Goal: Task Accomplishment & Management: Manage account settings

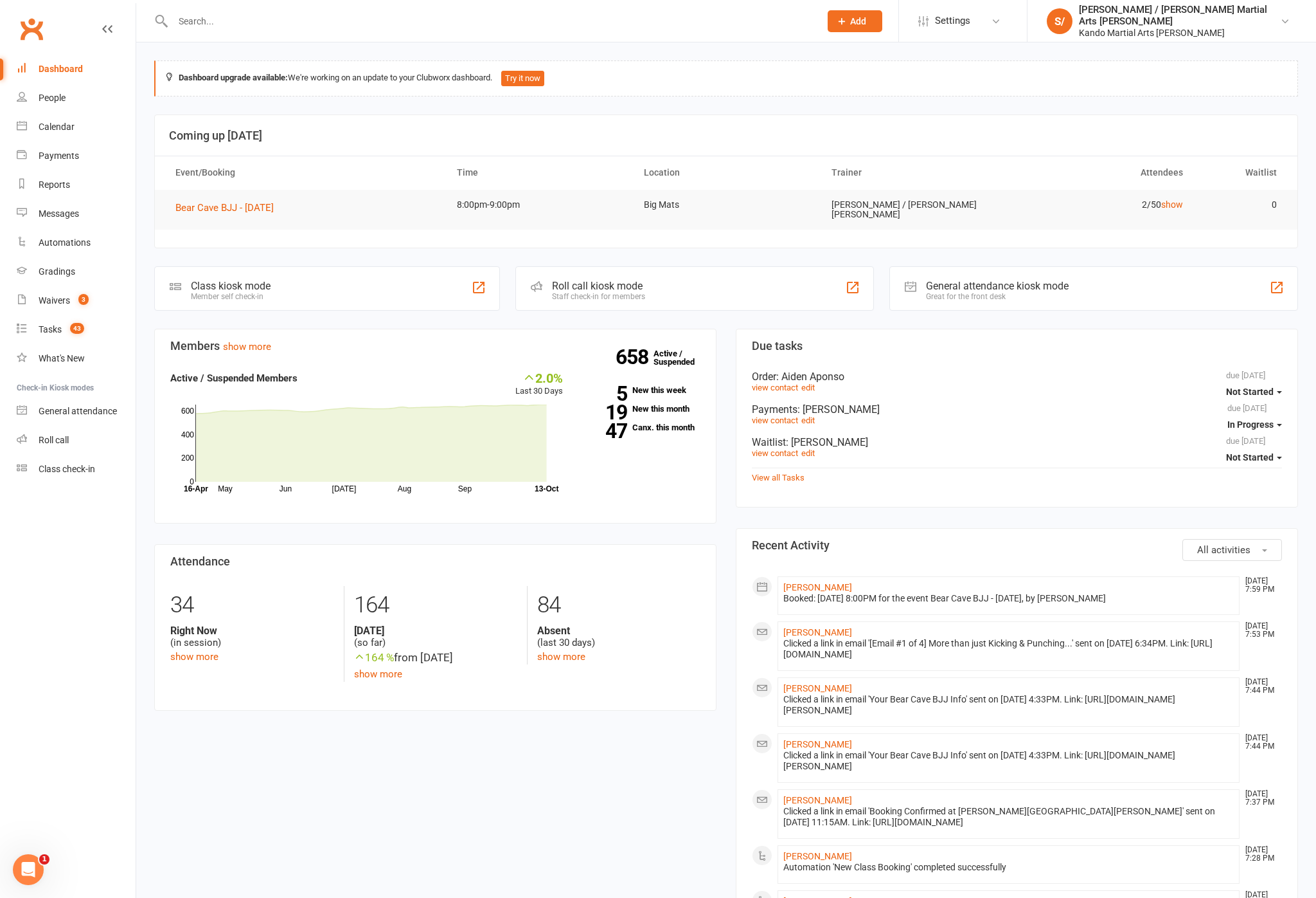
click at [61, 132] on div "Calendar" at bounding box center [57, 126] width 36 height 11
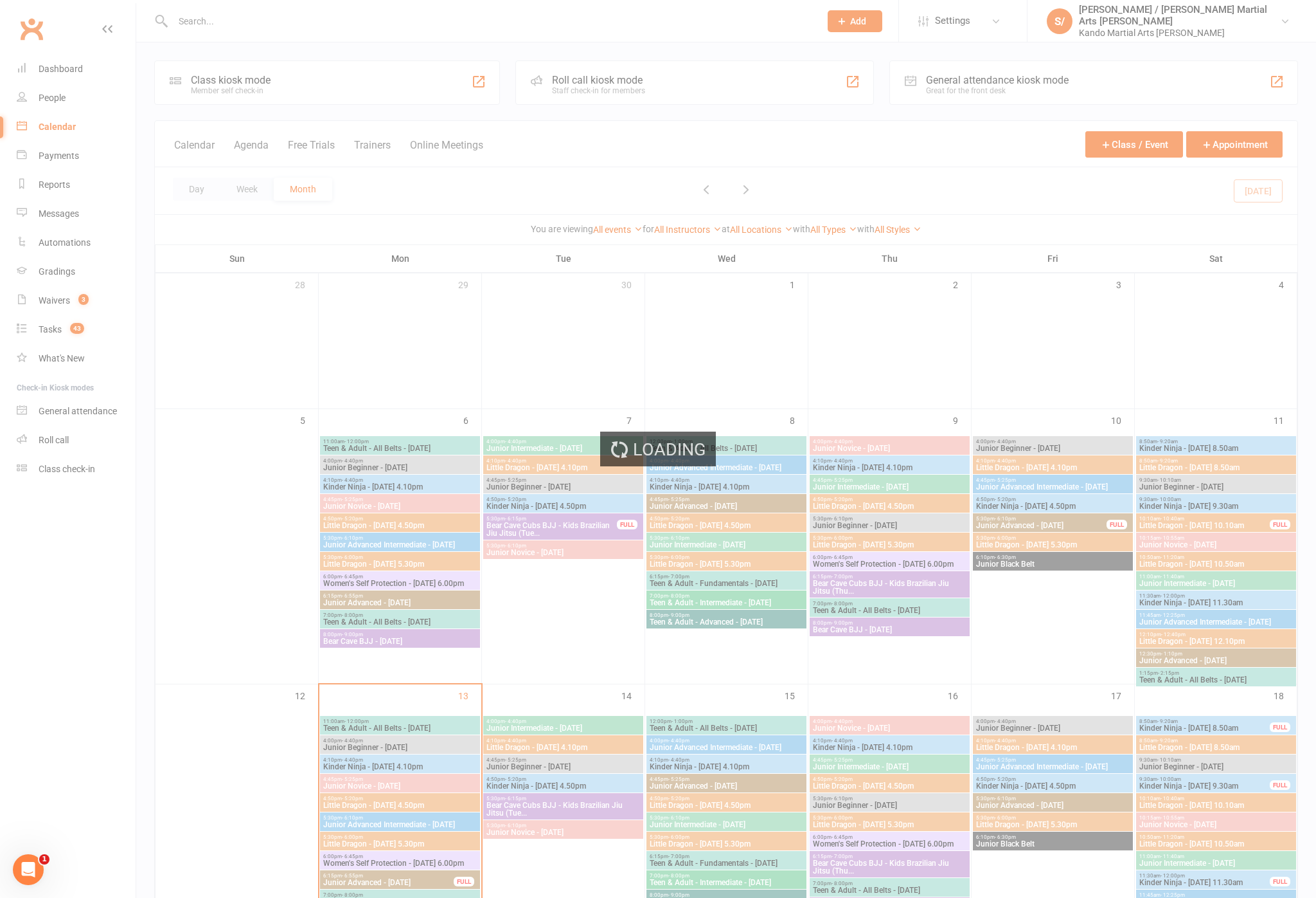
click at [58, 185] on div "Loading" at bounding box center [658, 449] width 1316 height 898
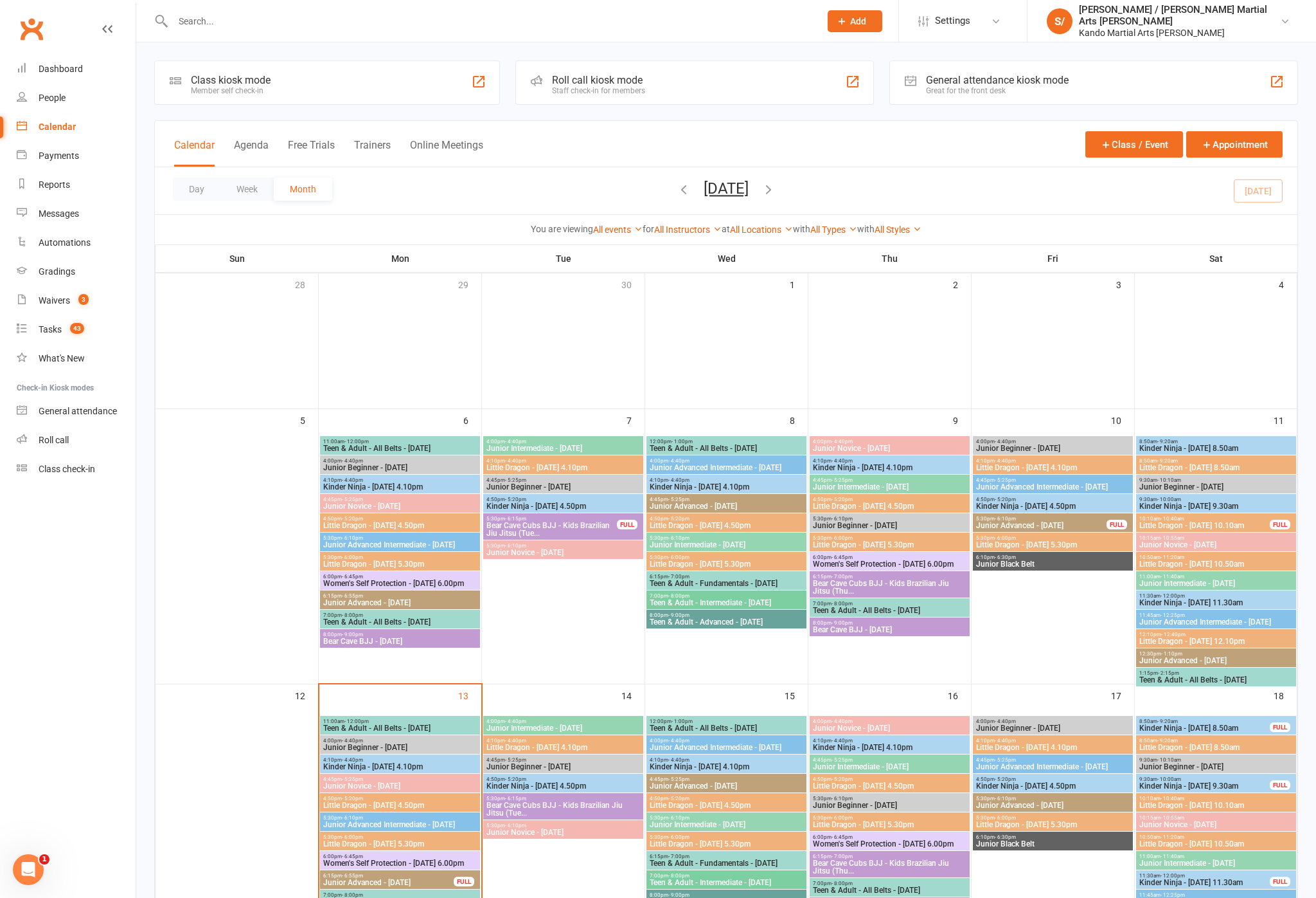
click at [49, 183] on div "Reports" at bounding box center [54, 185] width 31 height 11
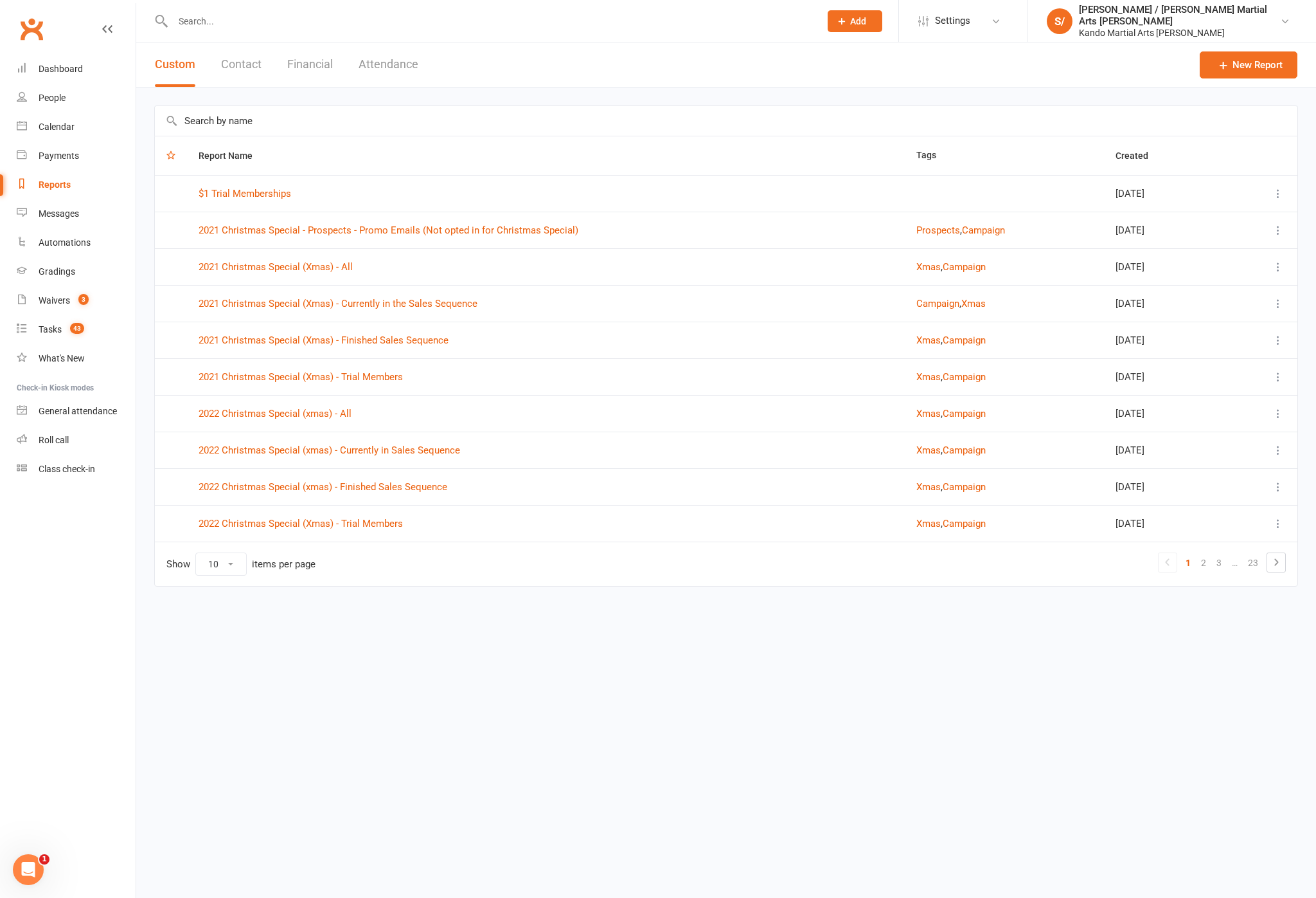
click at [353, 108] on input "text" at bounding box center [726, 121] width 1143 height 30
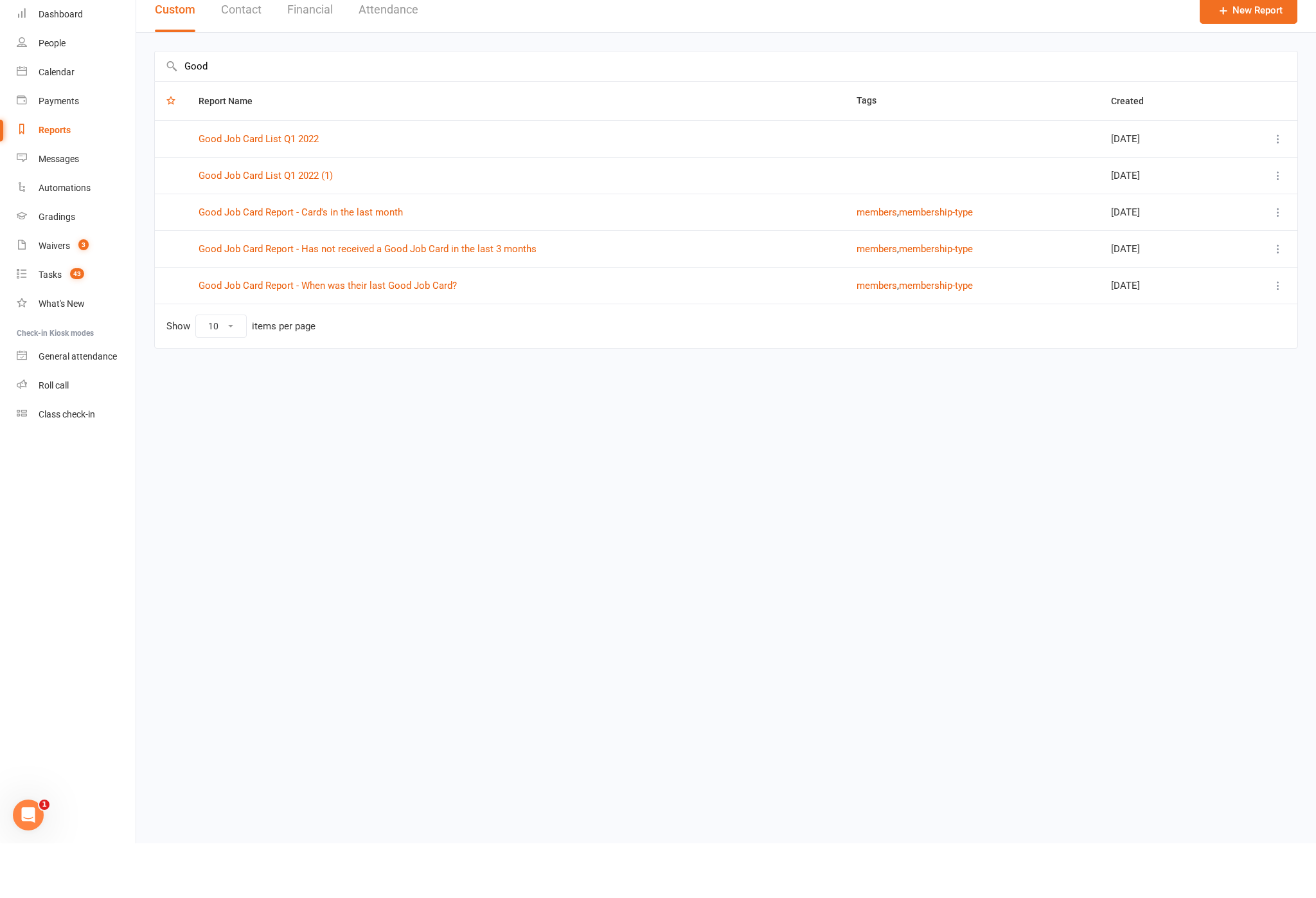
type input "Good"
click at [510, 298] on link "Good Job Card Report - Has not received a Good Job Card in the last 3 months" at bounding box center [368, 304] width 338 height 11
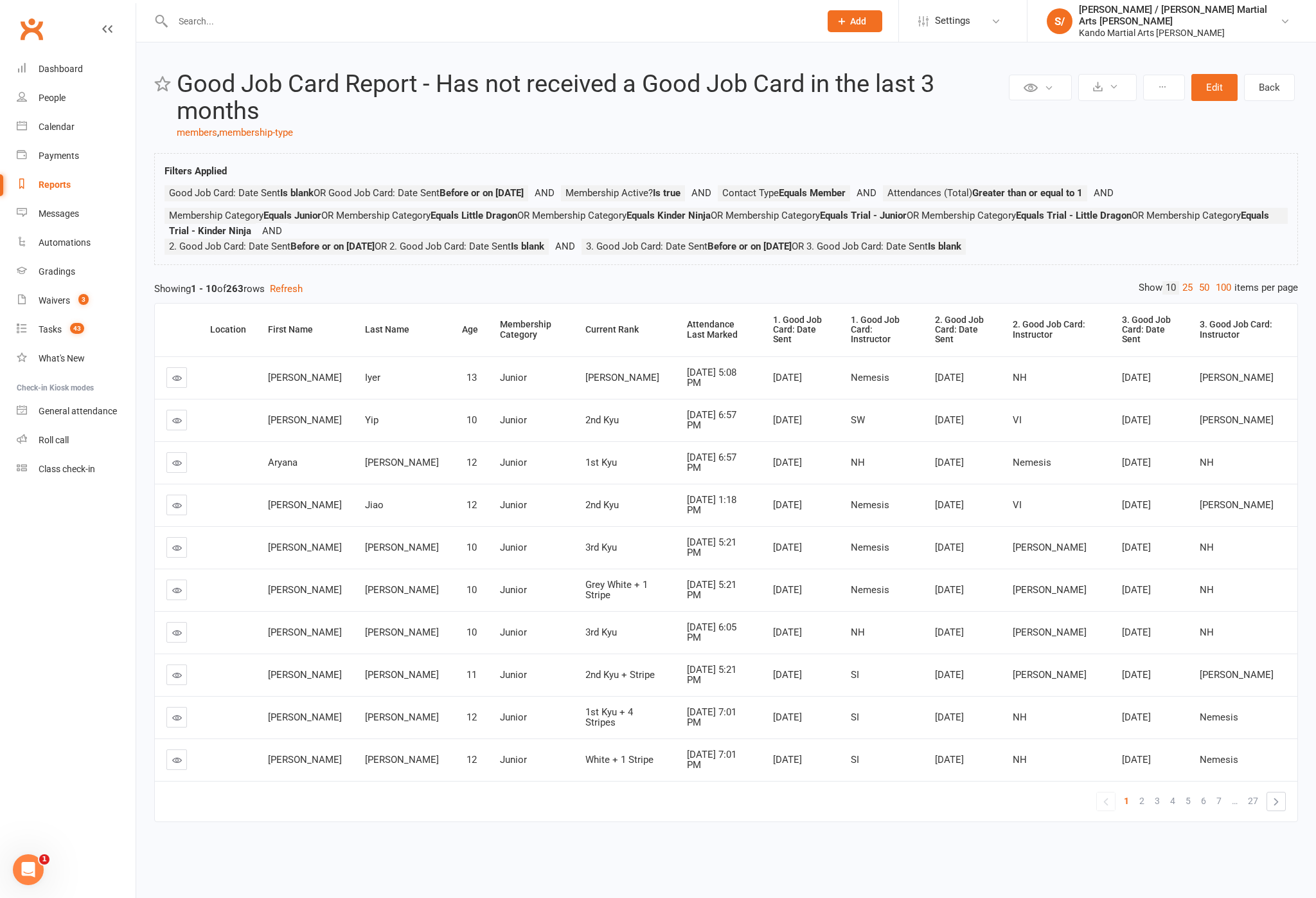
click at [1213, 295] on link "100" at bounding box center [1223, 287] width 22 height 13
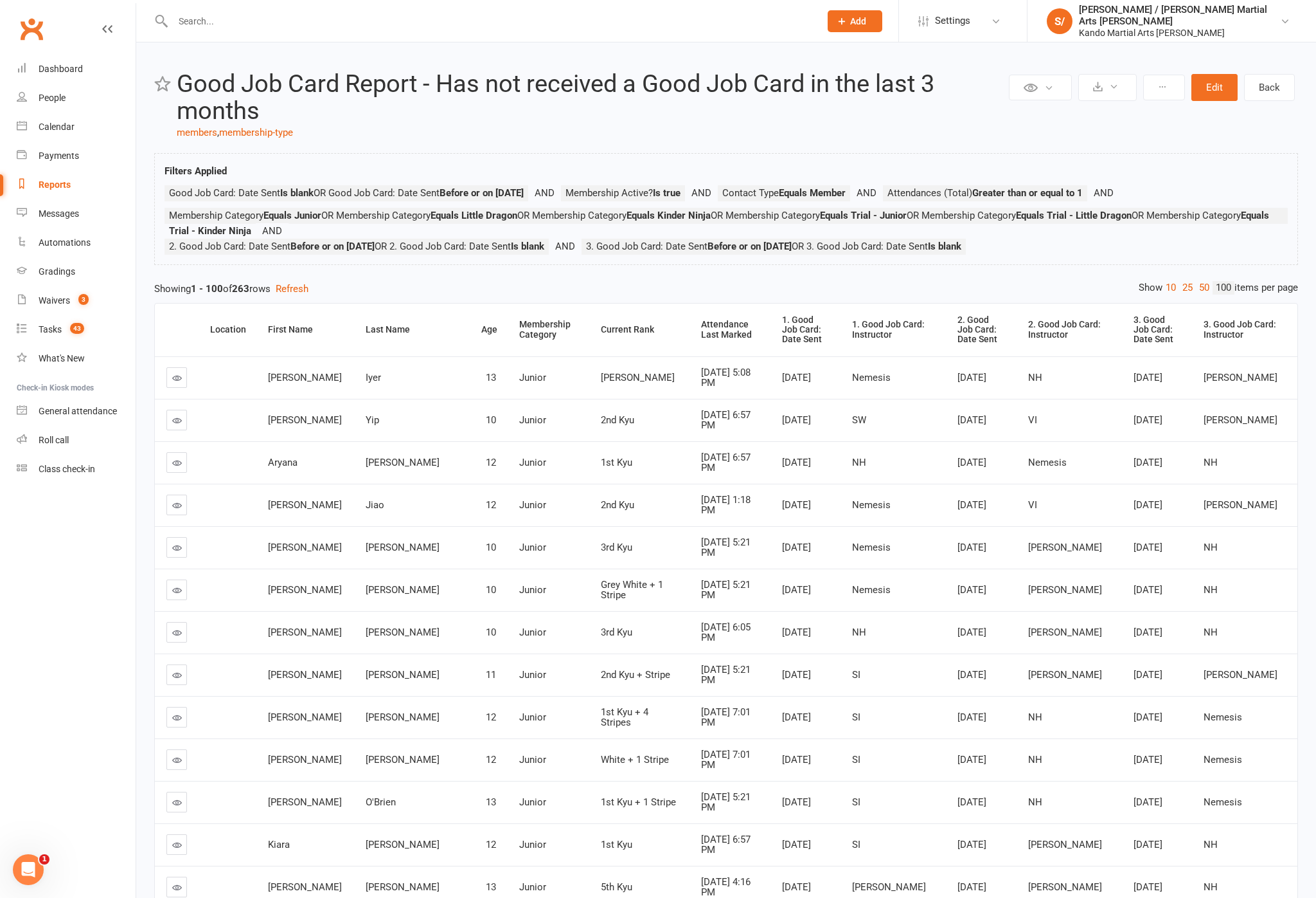
click at [782, 345] on div "1. Good Job Card: Date Sent" at bounding box center [806, 330] width 48 height 30
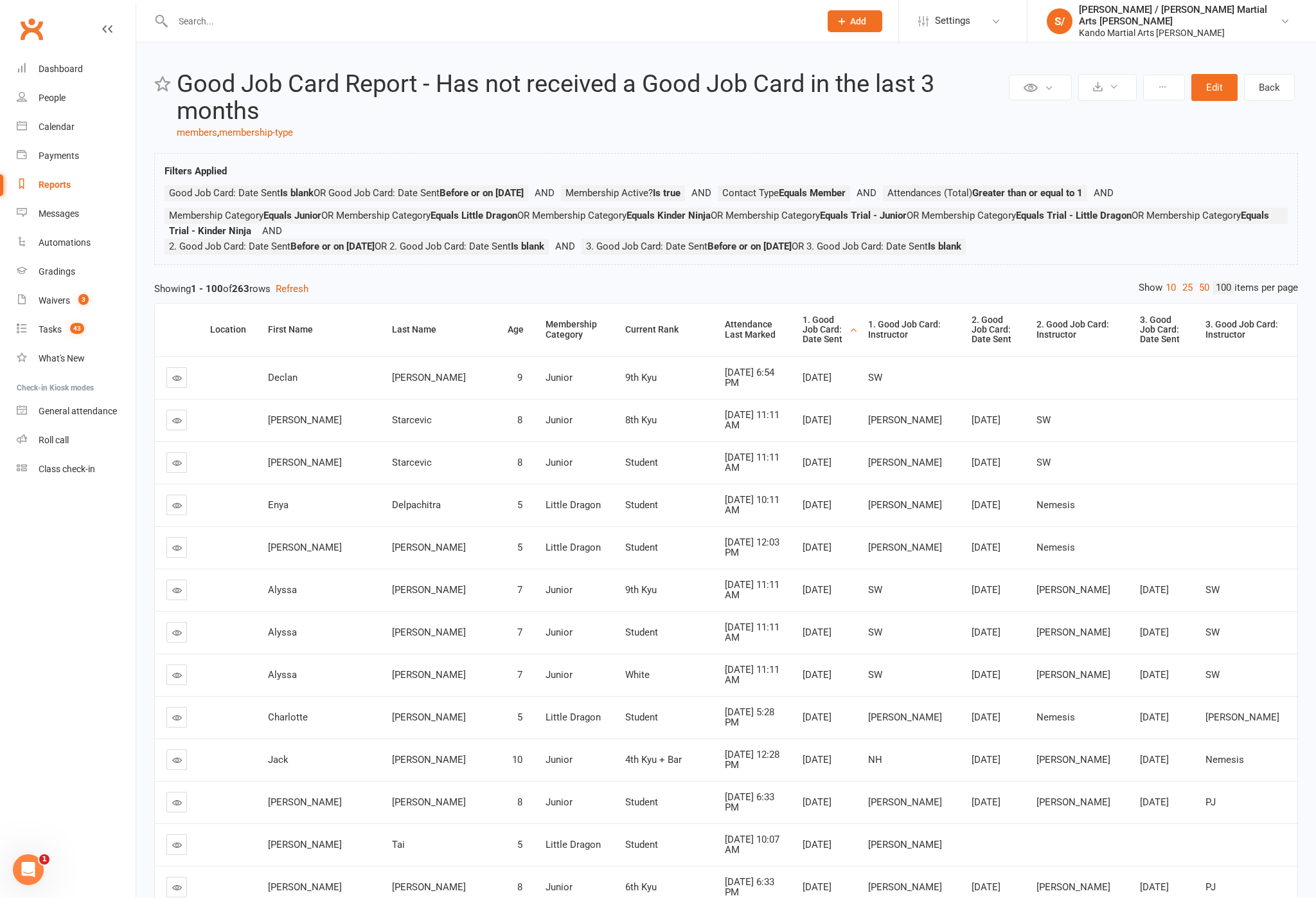
click at [725, 340] on div "Attendance Last Marked" at bounding box center [753, 329] width 56 height 20
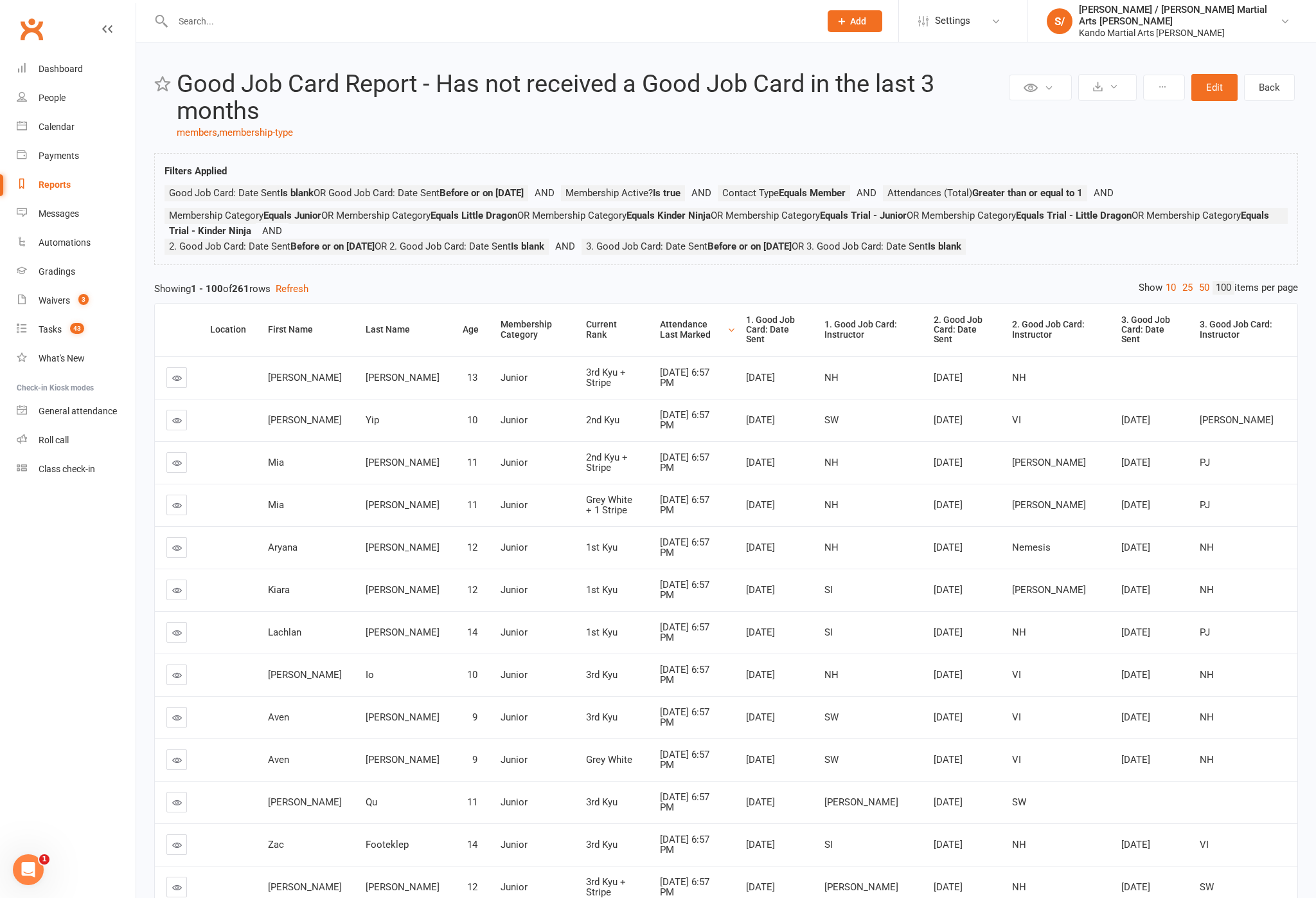
click at [660, 340] on div "Attendance Last Marked" at bounding box center [692, 329] width 64 height 20
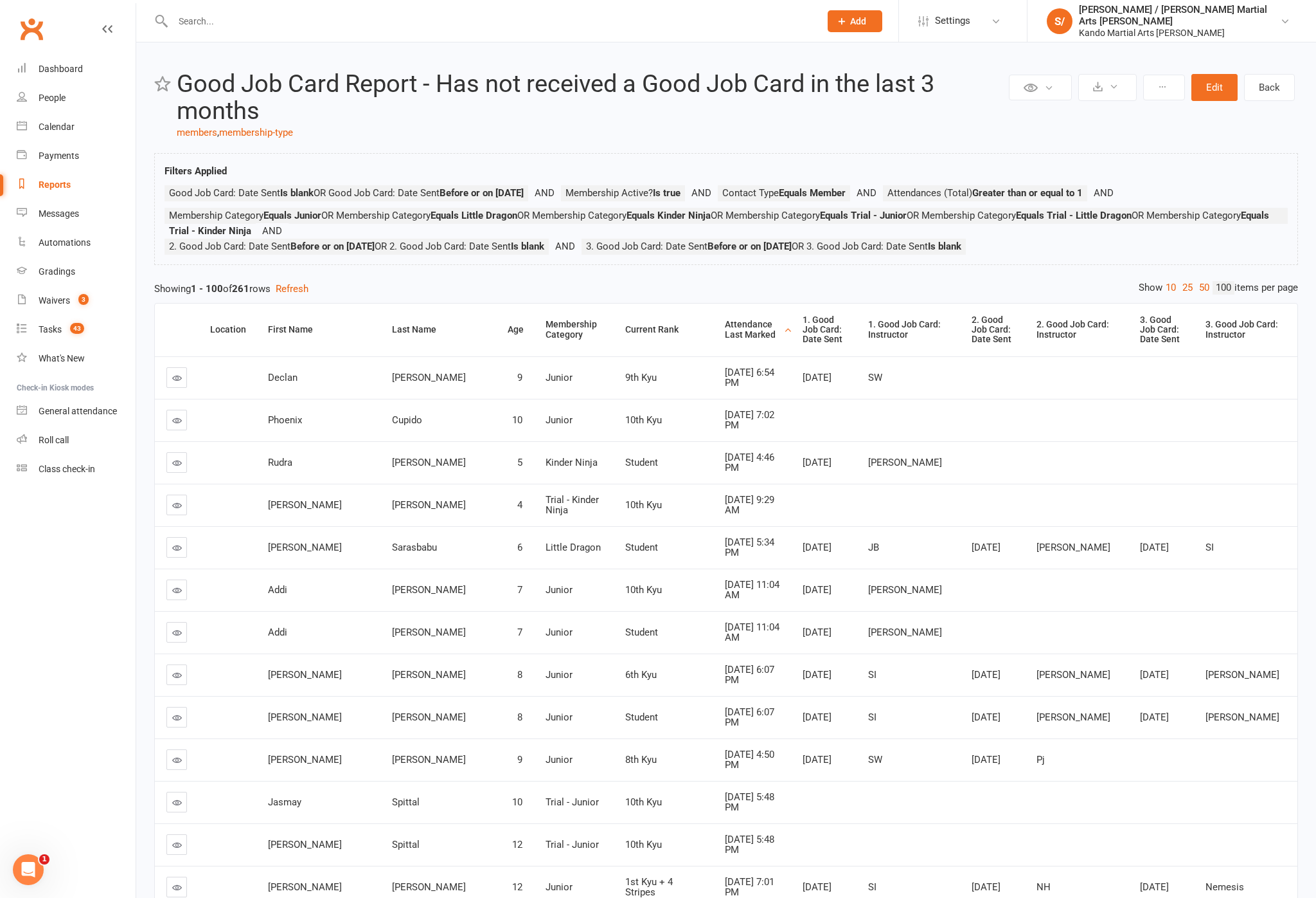
click at [725, 340] on div "Attendance Last Marked" at bounding box center [753, 329] width 56 height 20
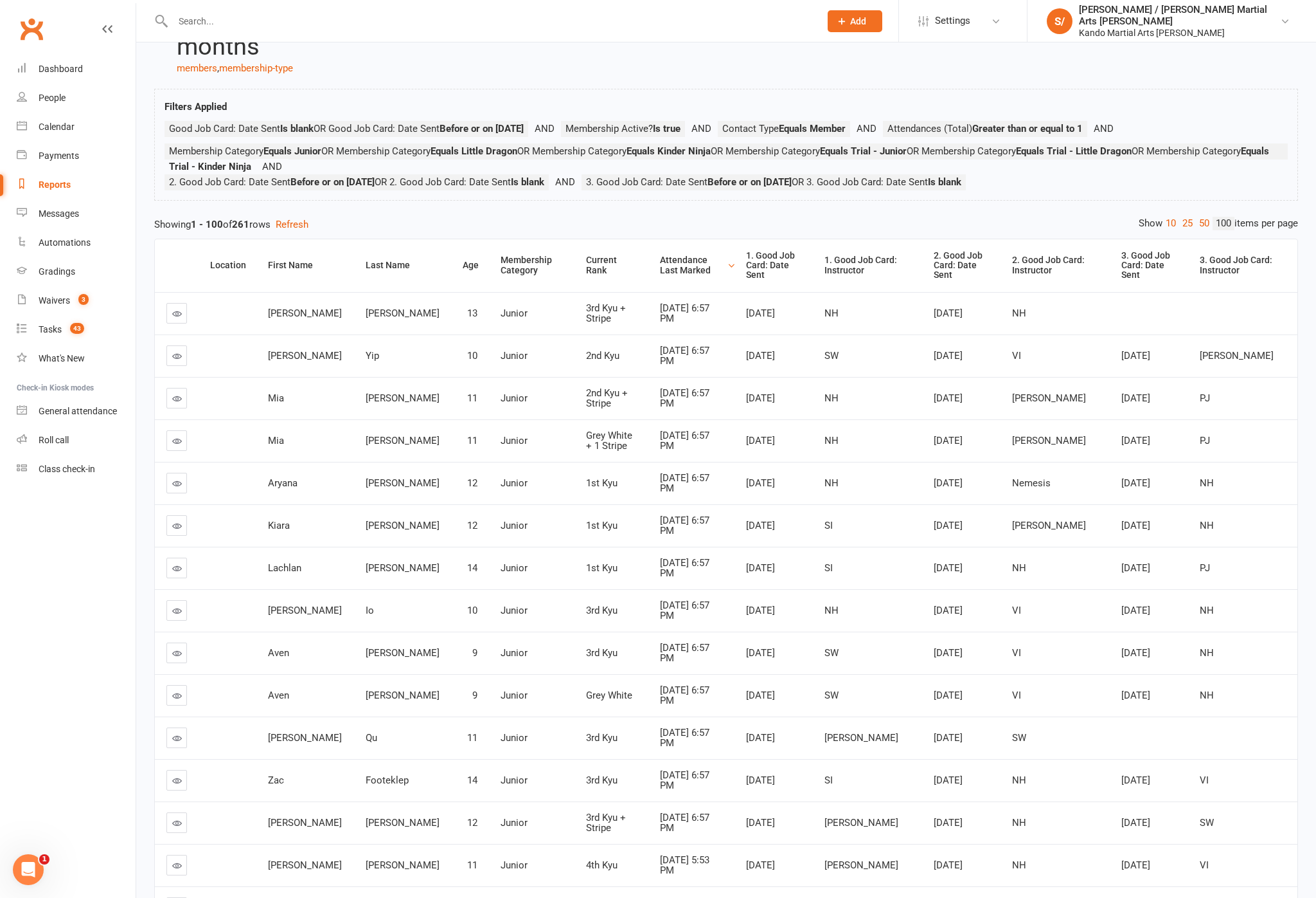
scroll to position [66, 0]
click at [176, 317] on icon at bounding box center [177, 312] width 10 height 10
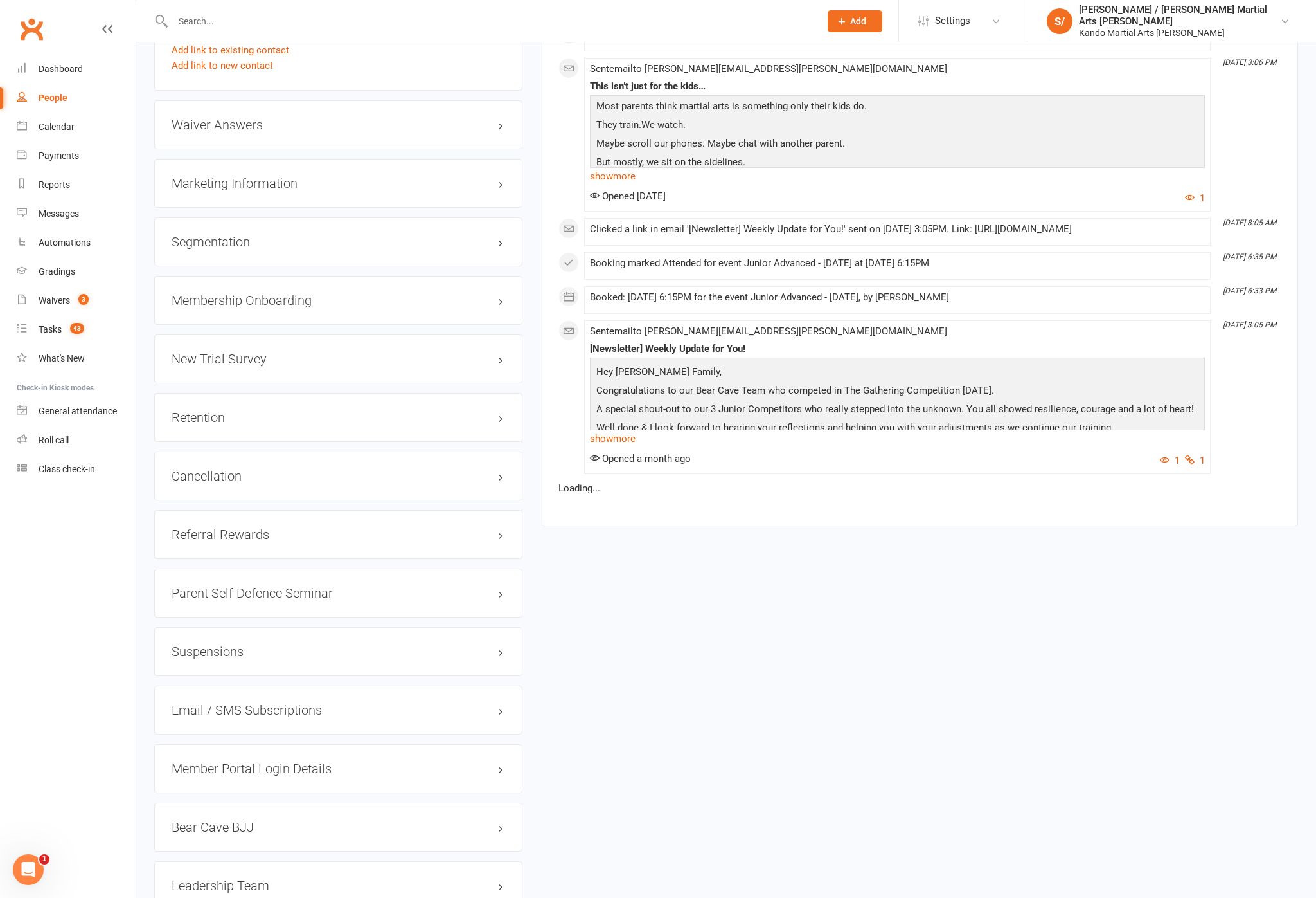
scroll to position [1459, 0]
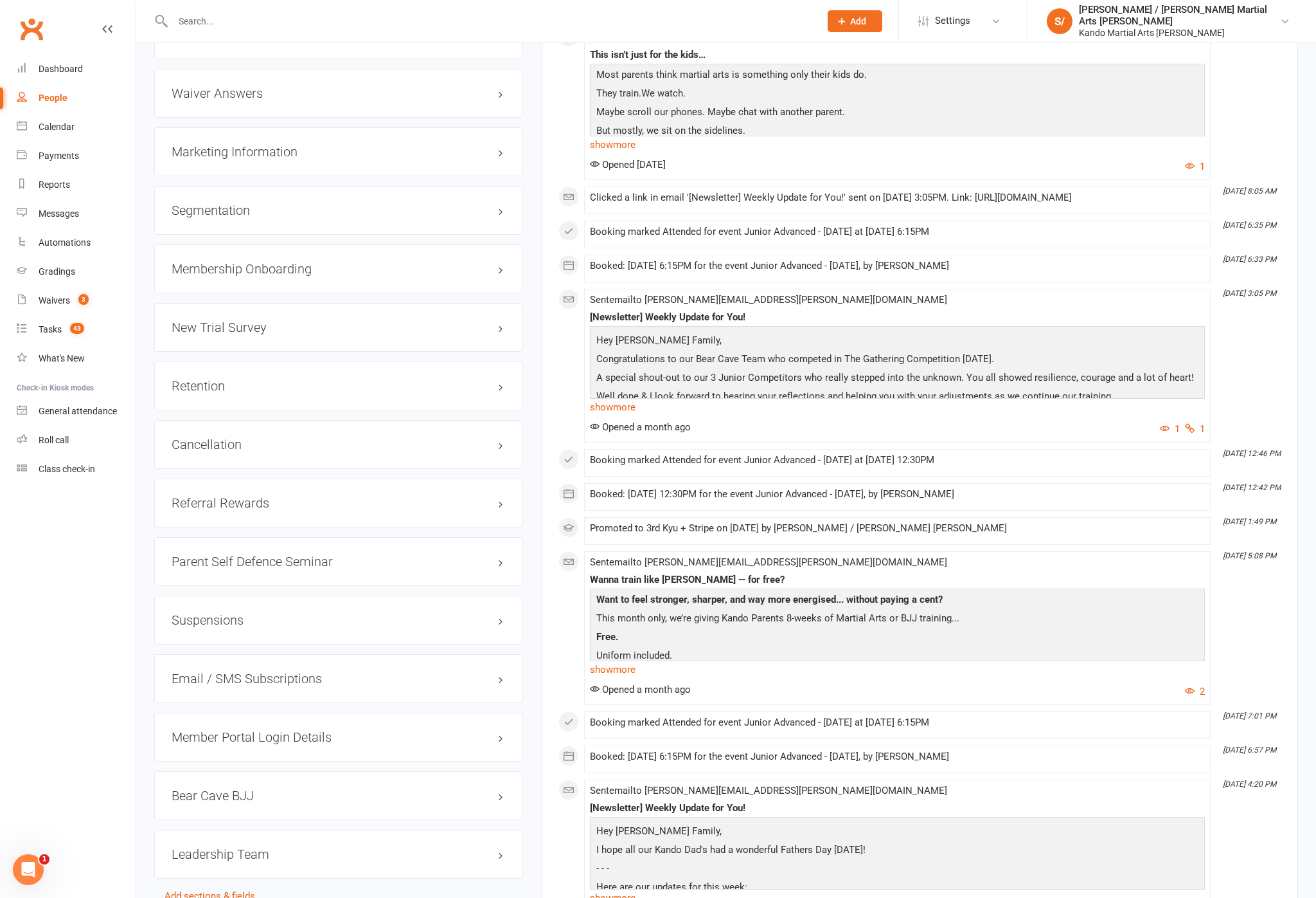
click at [468, 391] on h3 "Retention edit" at bounding box center [338, 385] width 334 height 14
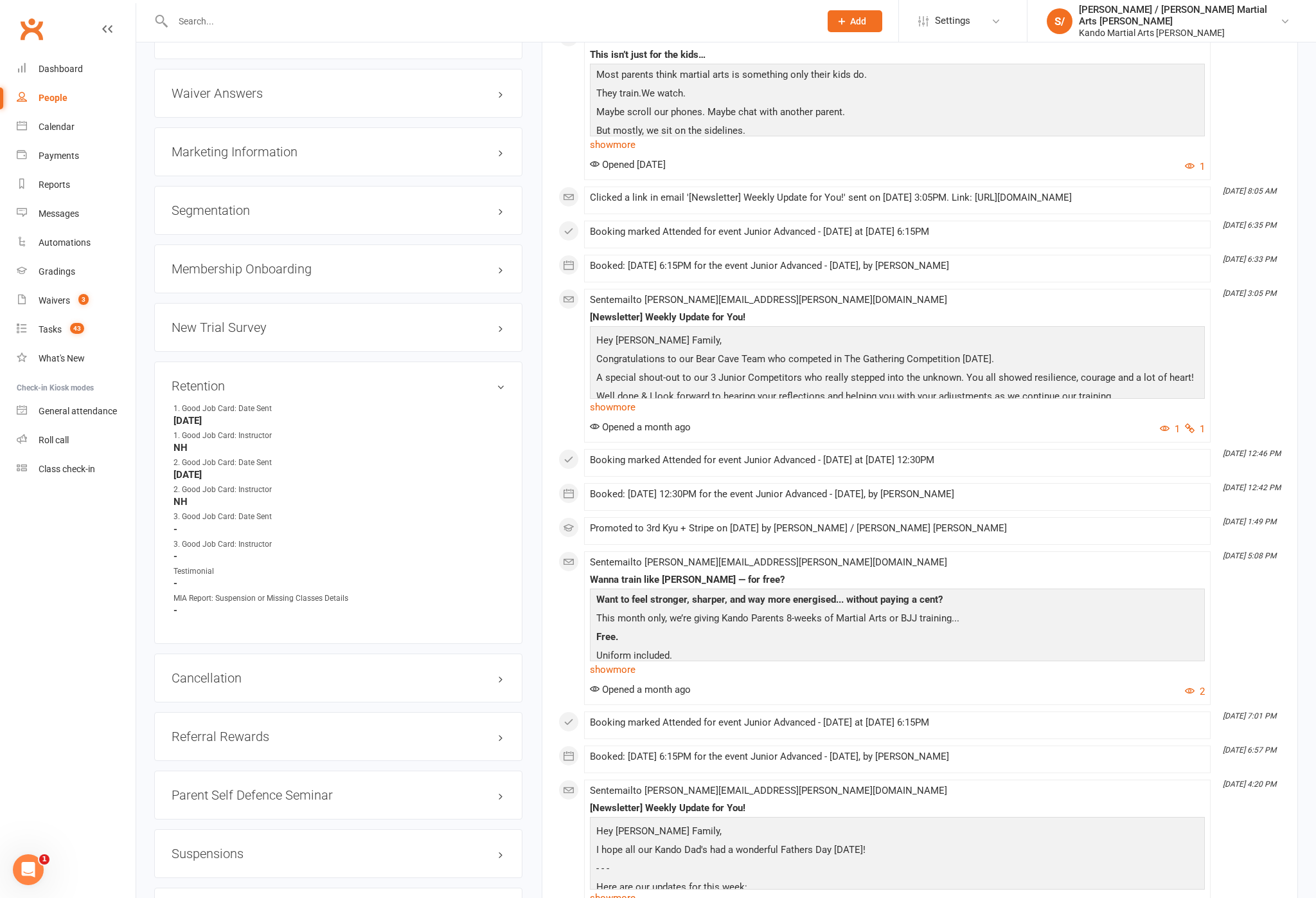
click at [488, 378] on h3 "Retention edit" at bounding box center [338, 385] width 334 height 14
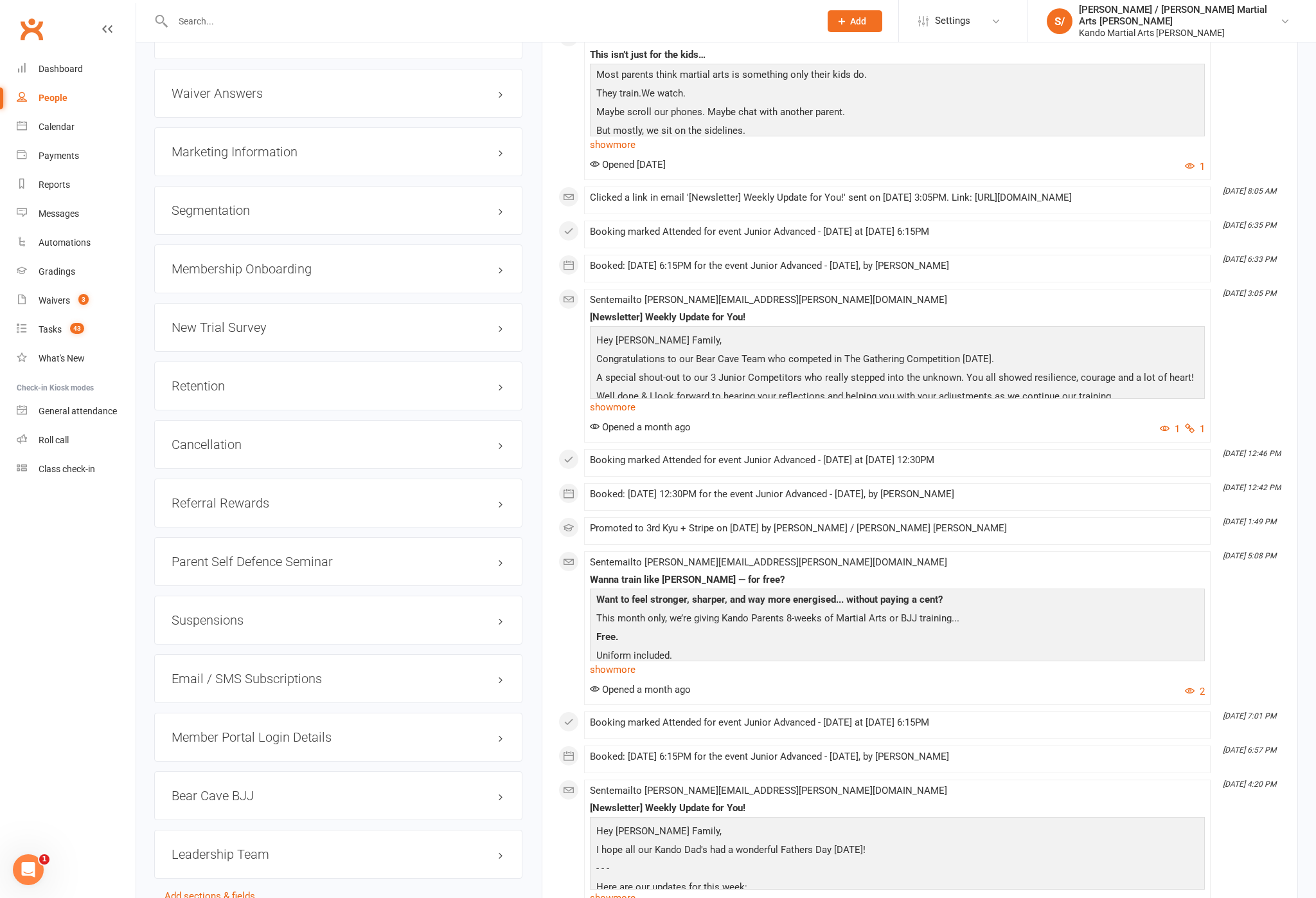
click at [0, 0] on link "edit" at bounding box center [0, 0] width 0 height 0
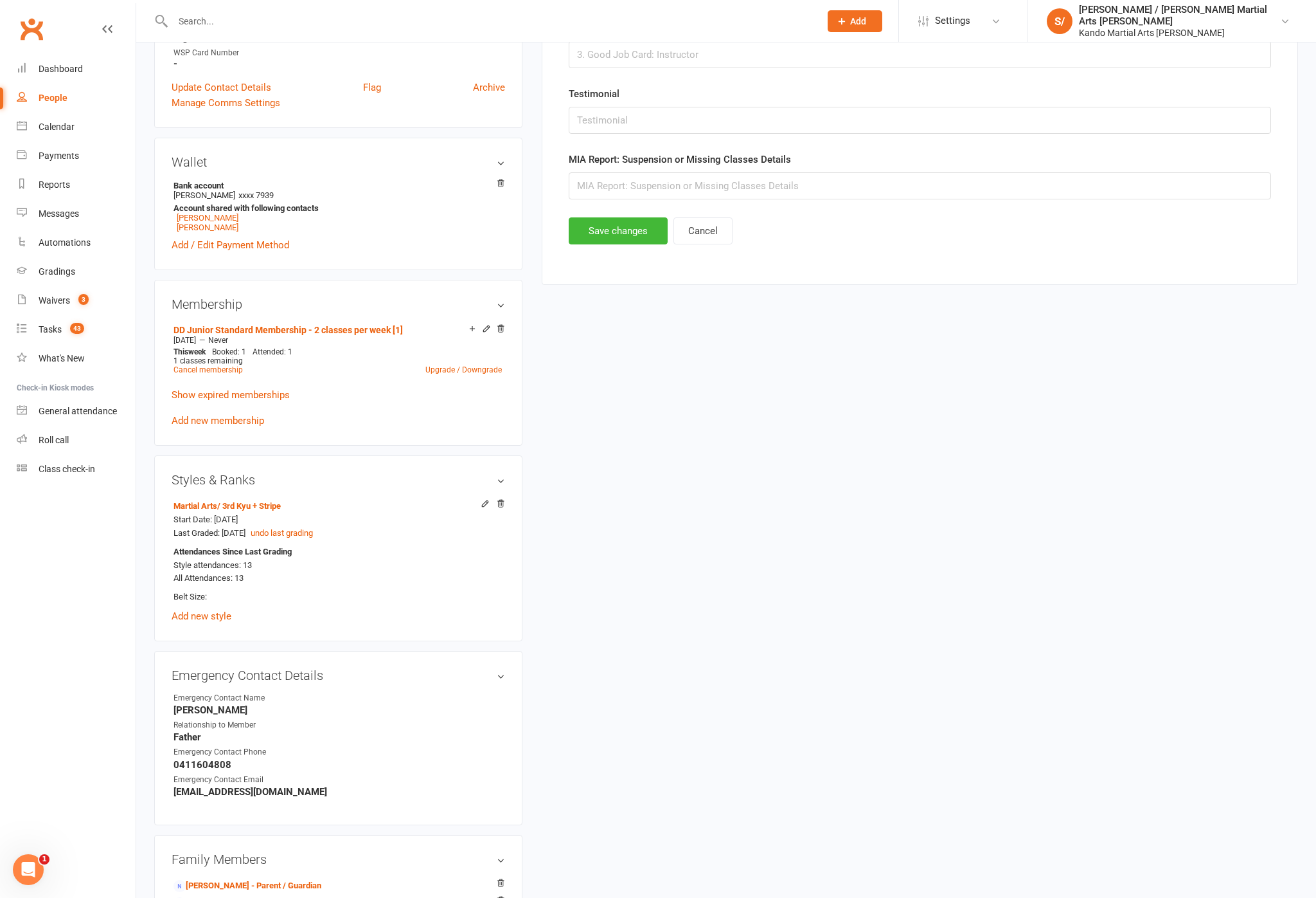
scroll to position [125, 0]
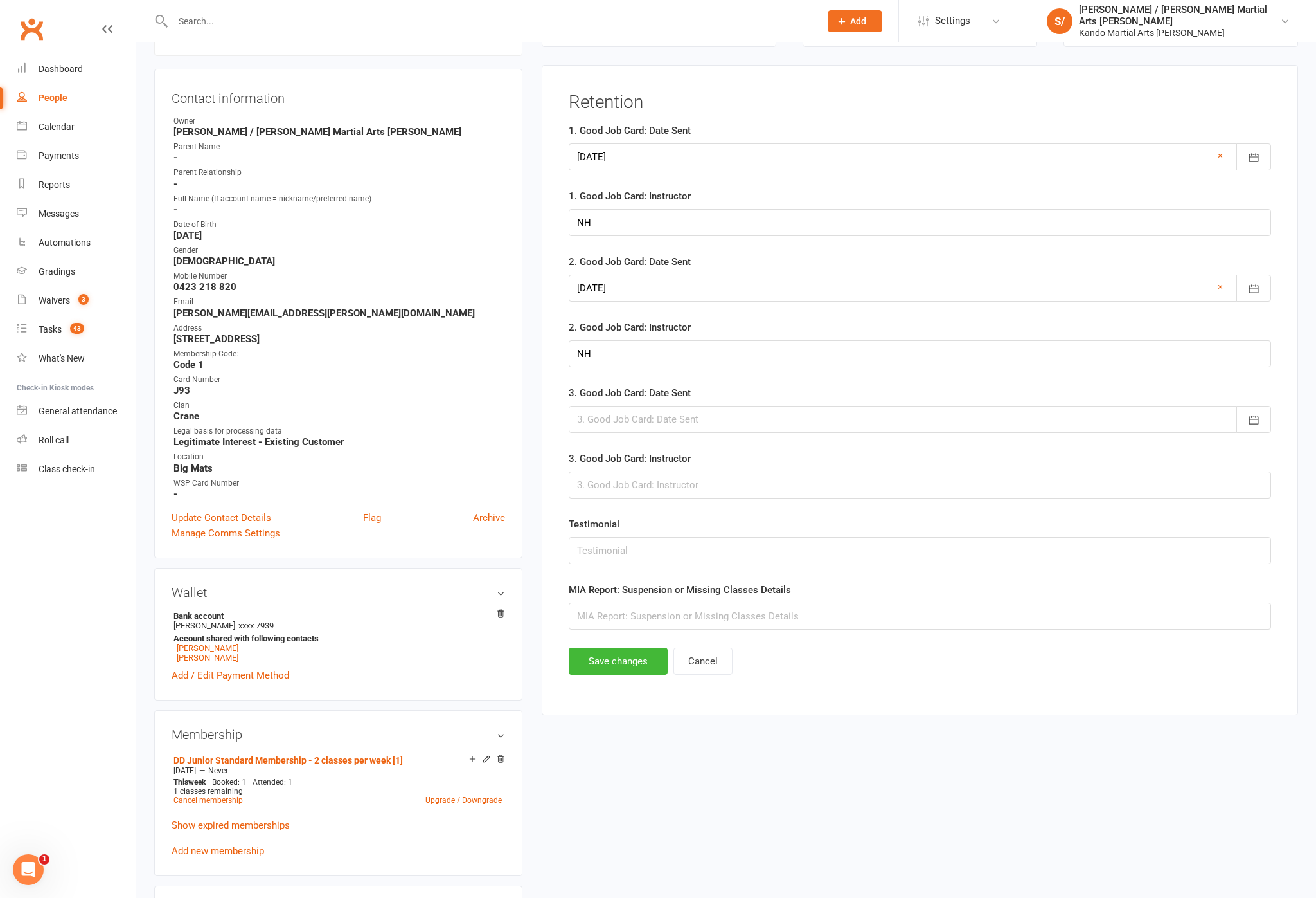
click at [802, 433] on div at bounding box center [920, 419] width 702 height 27
click at [651, 555] on span "13" at bounding box center [649, 550] width 11 height 11
type input "[DATE]"
click at [711, 498] on input "text" at bounding box center [920, 484] width 702 height 27
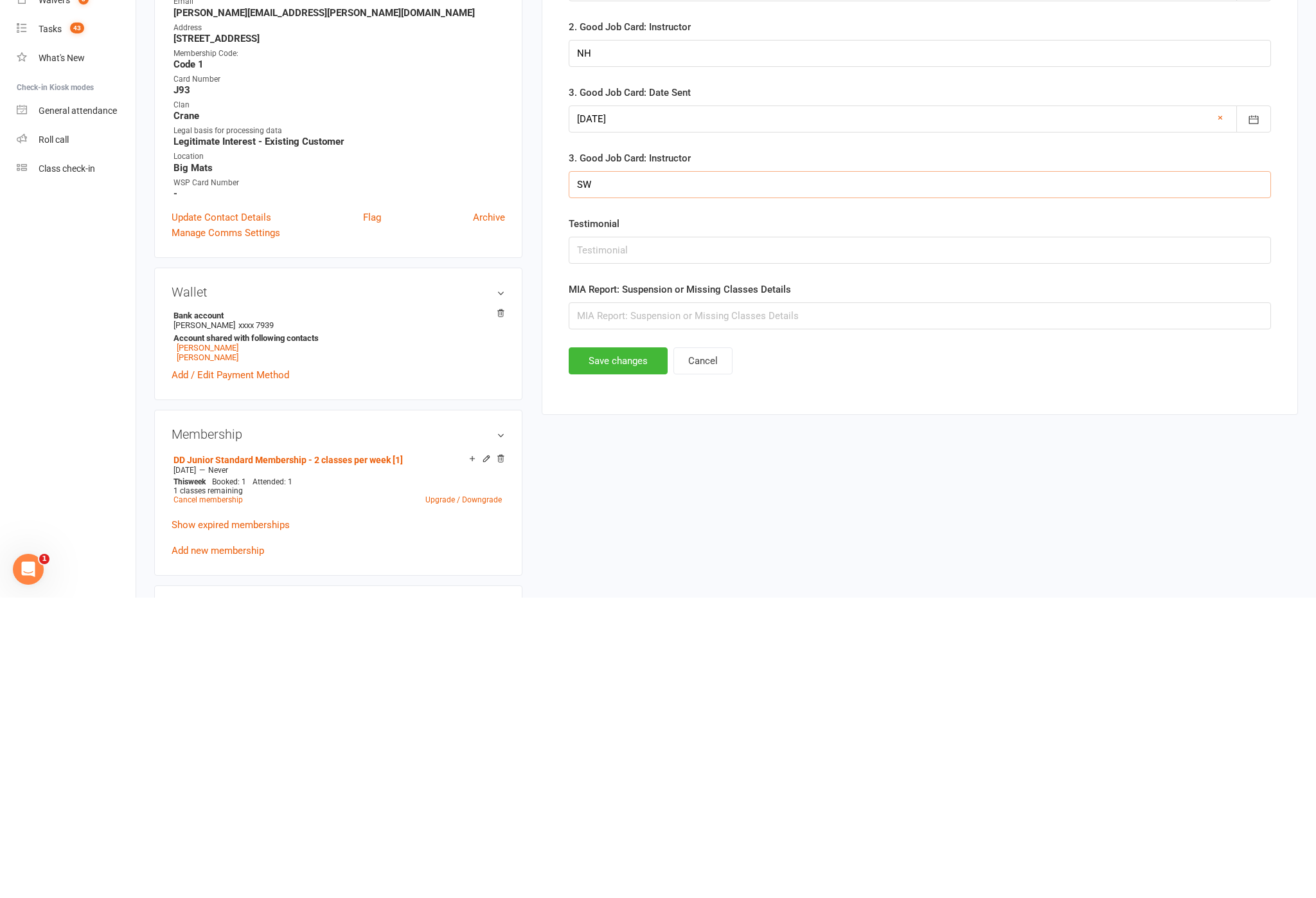
type input "SW"
click at [636, 648] on button "Save changes" at bounding box center [618, 661] width 99 height 27
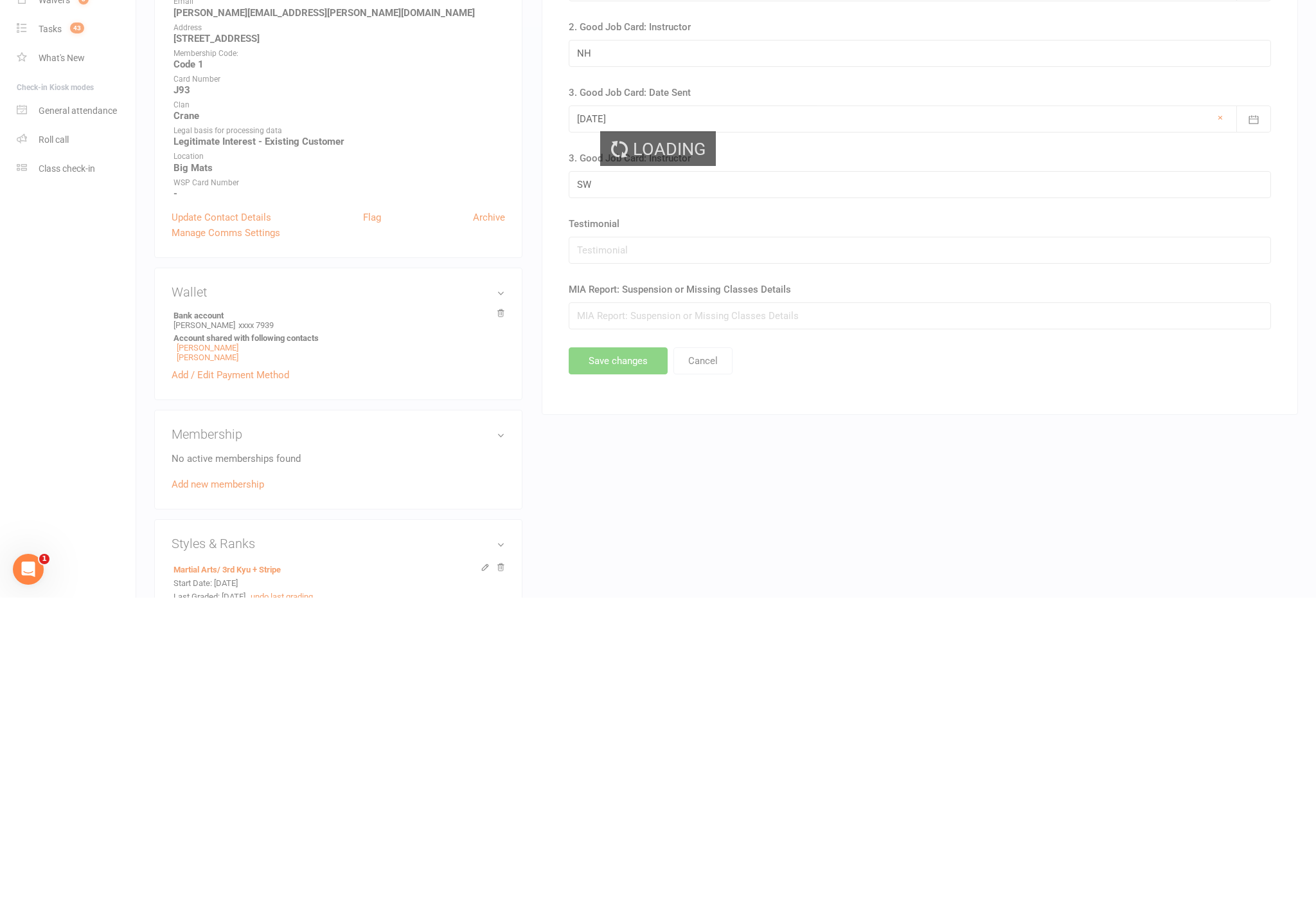
scroll to position [425, 0]
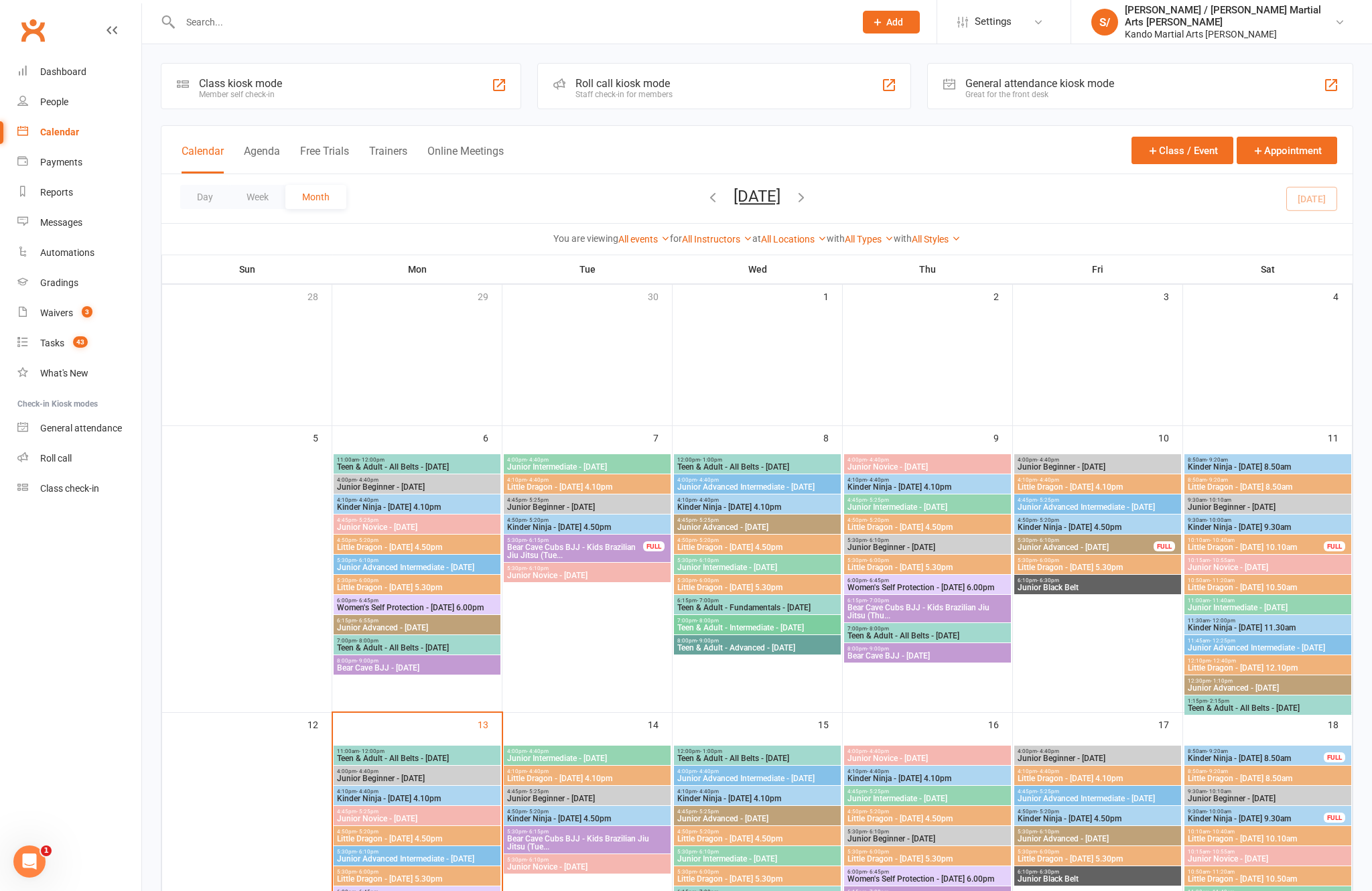
click at [57, 197] on div "Reports" at bounding box center [56, 192] width 33 height 11
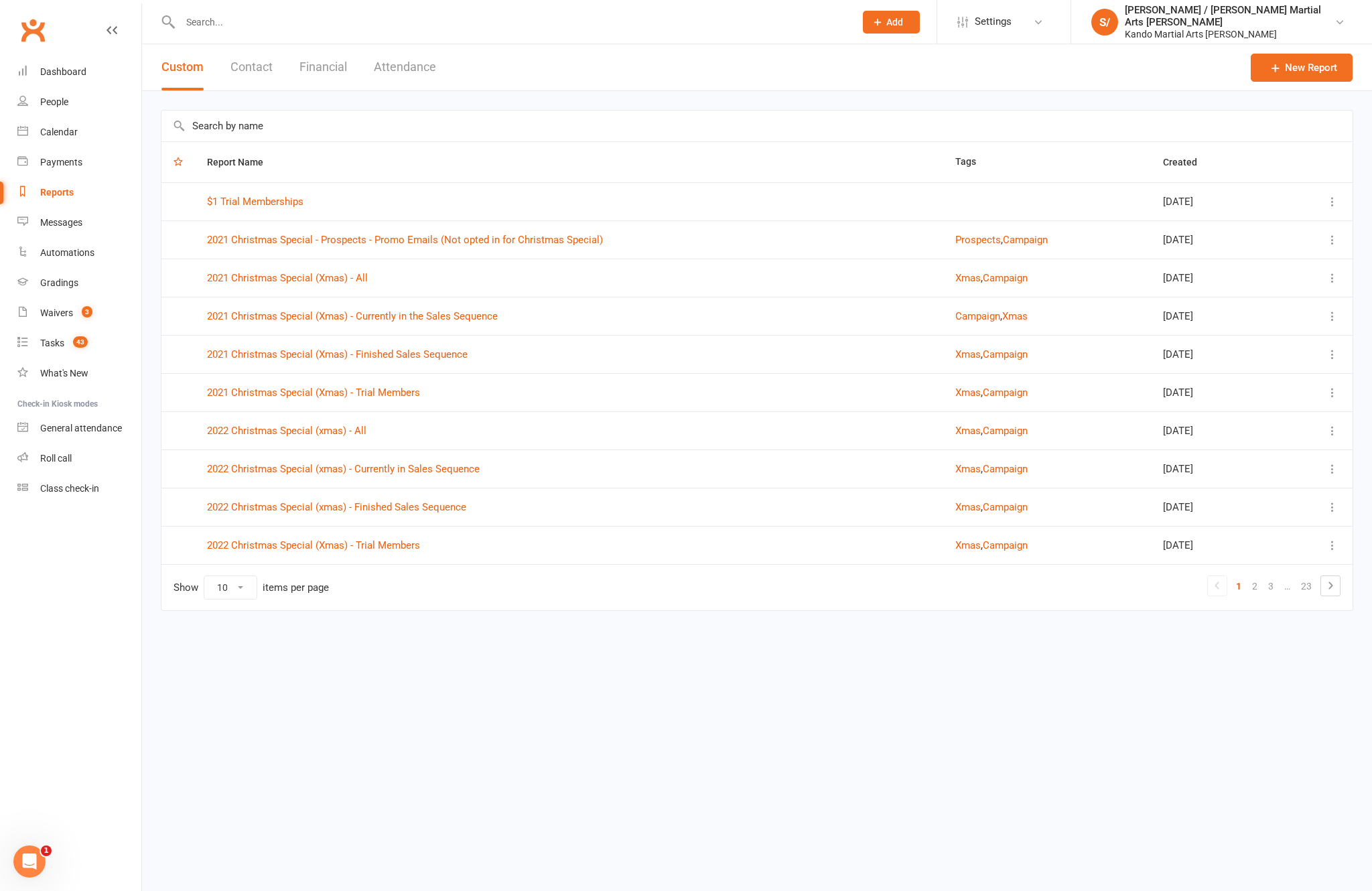
click at [308, 128] on input "text" at bounding box center [757, 126] width 1192 height 31
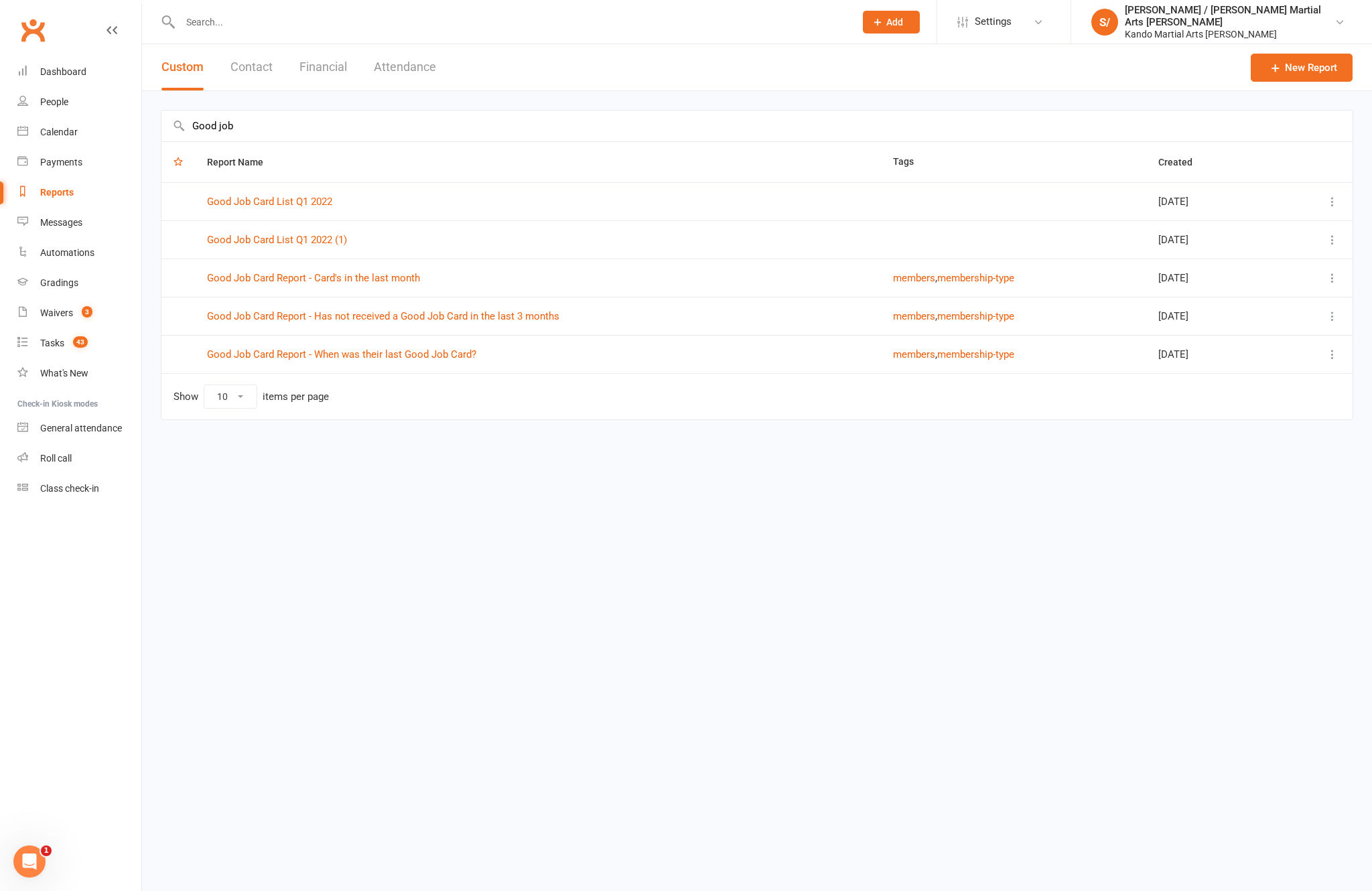
type input "Good job"
click at [523, 311] on link "Good Job Card Report - Has not received a Good Job Card in the last 3 months" at bounding box center [383, 316] width 352 height 12
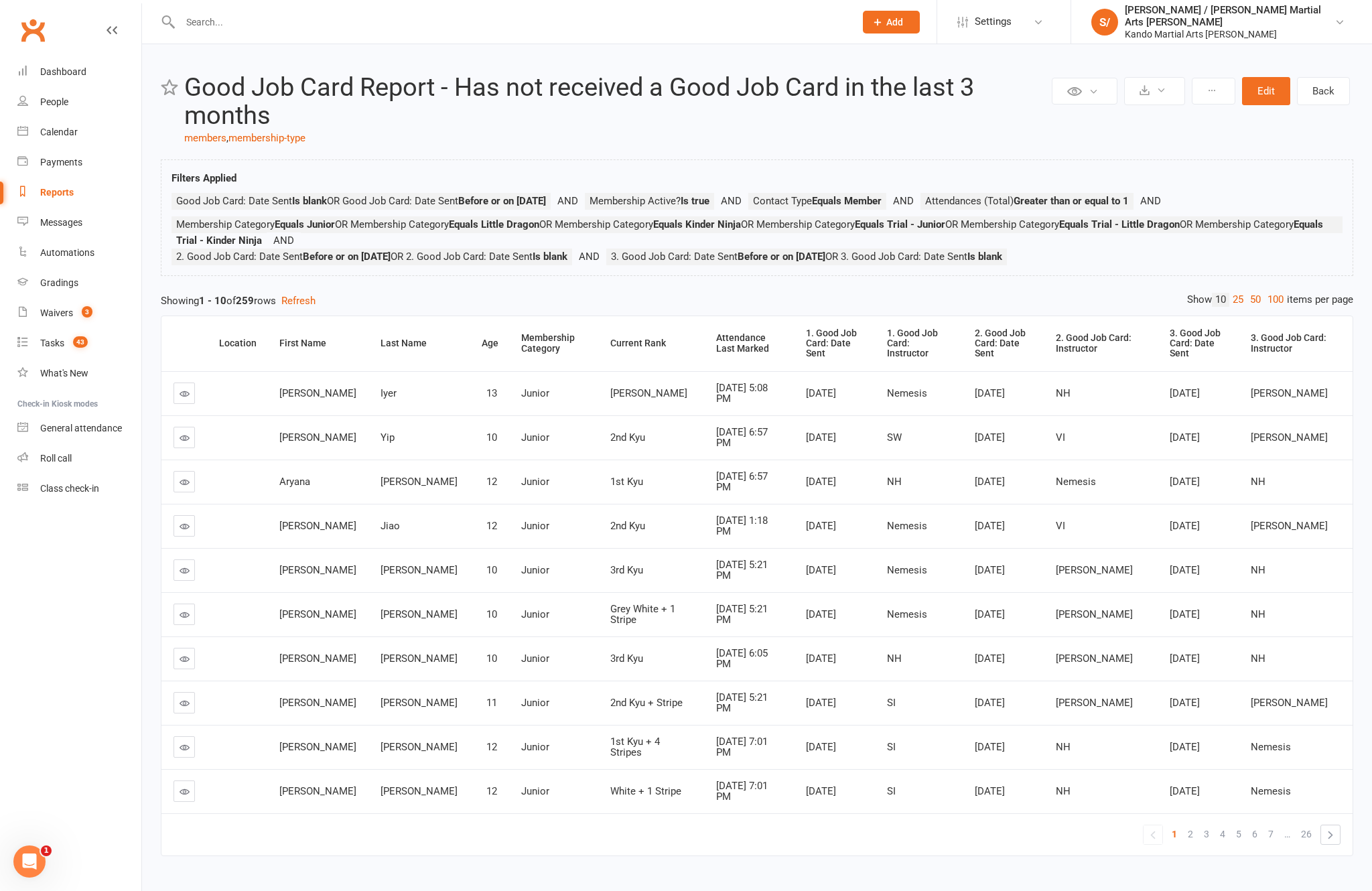
click at [1264, 307] on link "100" at bounding box center [1275, 299] width 23 height 14
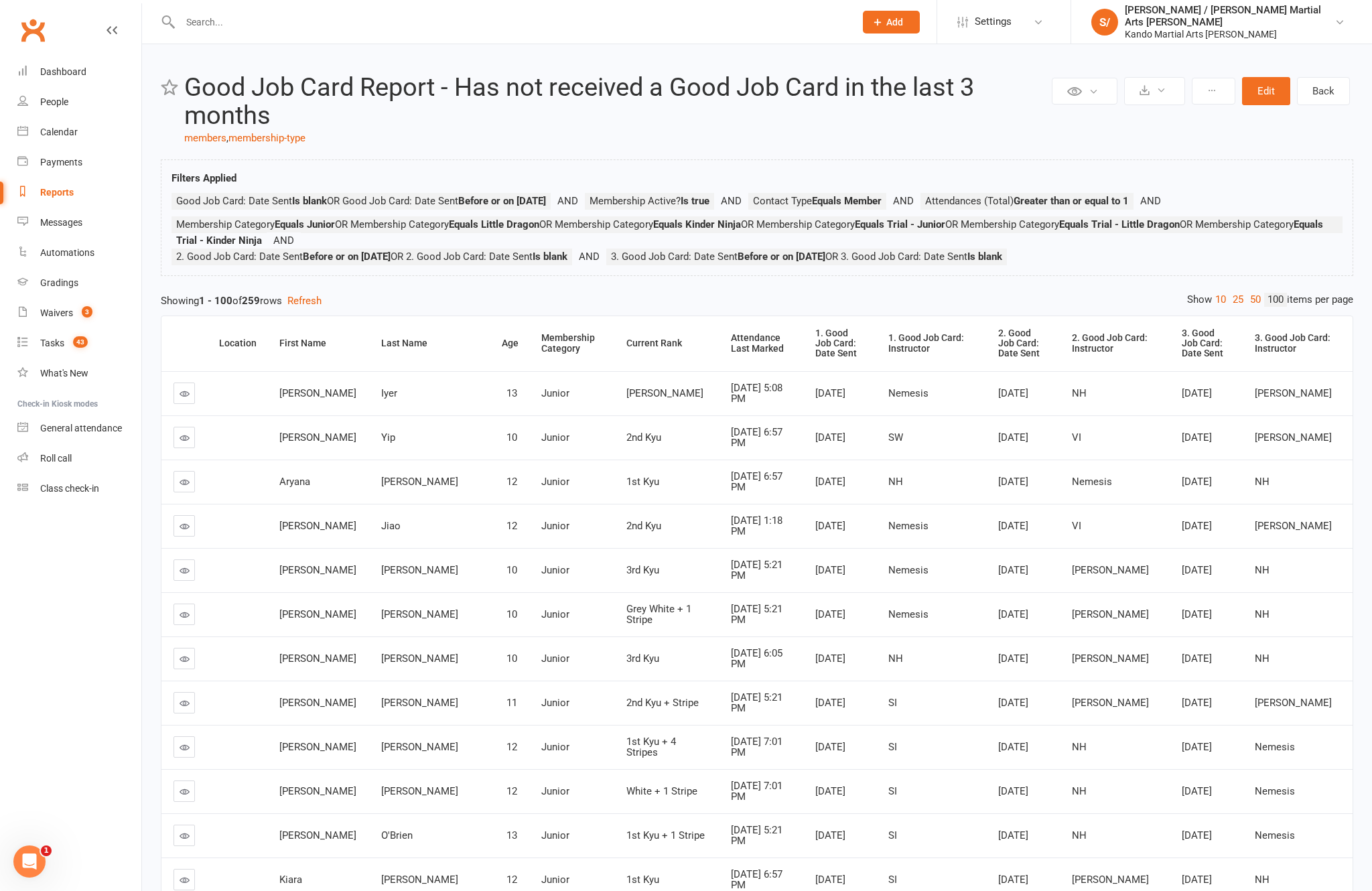
click at [731, 354] on div "Attendance Last Marked" at bounding box center [762, 343] width 62 height 21
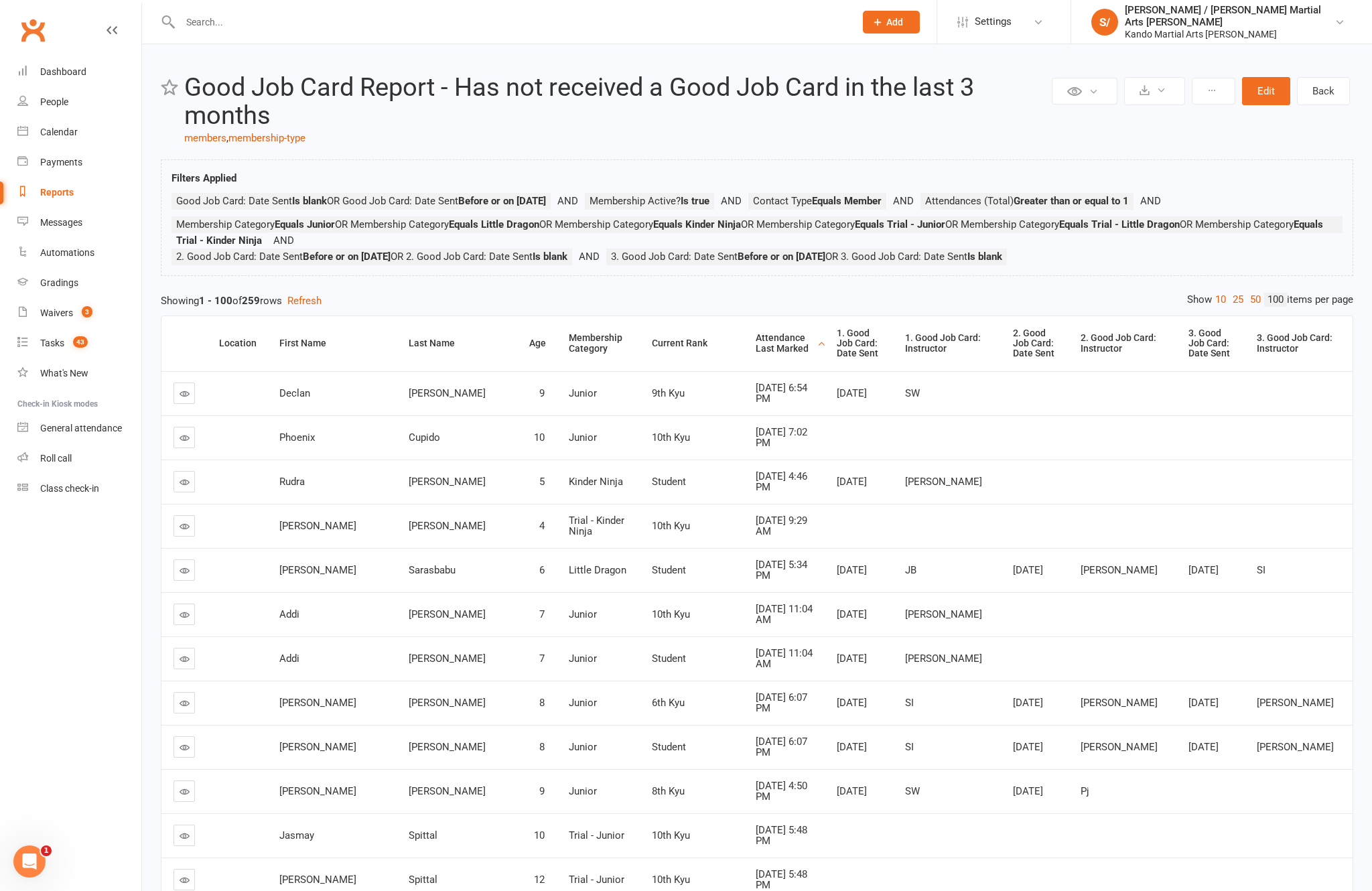
click at [756, 354] on div "Attendance Last Marked" at bounding box center [785, 343] width 58 height 21
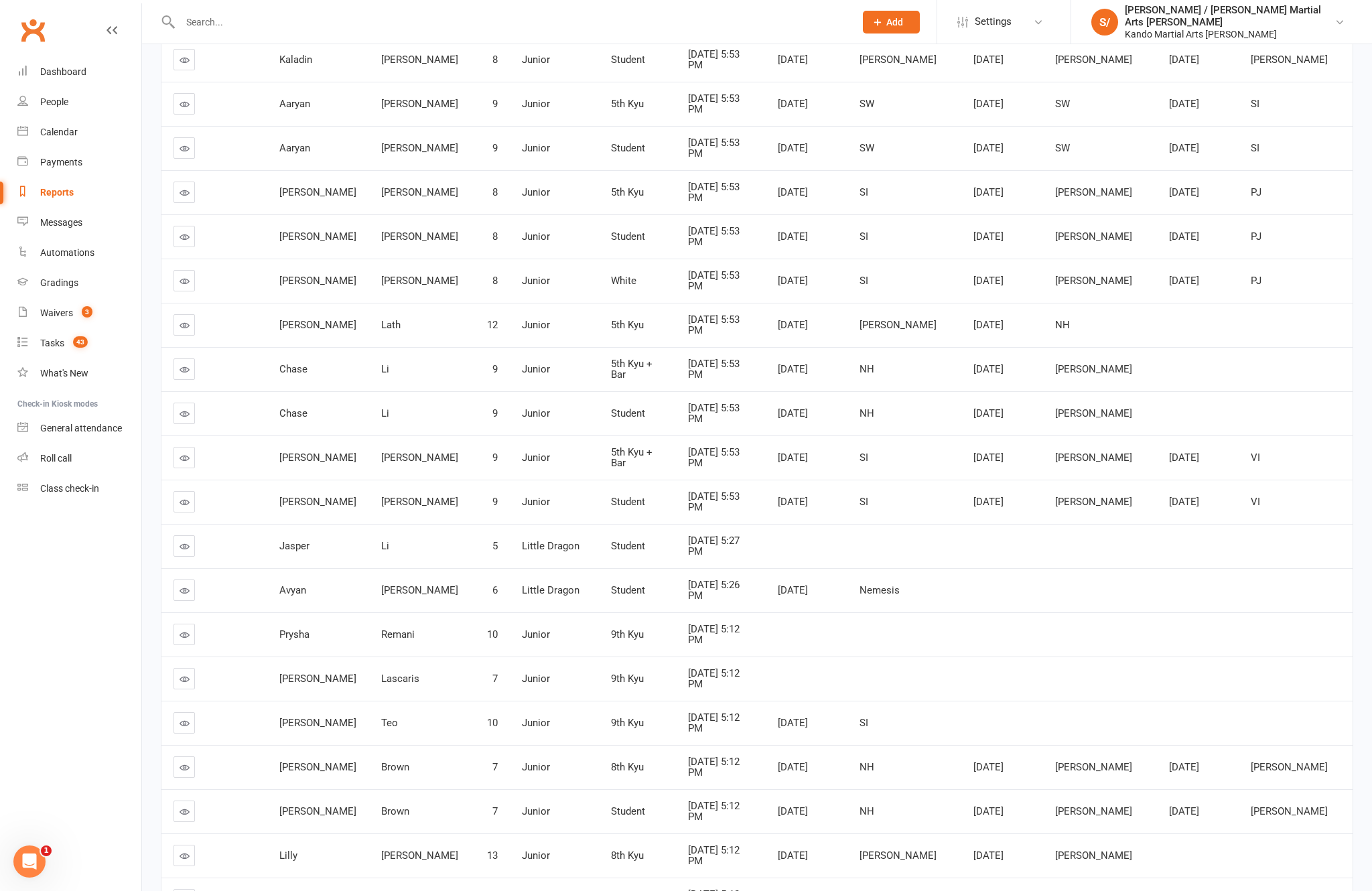
scroll to position [999, 0]
click at [55, 138] on div "Calendar" at bounding box center [59, 132] width 38 height 11
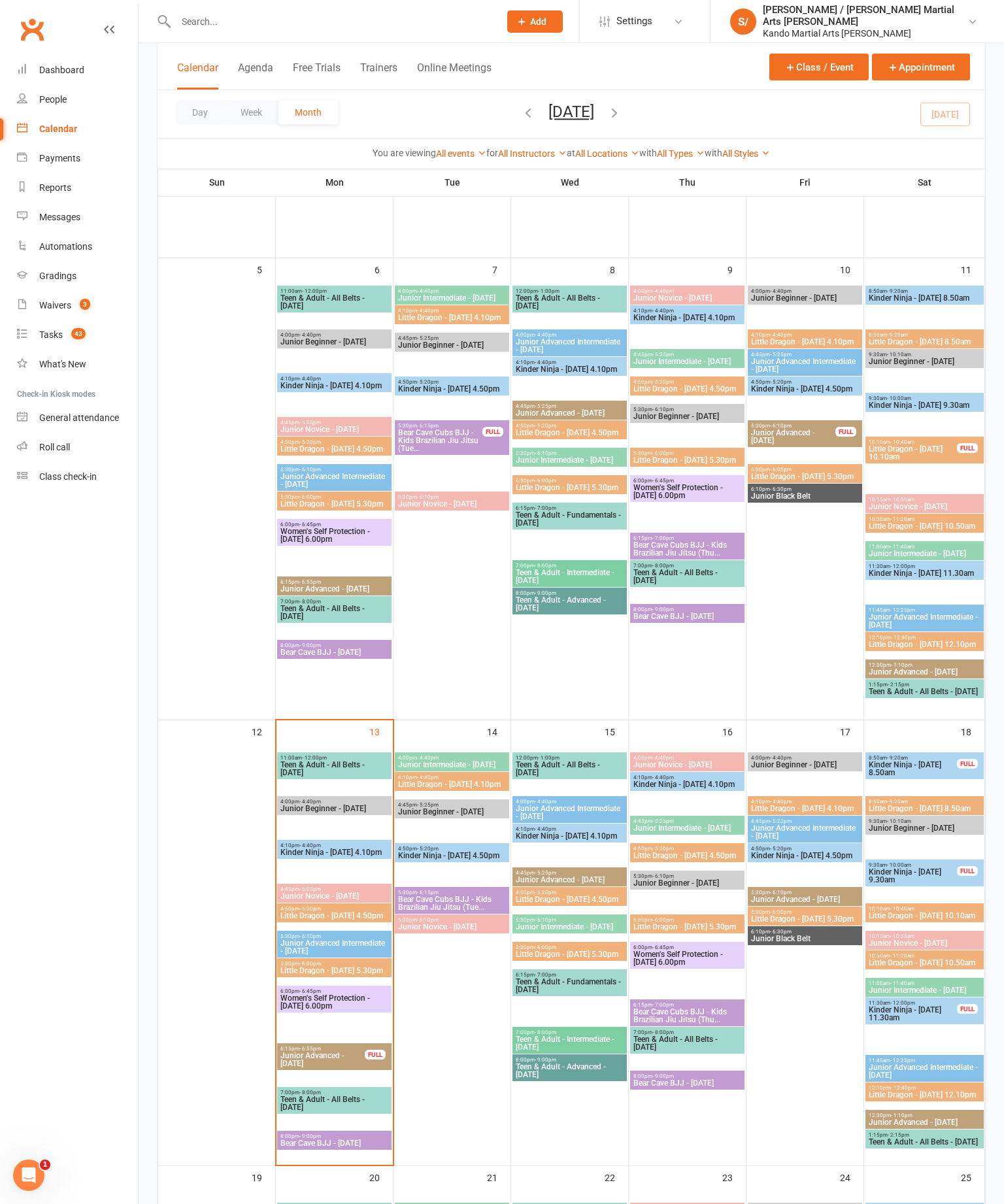
scroll to position [121, 0]
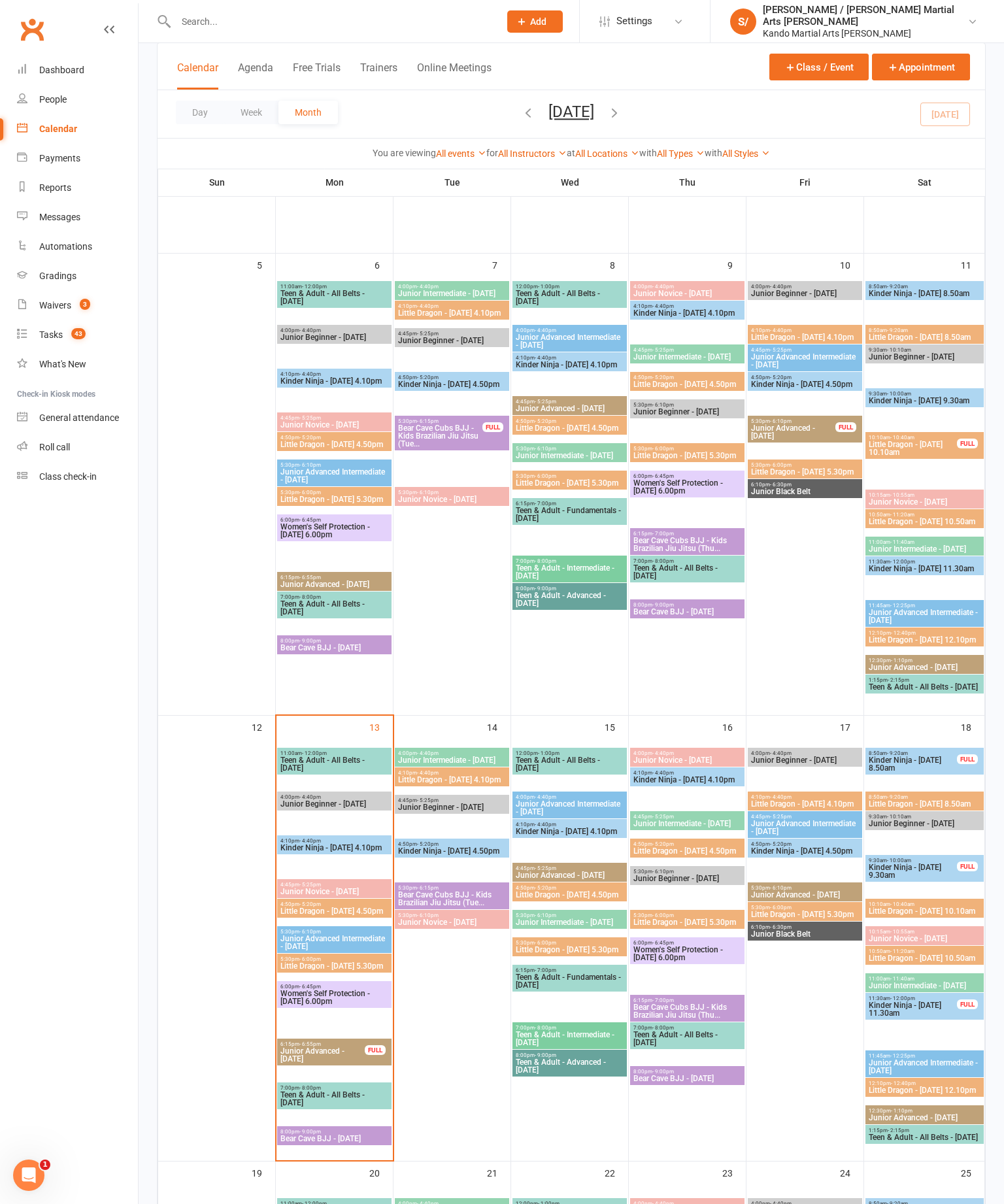
click at [326, 869] on span "8:00pm - 9:00pm" at bounding box center [334, 1131] width 109 height 6
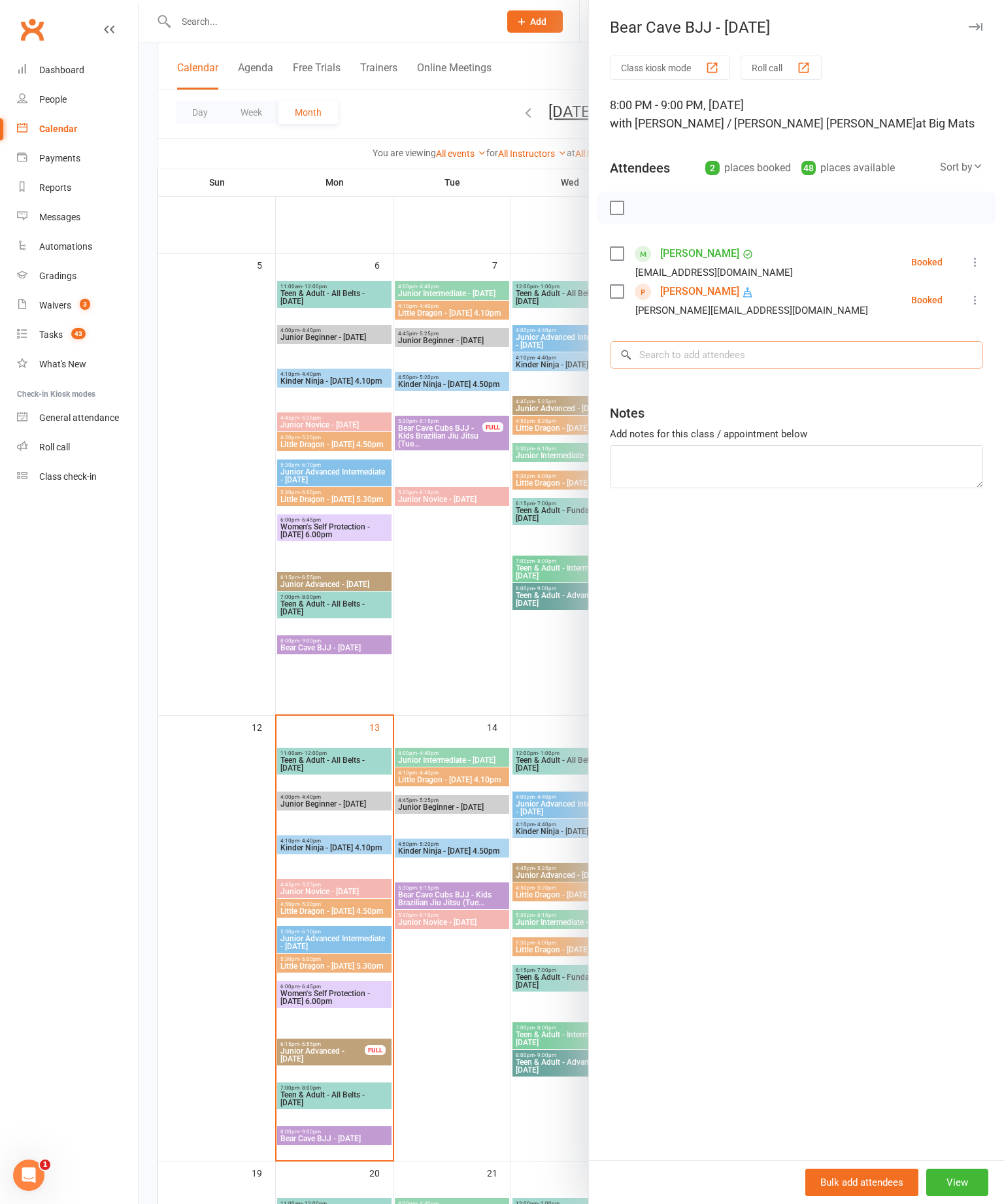
click at [825, 349] on input "search" at bounding box center [796, 355] width 373 height 28
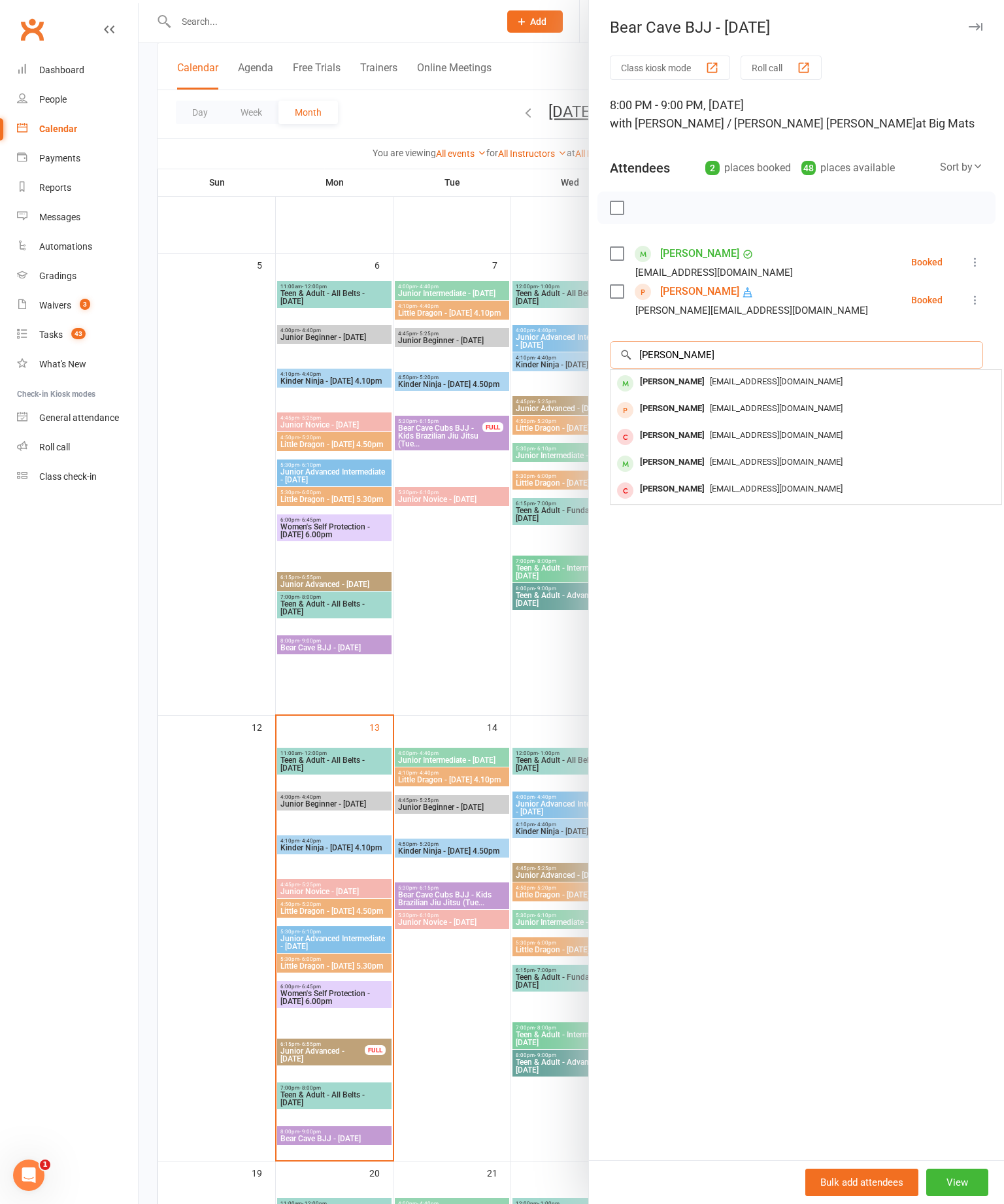
type input "Tharun"
click at [710, 383] on div "Tharun Delpachitra" at bounding box center [673, 382] width 75 height 19
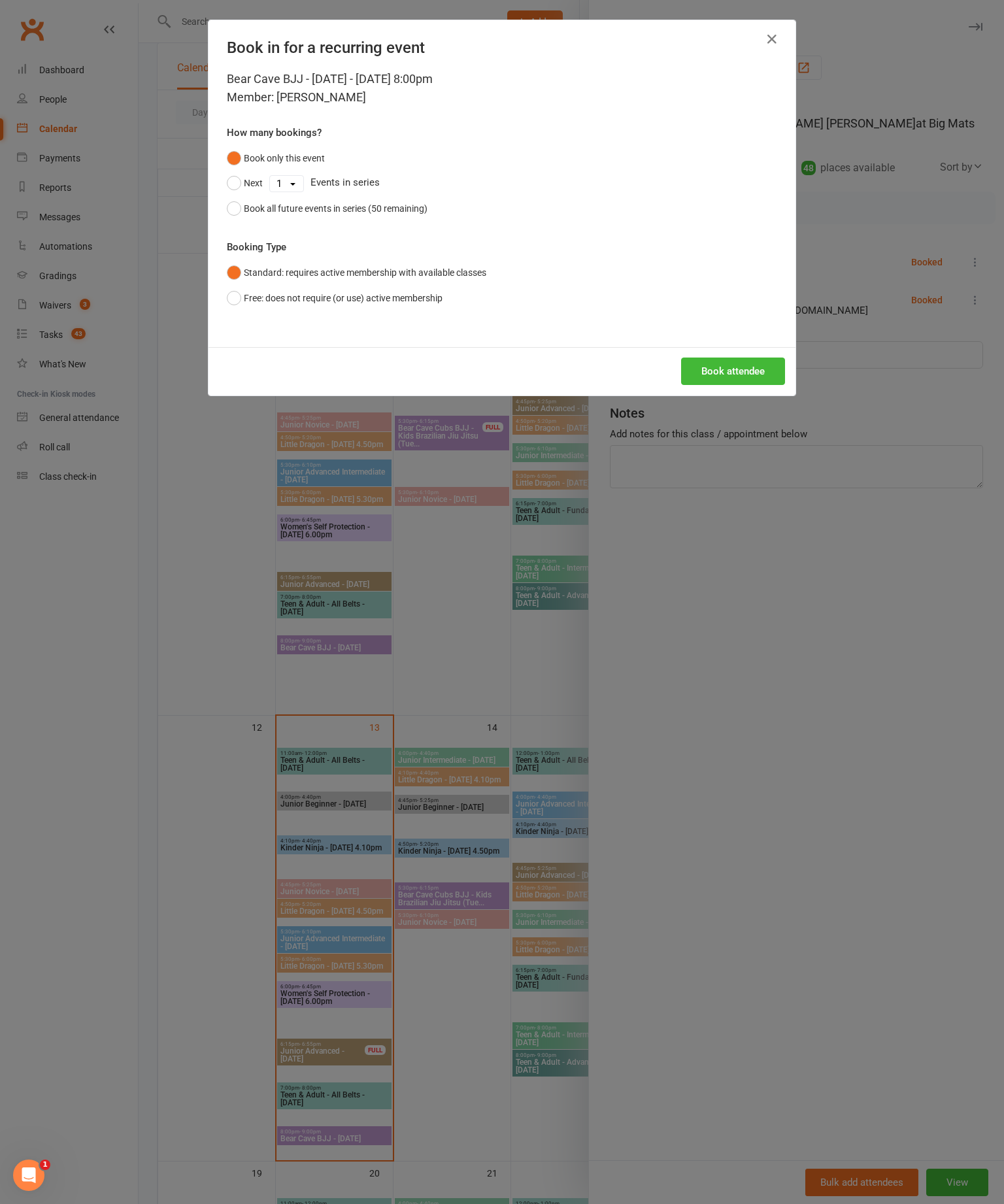
click at [743, 385] on button "Book attendee" at bounding box center [733, 371] width 104 height 28
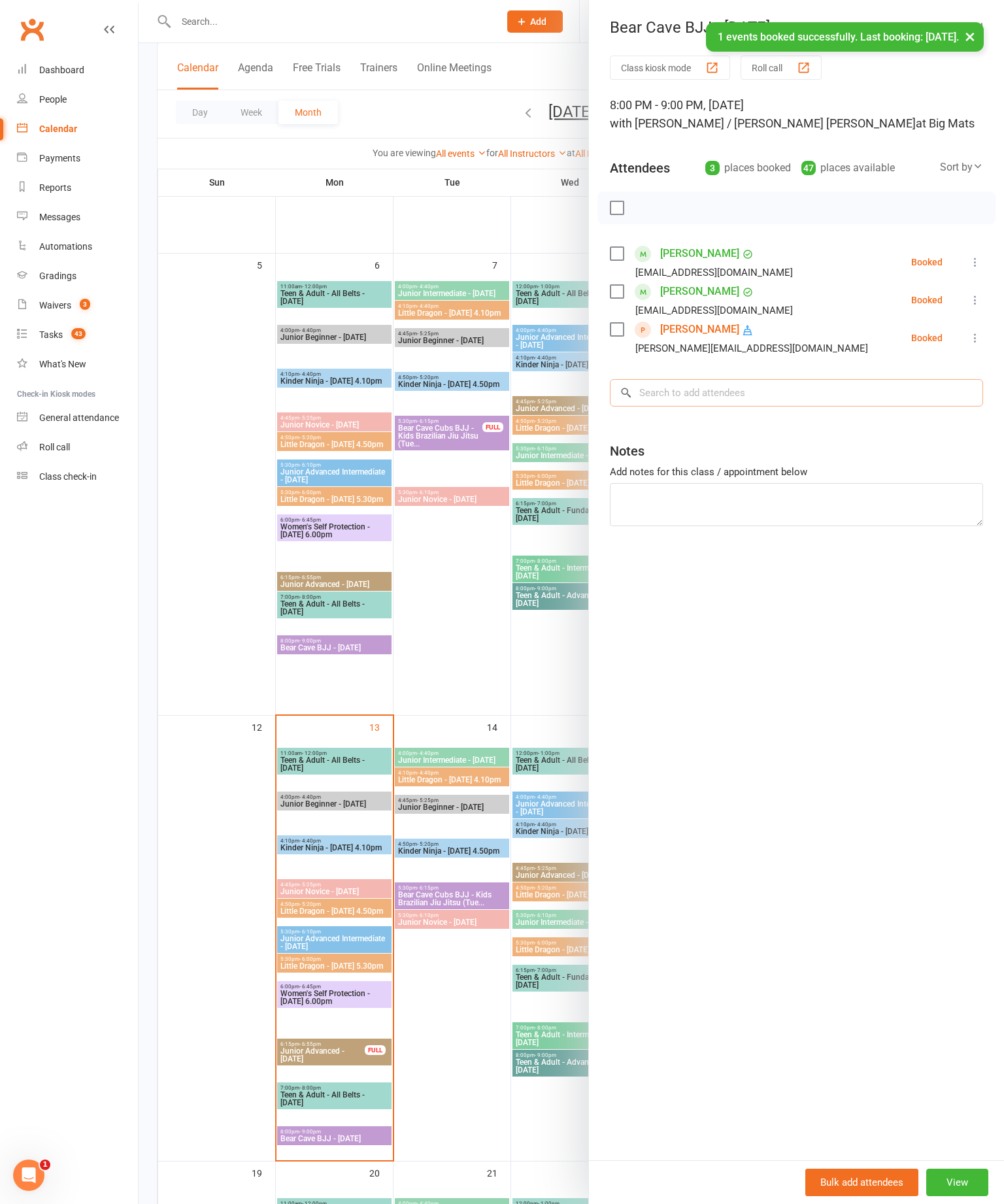
click at [766, 395] on input "search" at bounding box center [796, 392] width 373 height 28
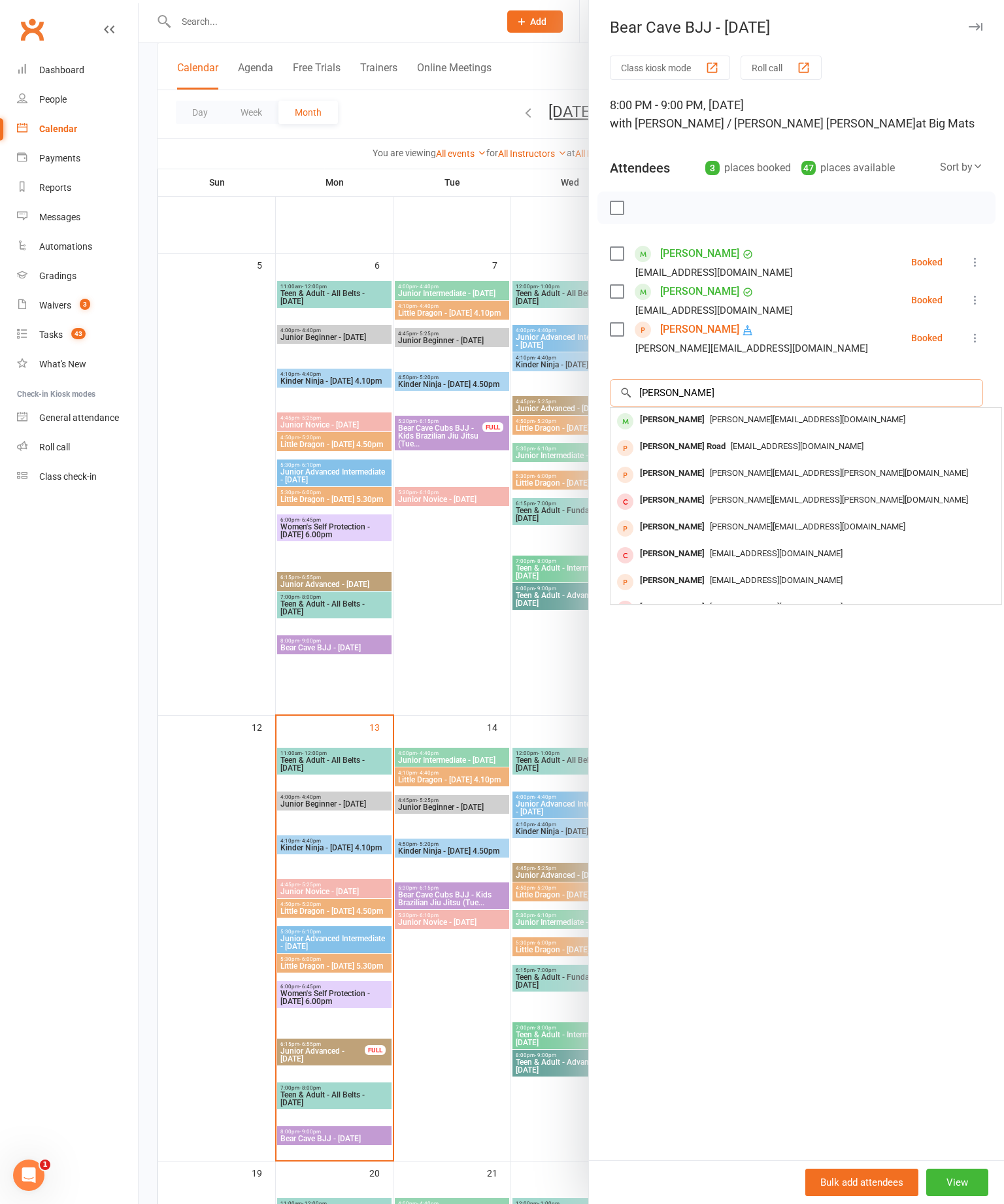
type input "Mitch noy"
click at [677, 414] on div "Mitch Noy" at bounding box center [673, 420] width 75 height 19
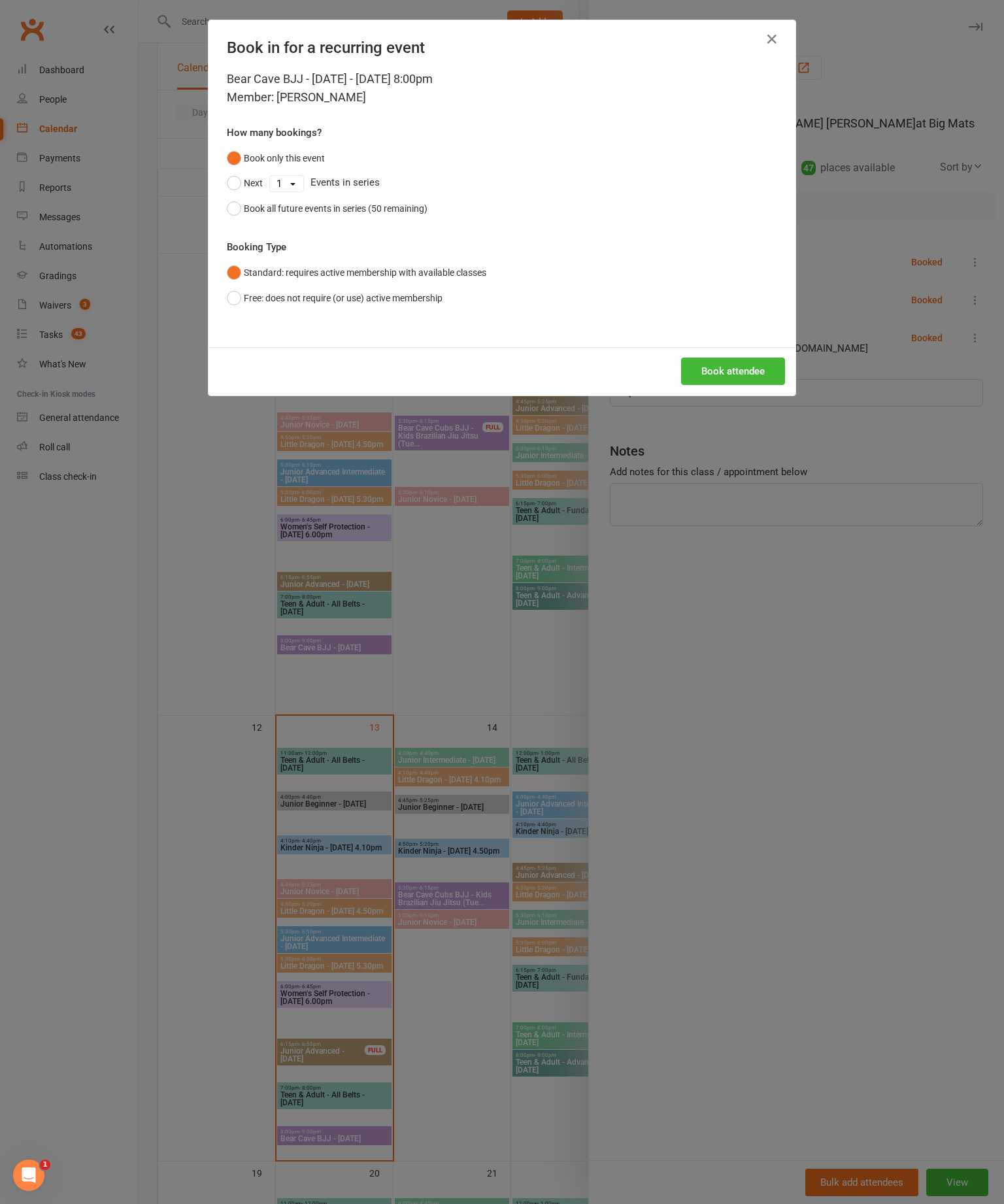
click at [743, 385] on button "Book attendee" at bounding box center [733, 371] width 104 height 28
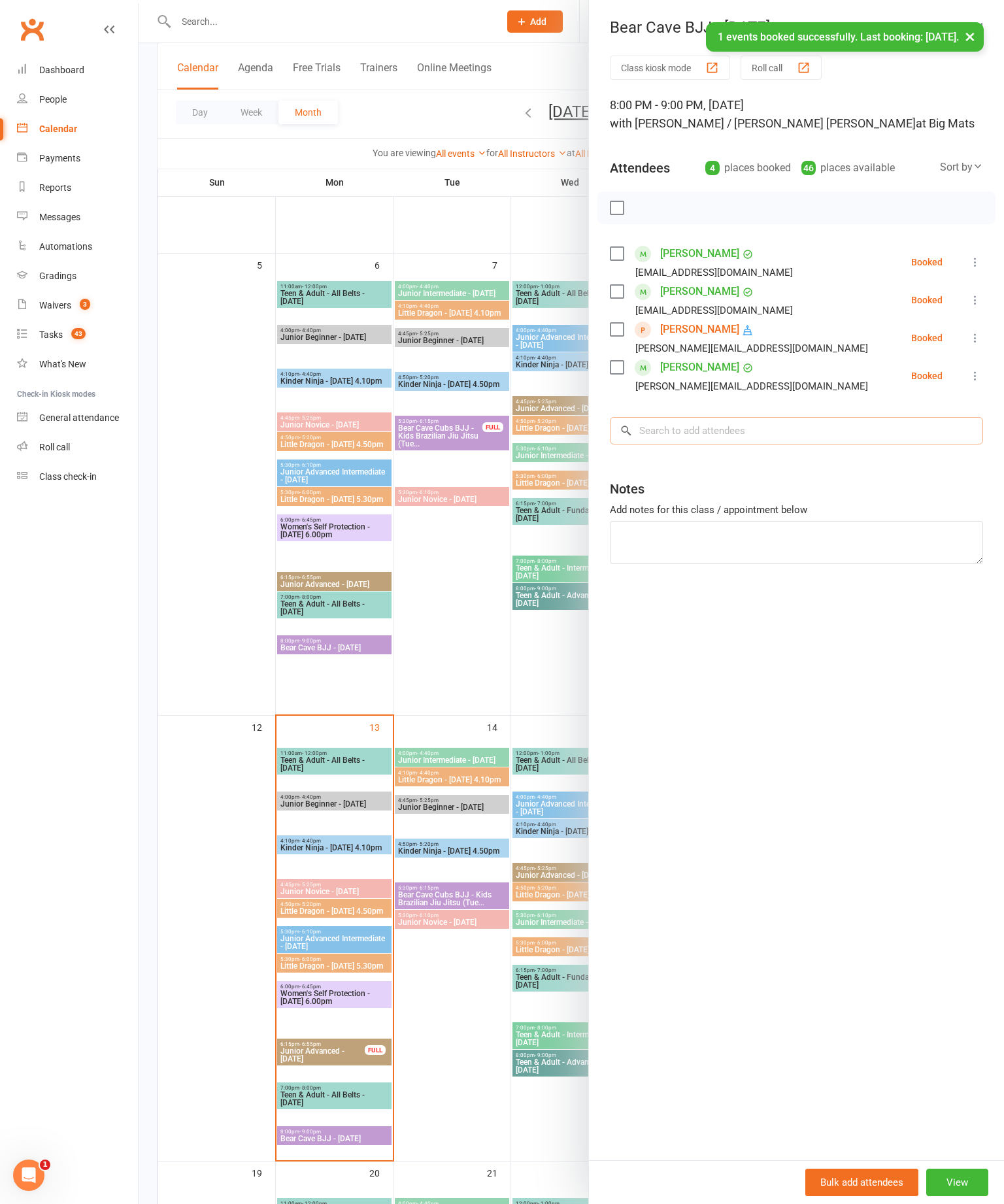
click at [759, 430] on input "search" at bounding box center [796, 431] width 373 height 28
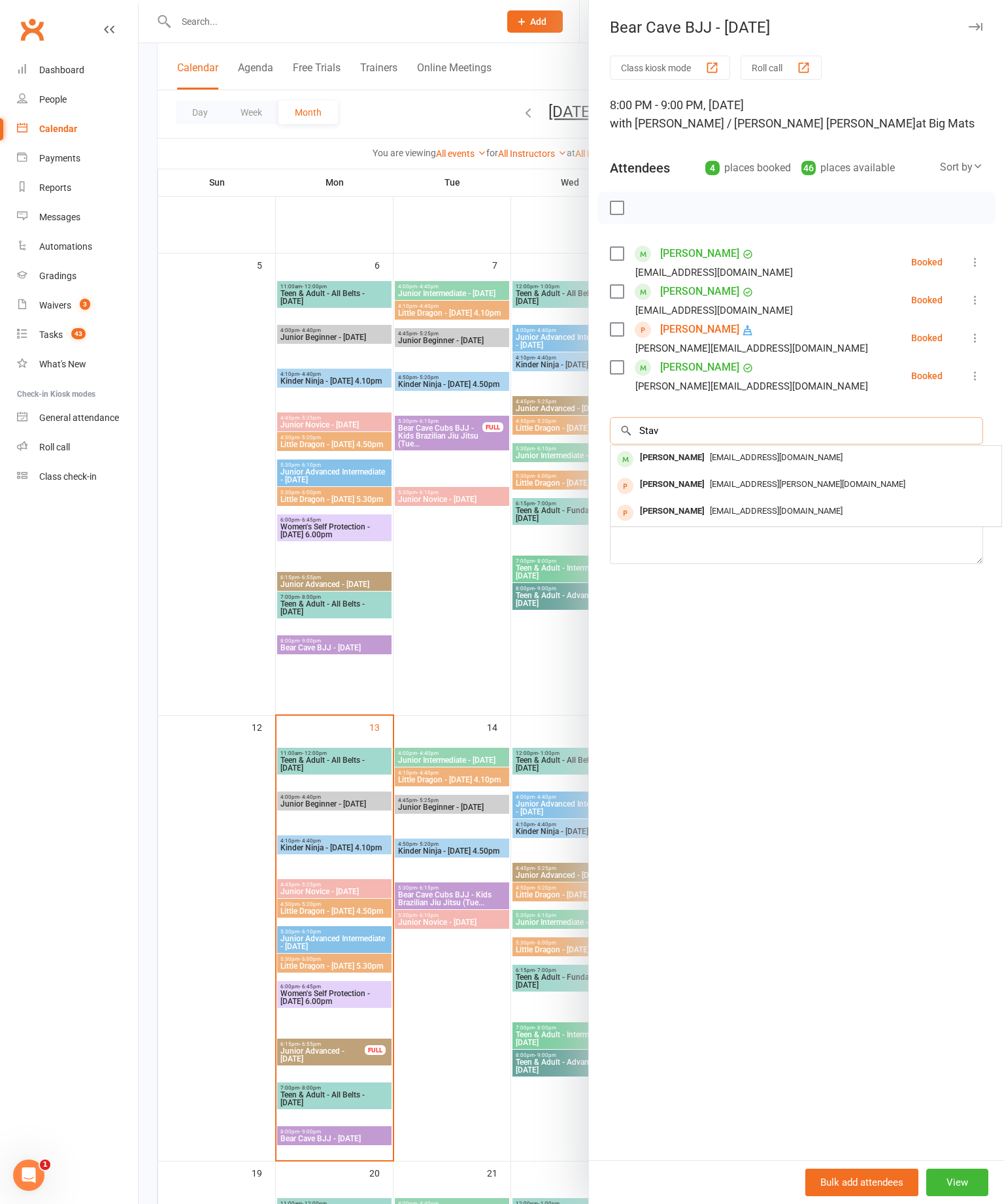
type input "Stav"
click at [697, 456] on div "Stavros Makarios" at bounding box center [673, 457] width 75 height 19
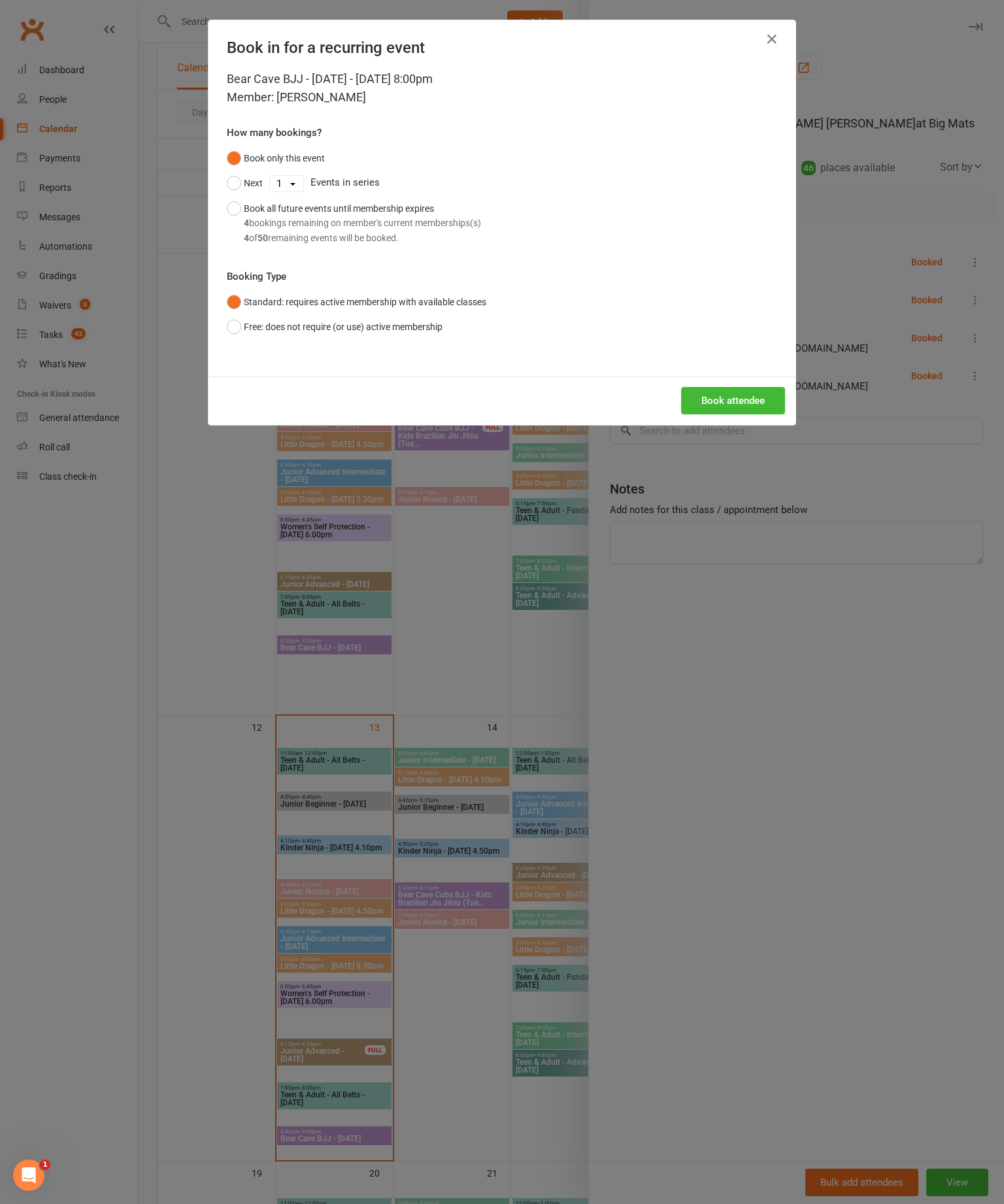
click at [724, 415] on button "Book attendee" at bounding box center [733, 400] width 104 height 28
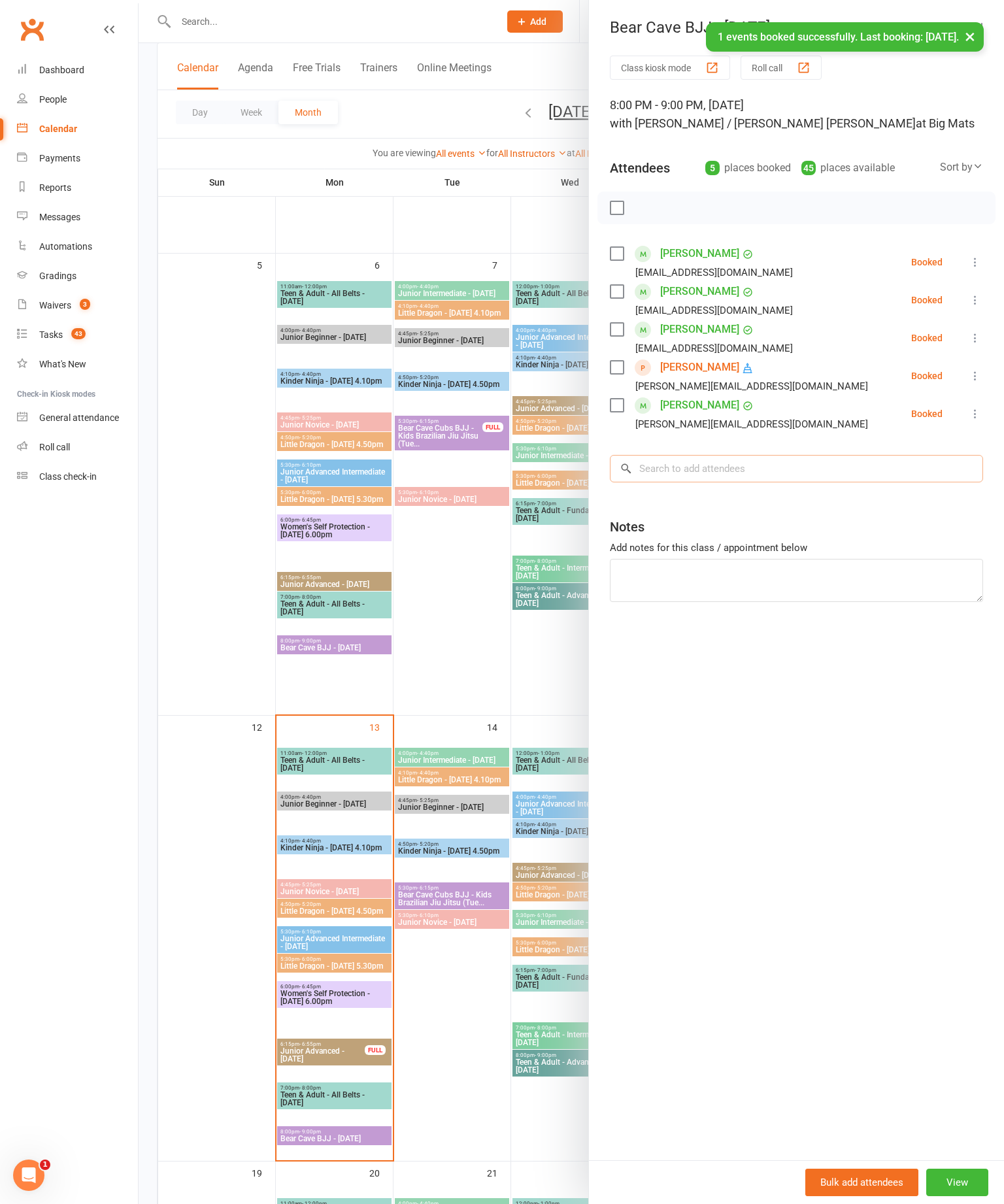
click at [738, 470] on input "search" at bounding box center [796, 468] width 373 height 28
type input "E"
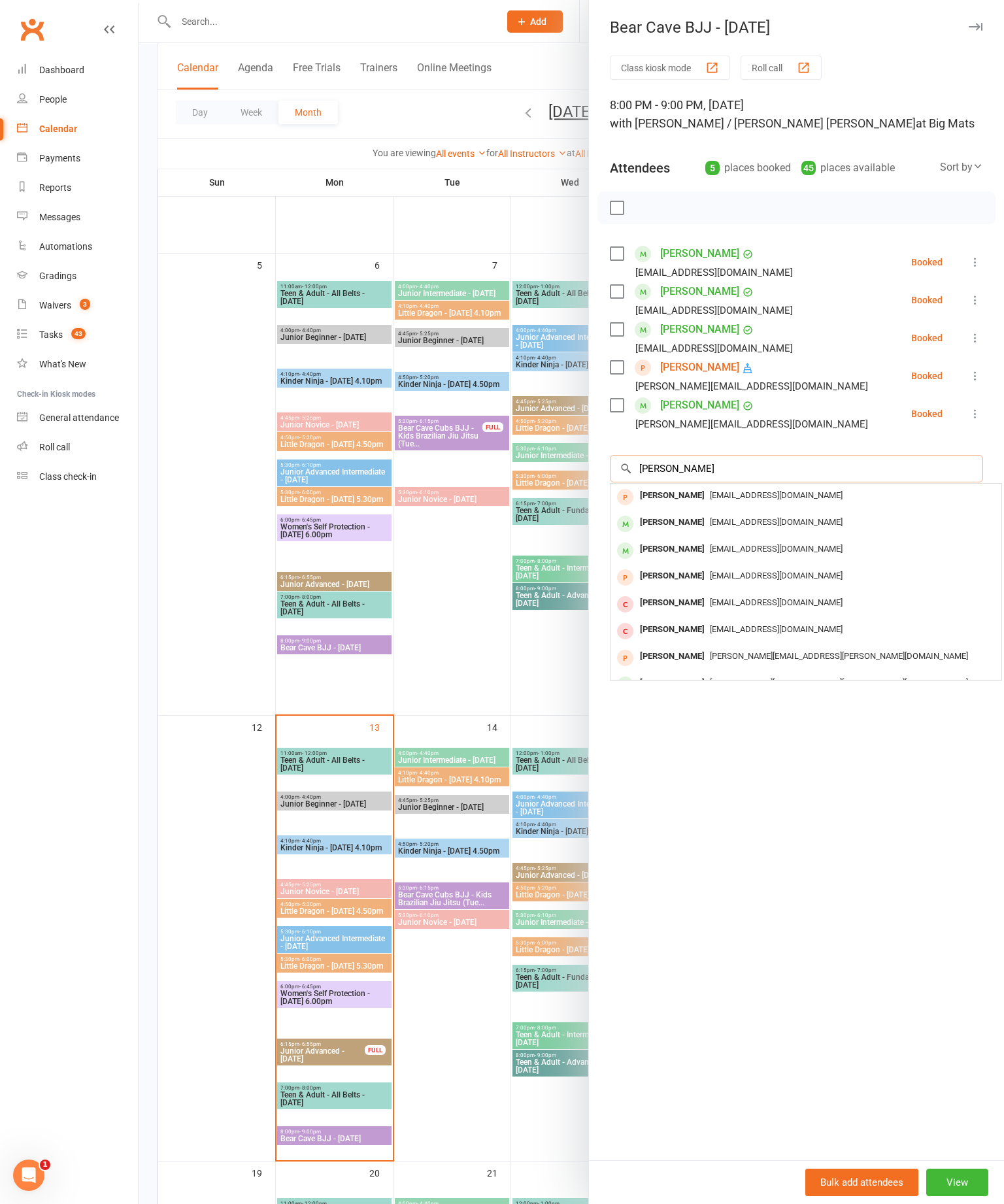
type input "Justin"
click at [690, 532] on div "Justin Perrin" at bounding box center [673, 522] width 75 height 19
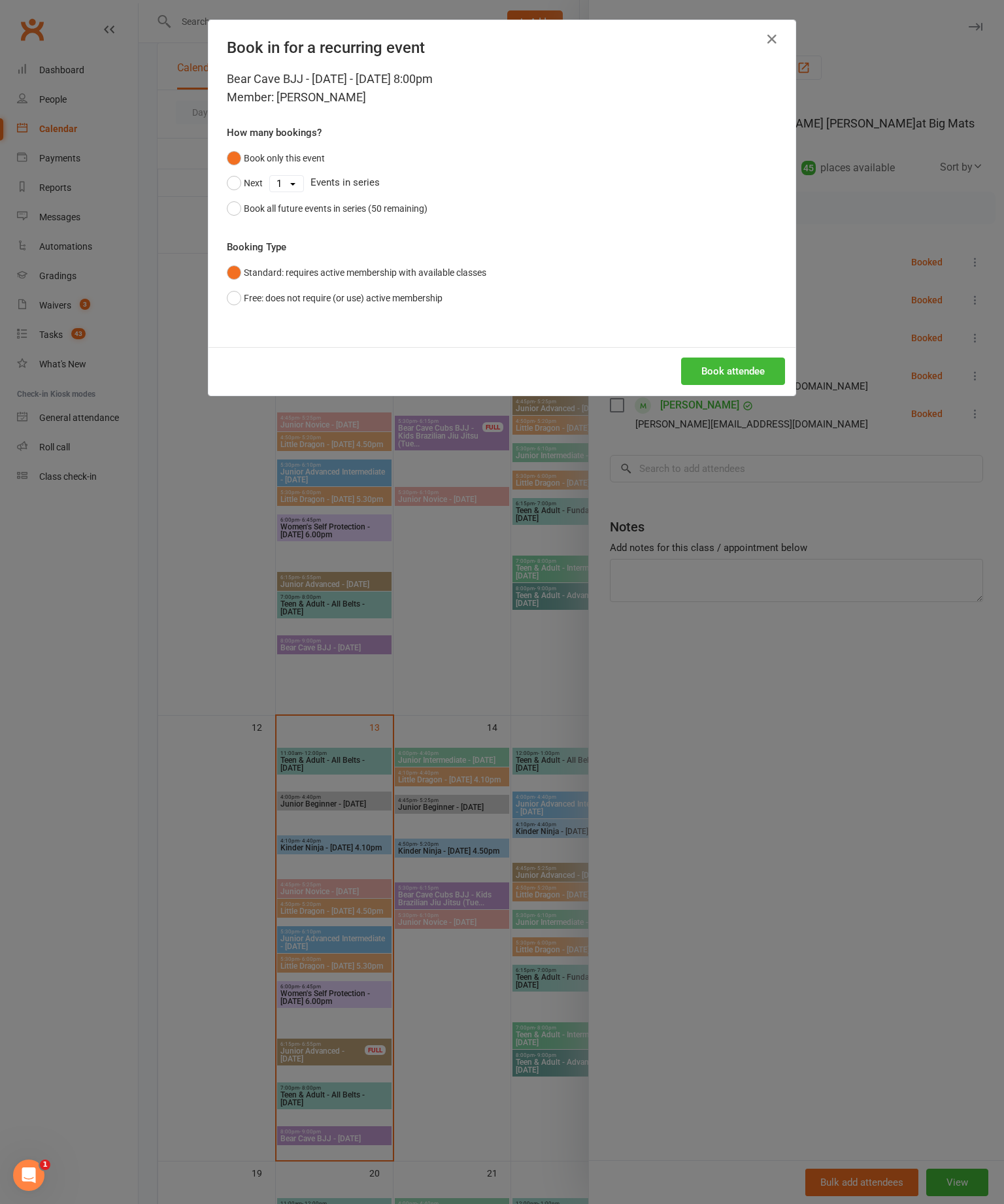
click at [737, 385] on button "Book attendee" at bounding box center [733, 371] width 104 height 28
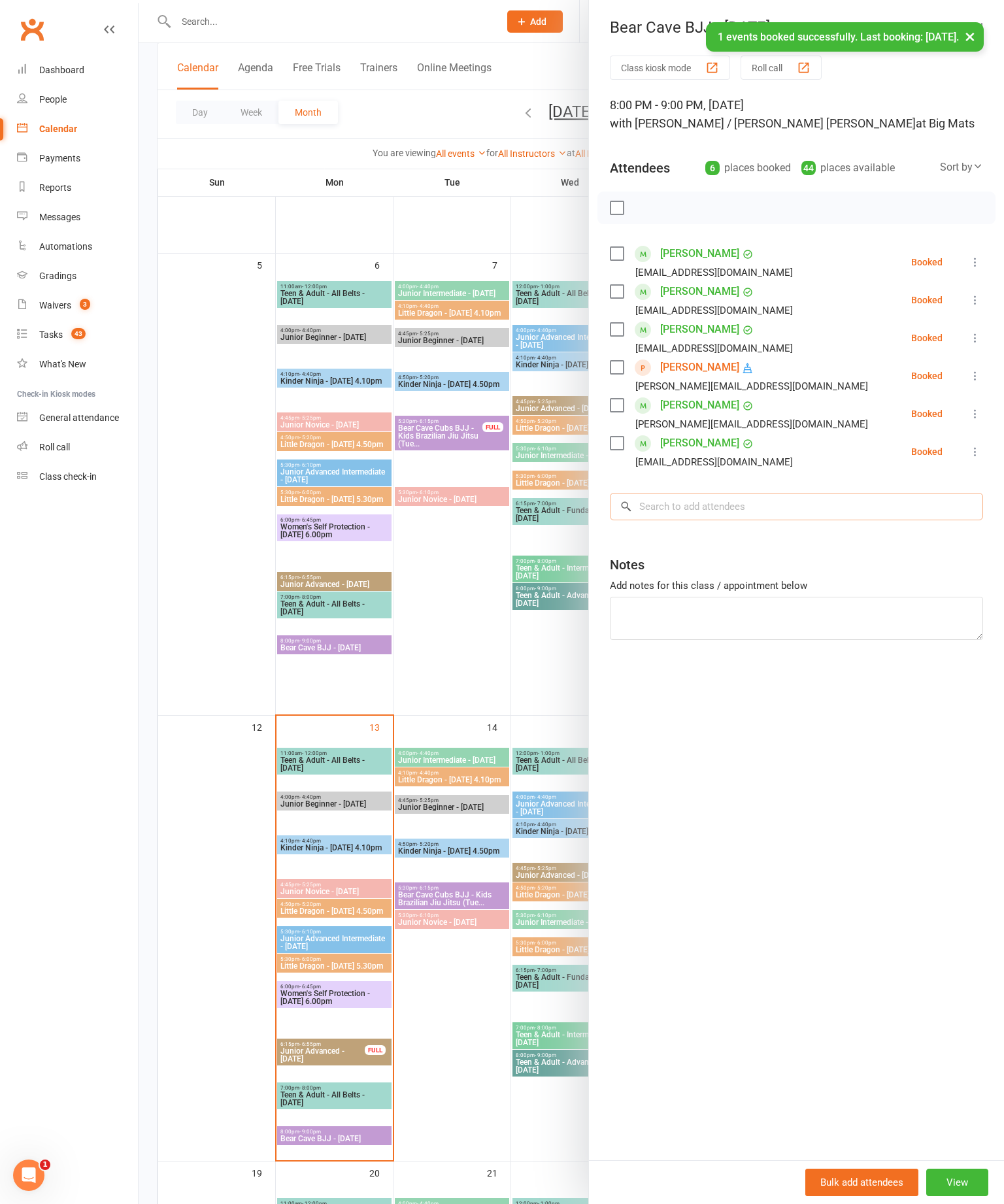
click at [732, 508] on input "search" at bounding box center [796, 506] width 373 height 28
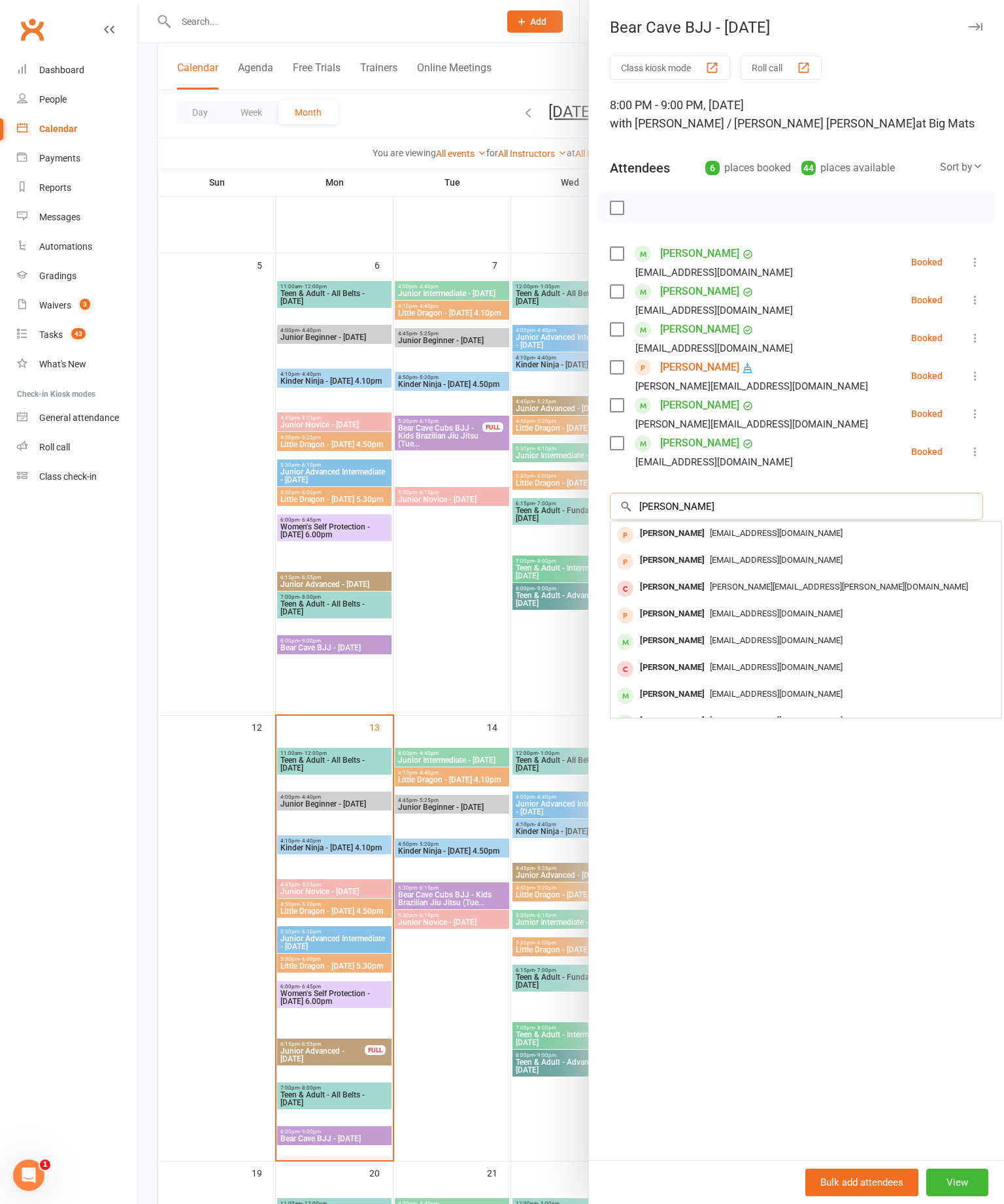
type input "[PERSON_NAME]"
click at [710, 646] on div "James Greenwood" at bounding box center [673, 641] width 75 height 19
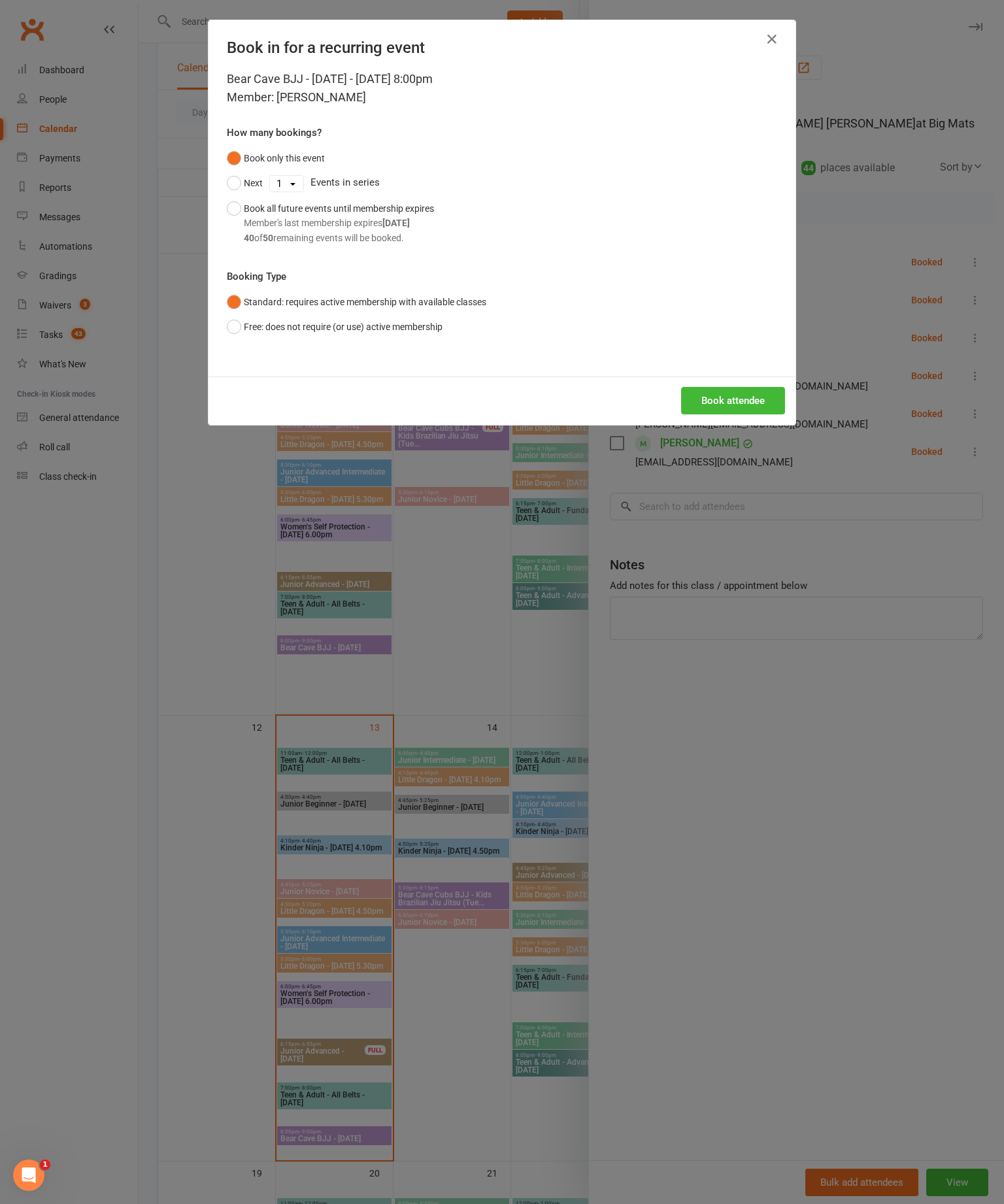
click at [729, 415] on button "Book attendee" at bounding box center [733, 400] width 104 height 28
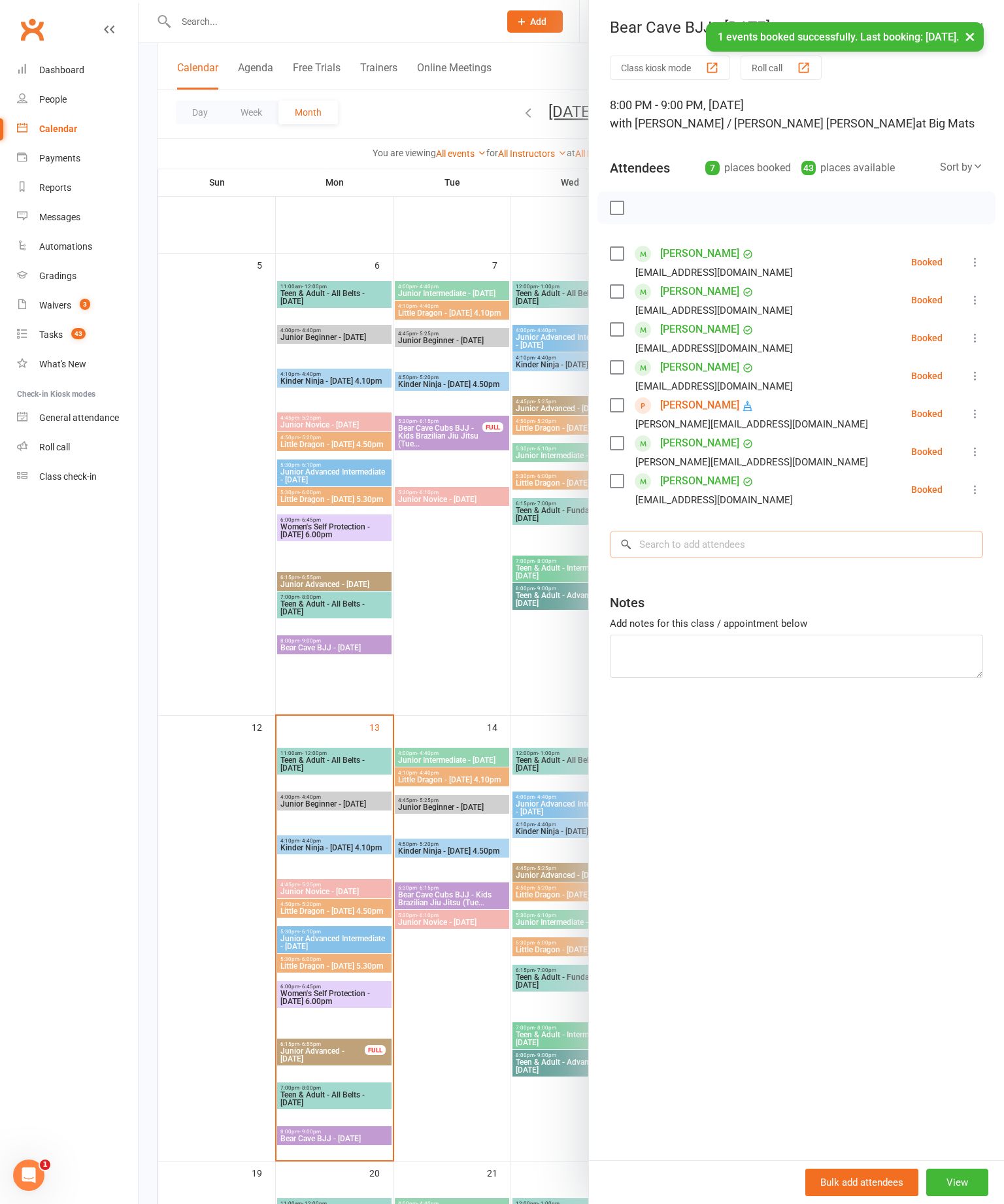
click at [734, 533] on input "search" at bounding box center [796, 544] width 373 height 28
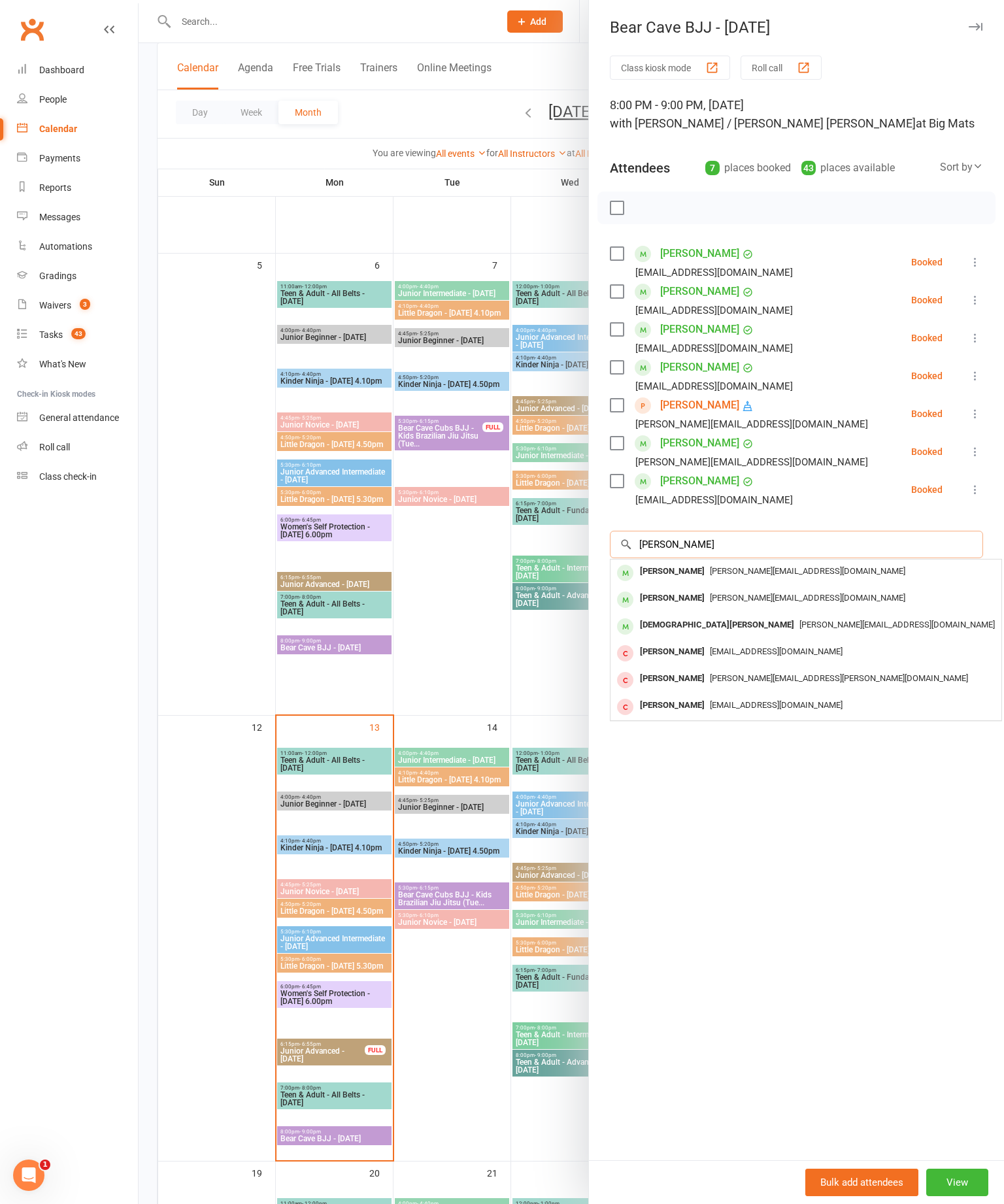
type input "Rory"
click at [675, 566] on div "Rory Dew" at bounding box center [673, 572] width 75 height 19
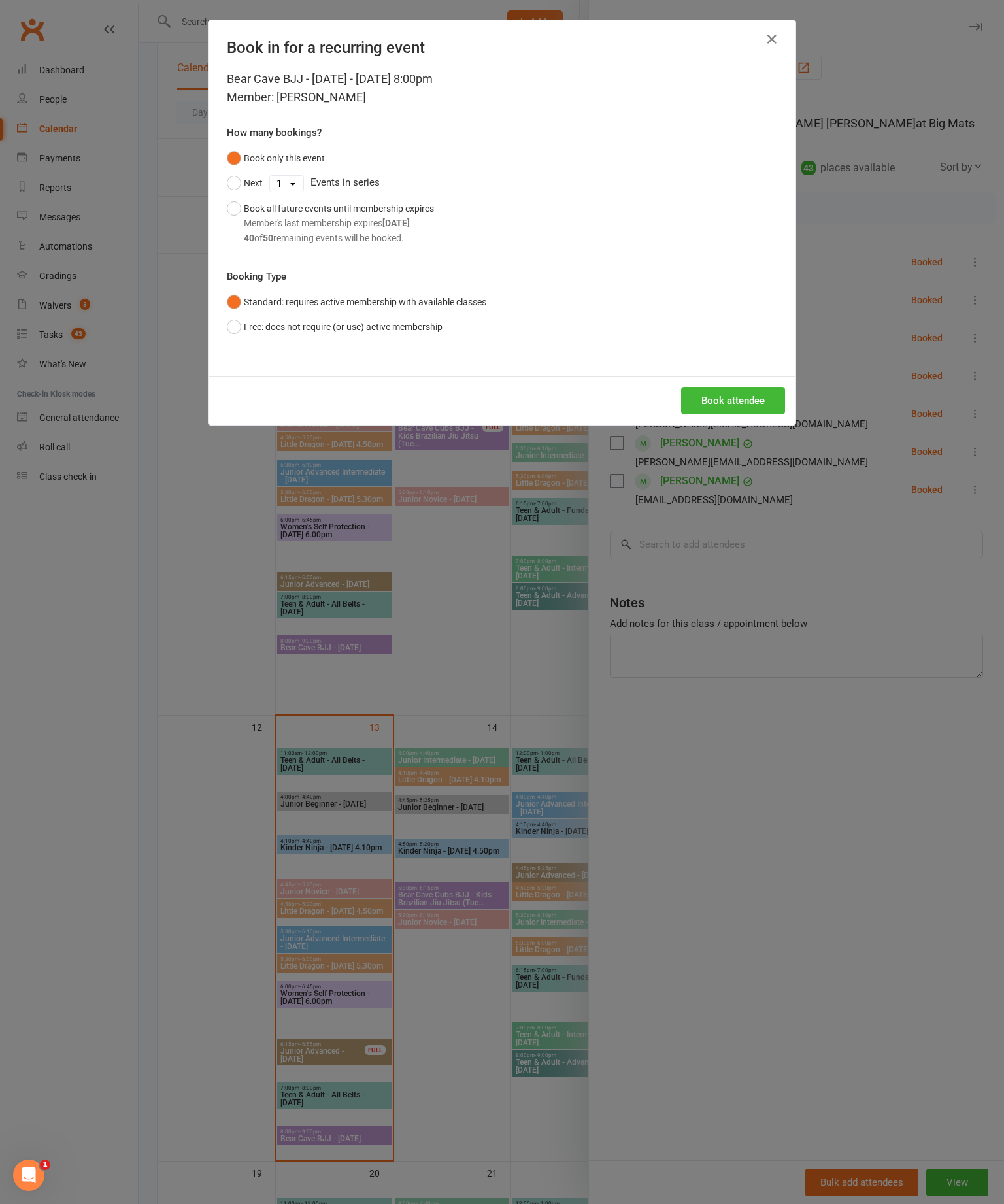
click at [738, 415] on button "Book attendee" at bounding box center [733, 400] width 104 height 28
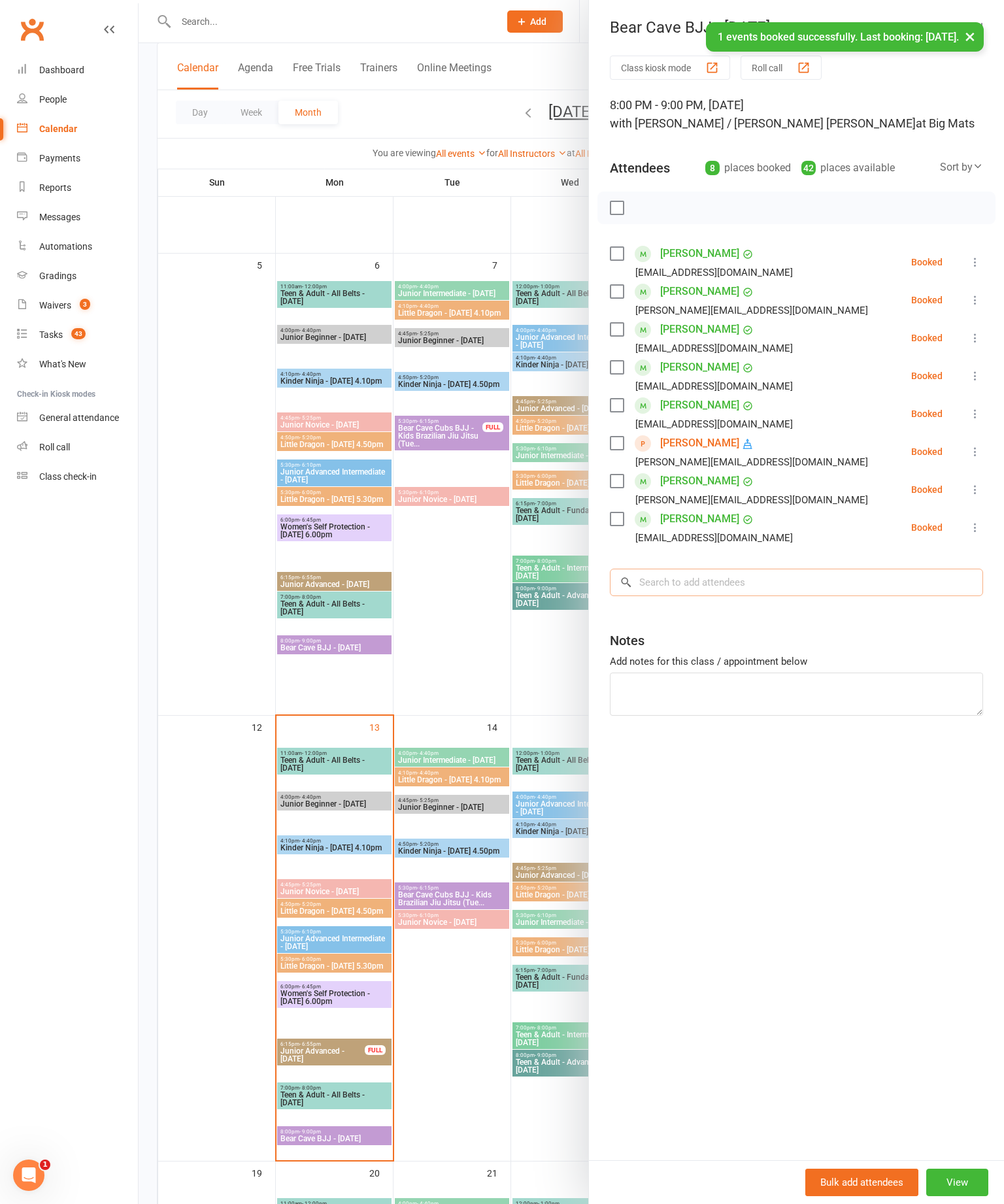
click at [737, 582] on input "search" at bounding box center [796, 582] width 373 height 28
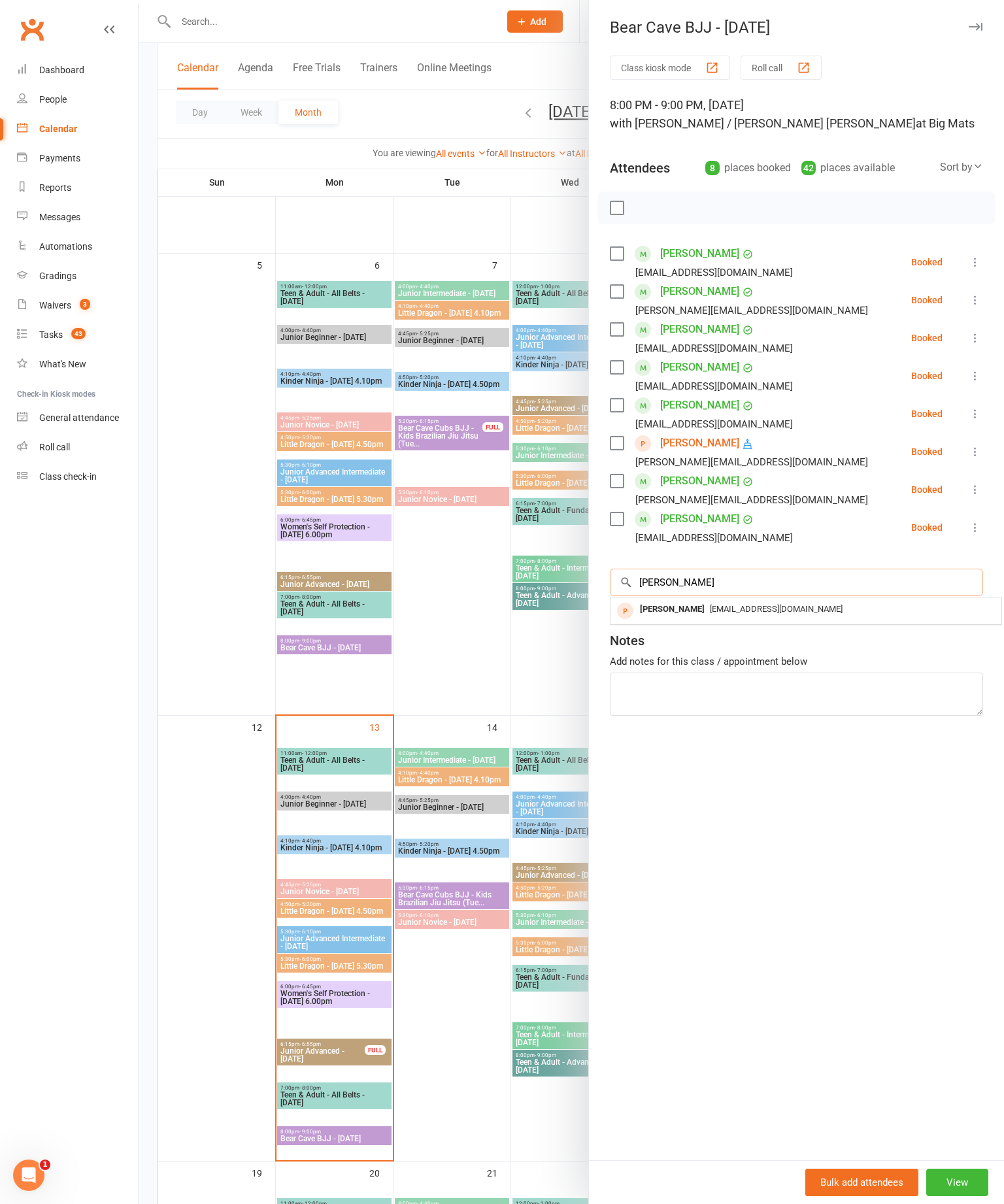
type input "J"
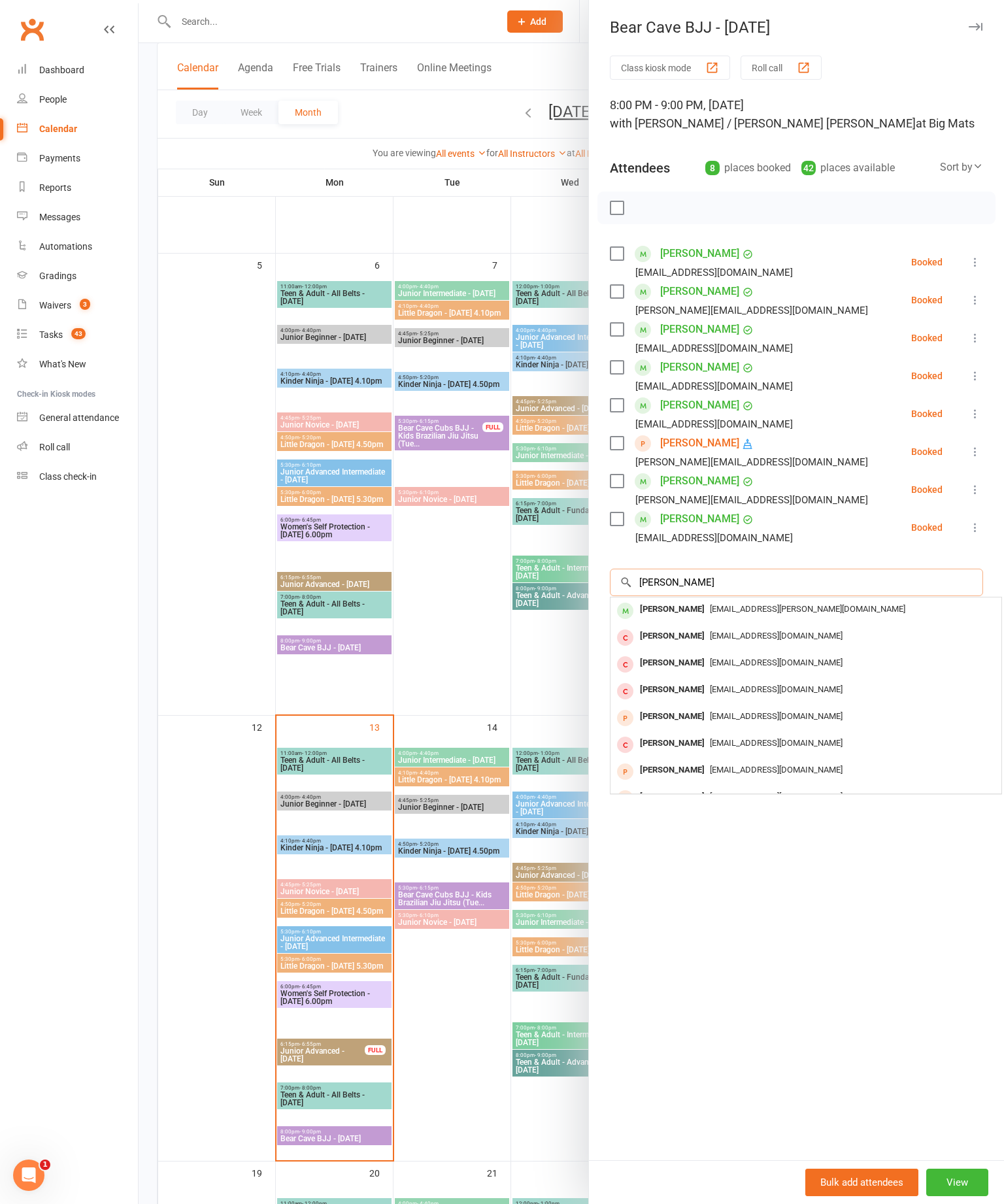
type input "Christoph"
click at [695, 602] on div "Christoph Juergens" at bounding box center [673, 609] width 75 height 19
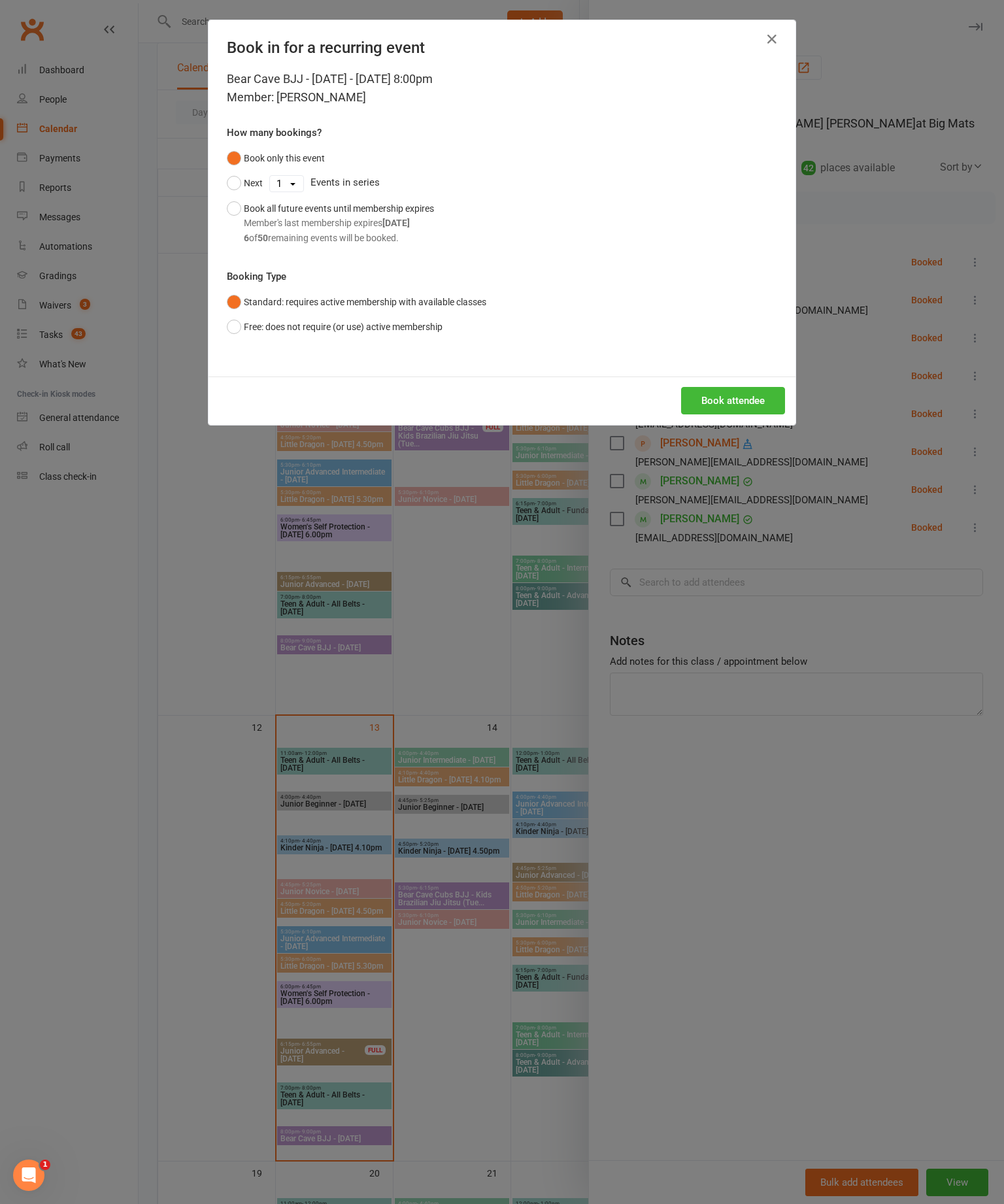
click at [747, 415] on button "Book attendee" at bounding box center [733, 400] width 104 height 28
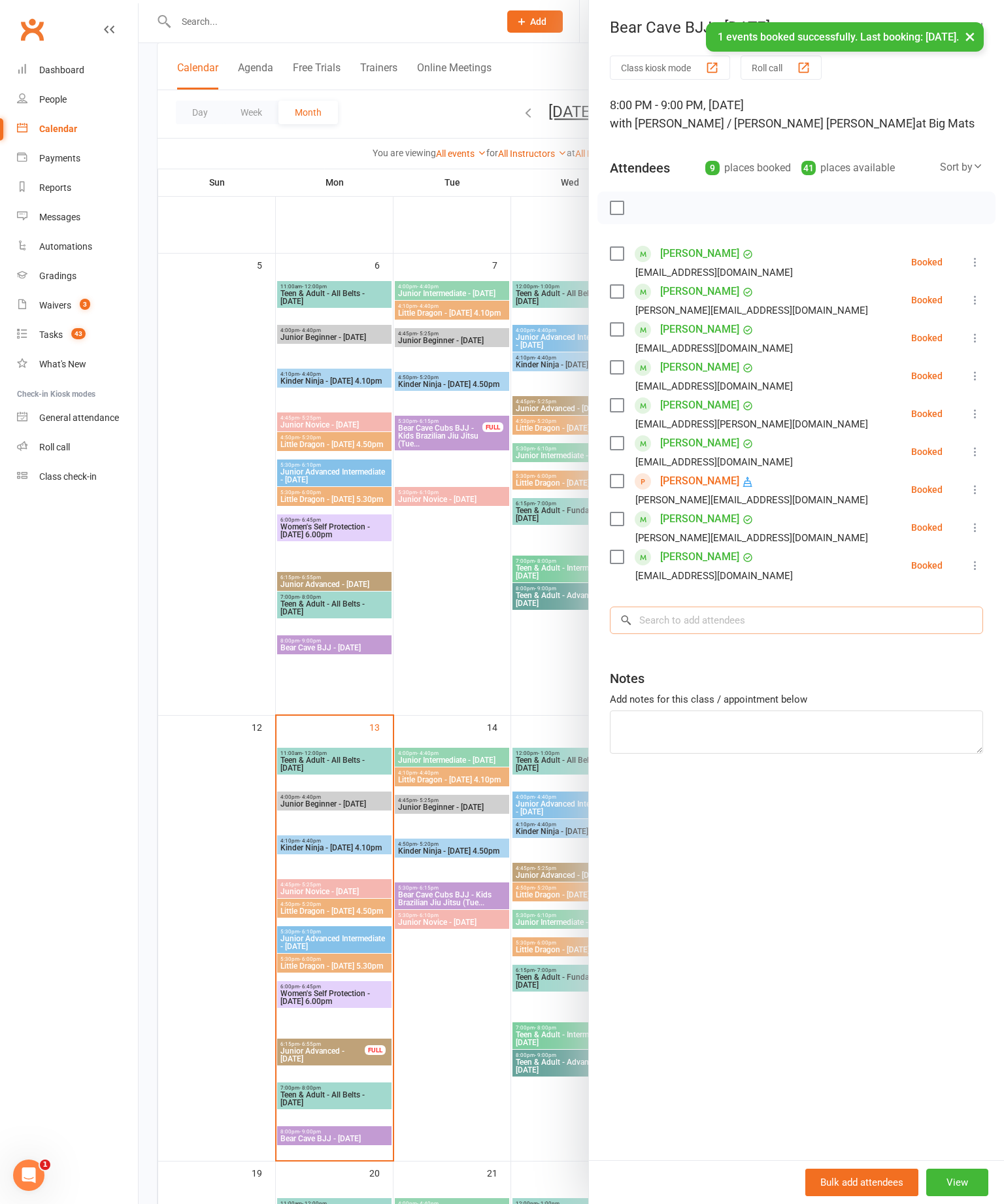
click at [723, 617] on input "search" at bounding box center [796, 620] width 373 height 28
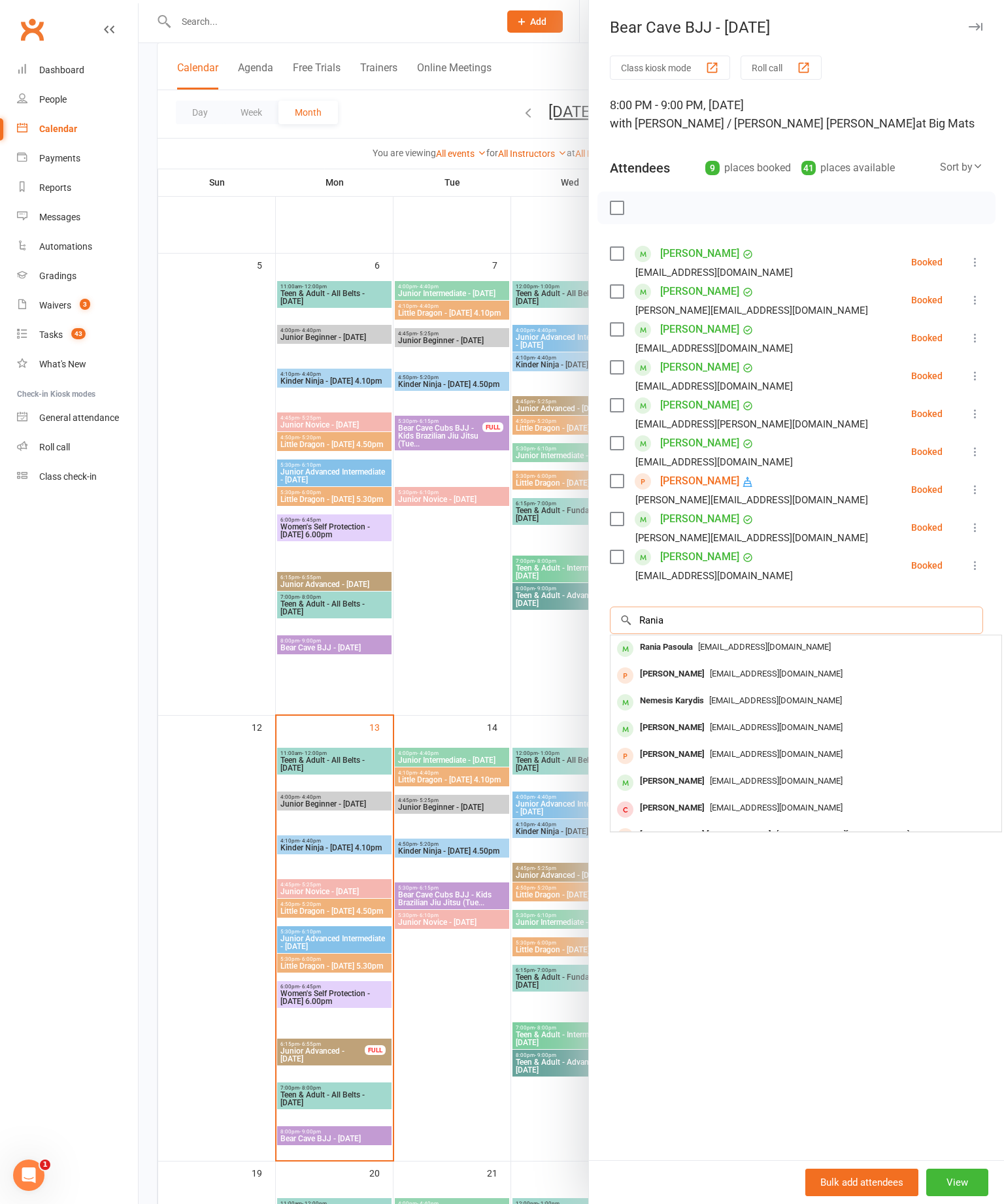
type input "Rania"
click at [696, 640] on div "Rania Pasoula" at bounding box center [667, 647] width 63 height 19
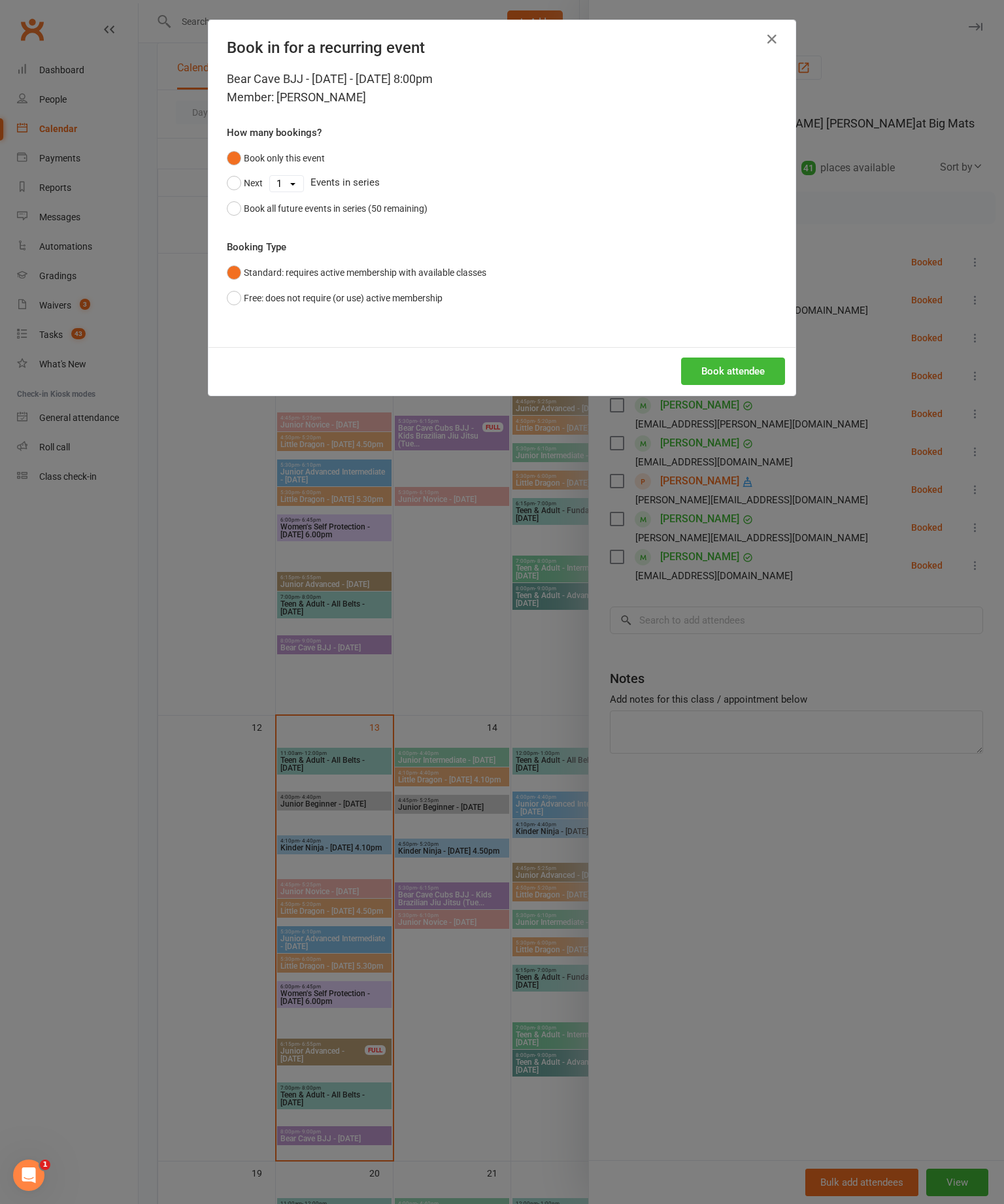
click at [742, 385] on button "Book attendee" at bounding box center [733, 371] width 104 height 28
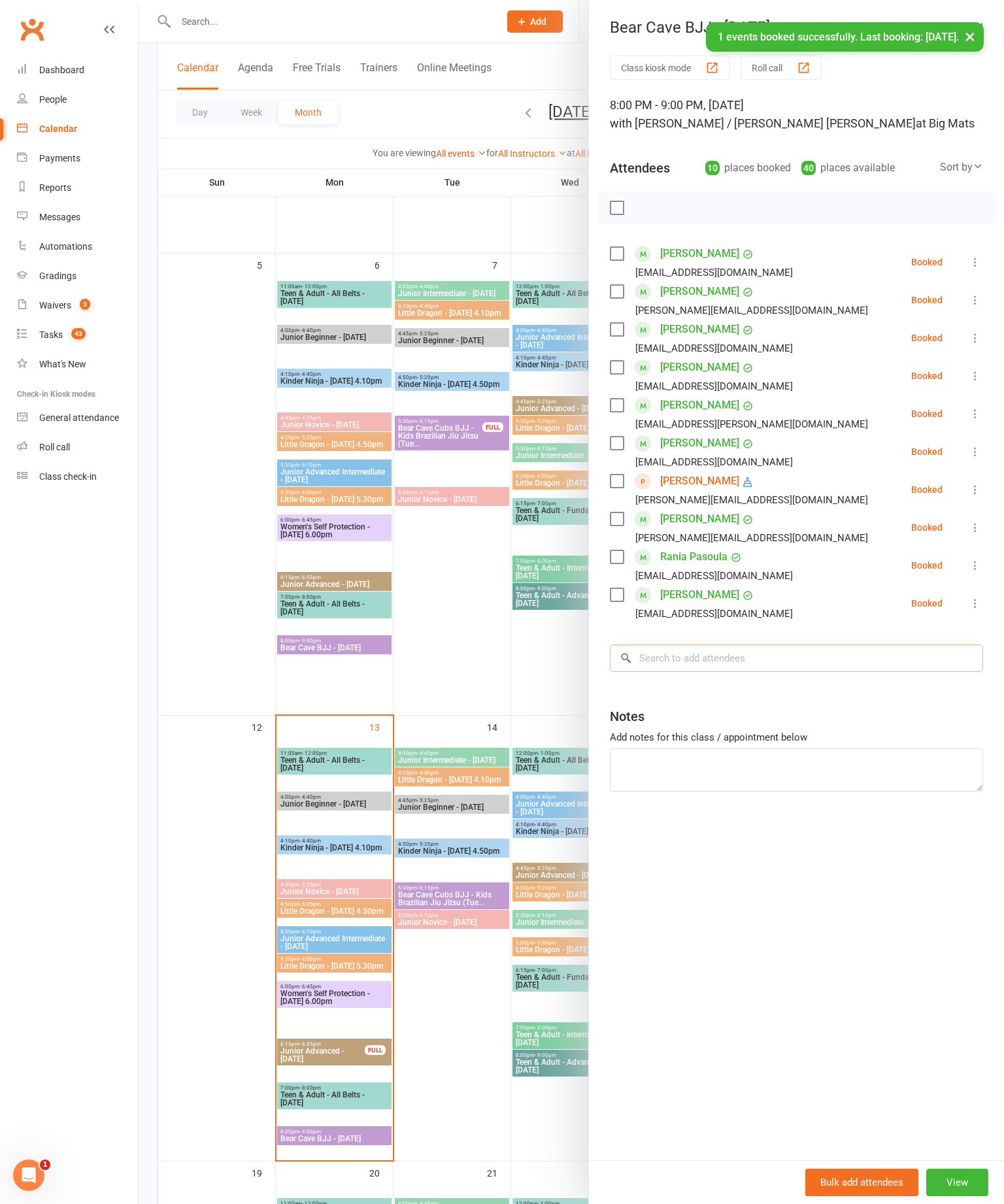
click at [733, 657] on input "search" at bounding box center [796, 657] width 373 height 28
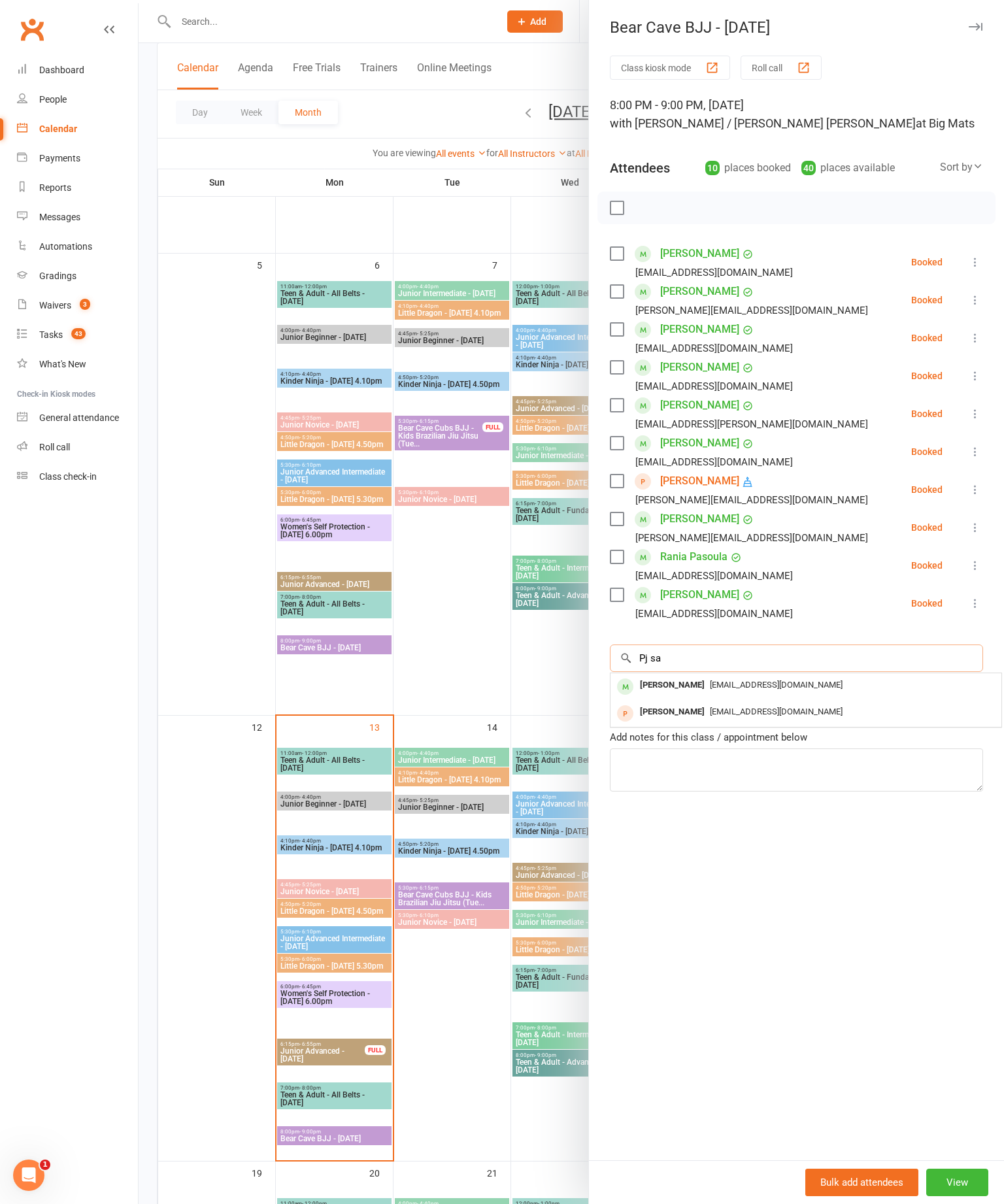
type input "Pj sa"
click at [679, 687] on div "PJ Santiago" at bounding box center [673, 685] width 75 height 19
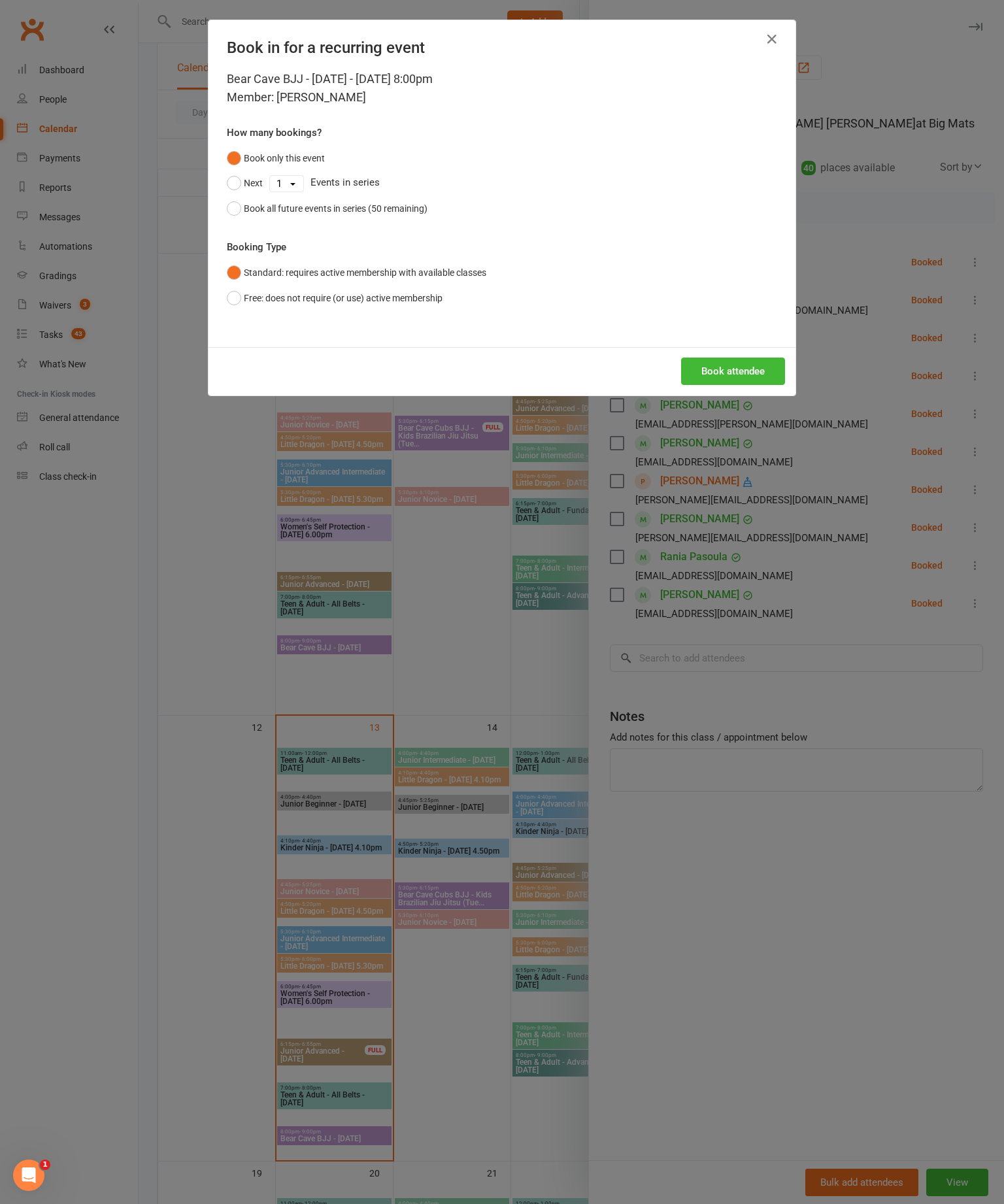
click at [735, 385] on button "Book attendee" at bounding box center [733, 371] width 104 height 28
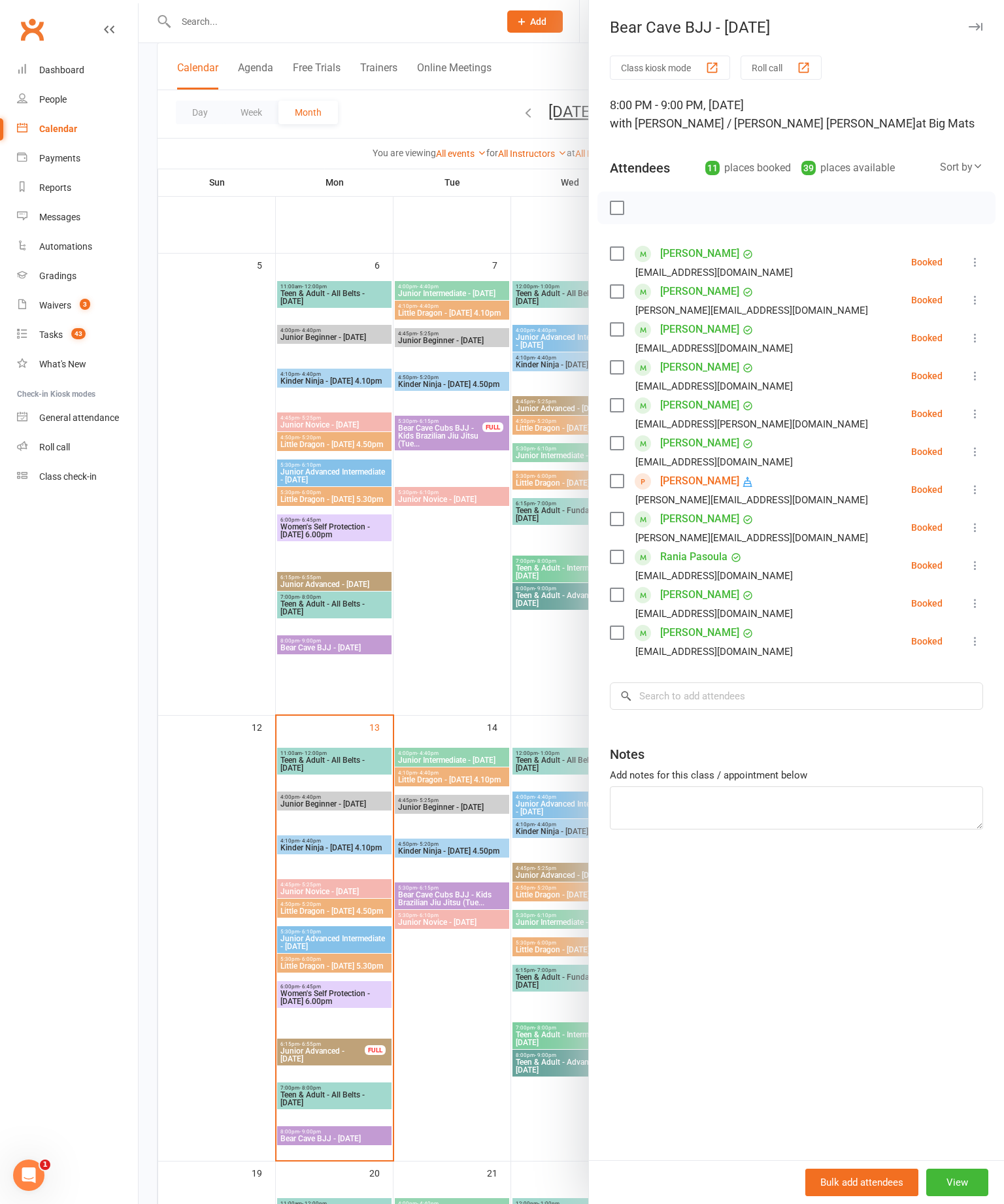
click at [987, 23] on div "Bear Cave BJJ - [DATE]" at bounding box center [796, 28] width 415 height 18
click at [973, 21] on button "button" at bounding box center [975, 27] width 16 height 16
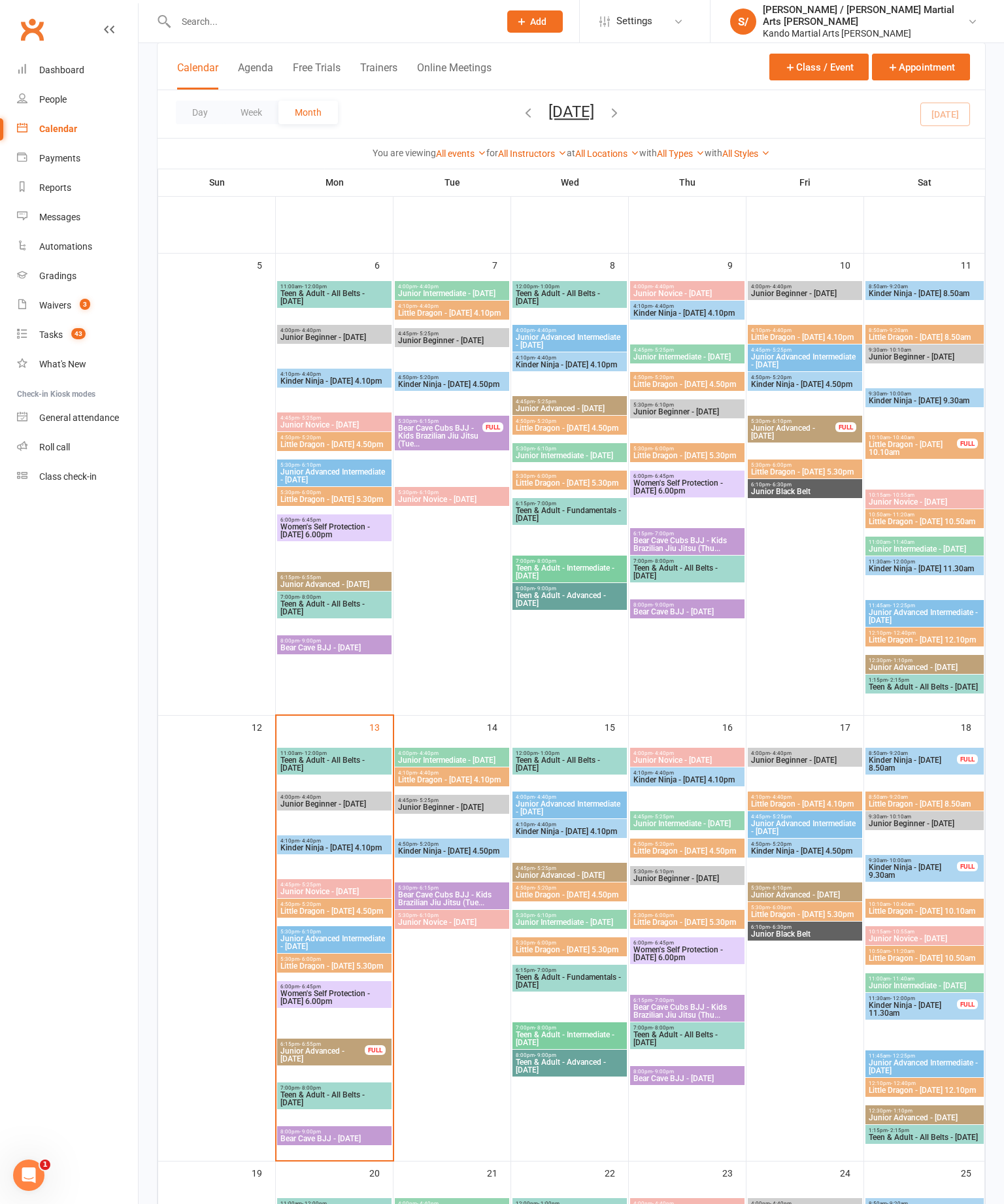
click at [358, 19] on input "text" at bounding box center [331, 22] width 319 height 18
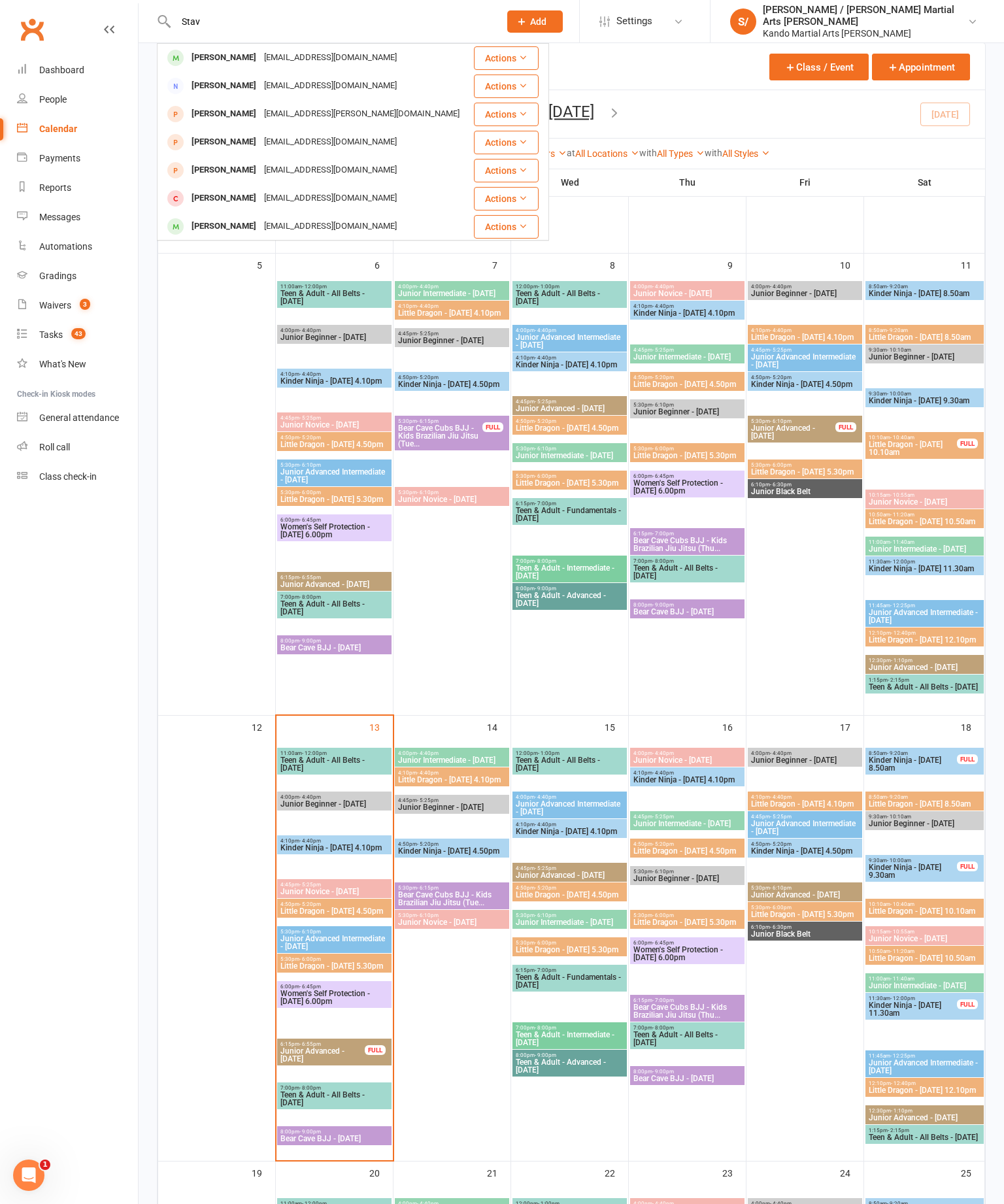
type input "Stav"
click at [260, 51] on div "Stavros Makarios" at bounding box center [224, 58] width 73 height 19
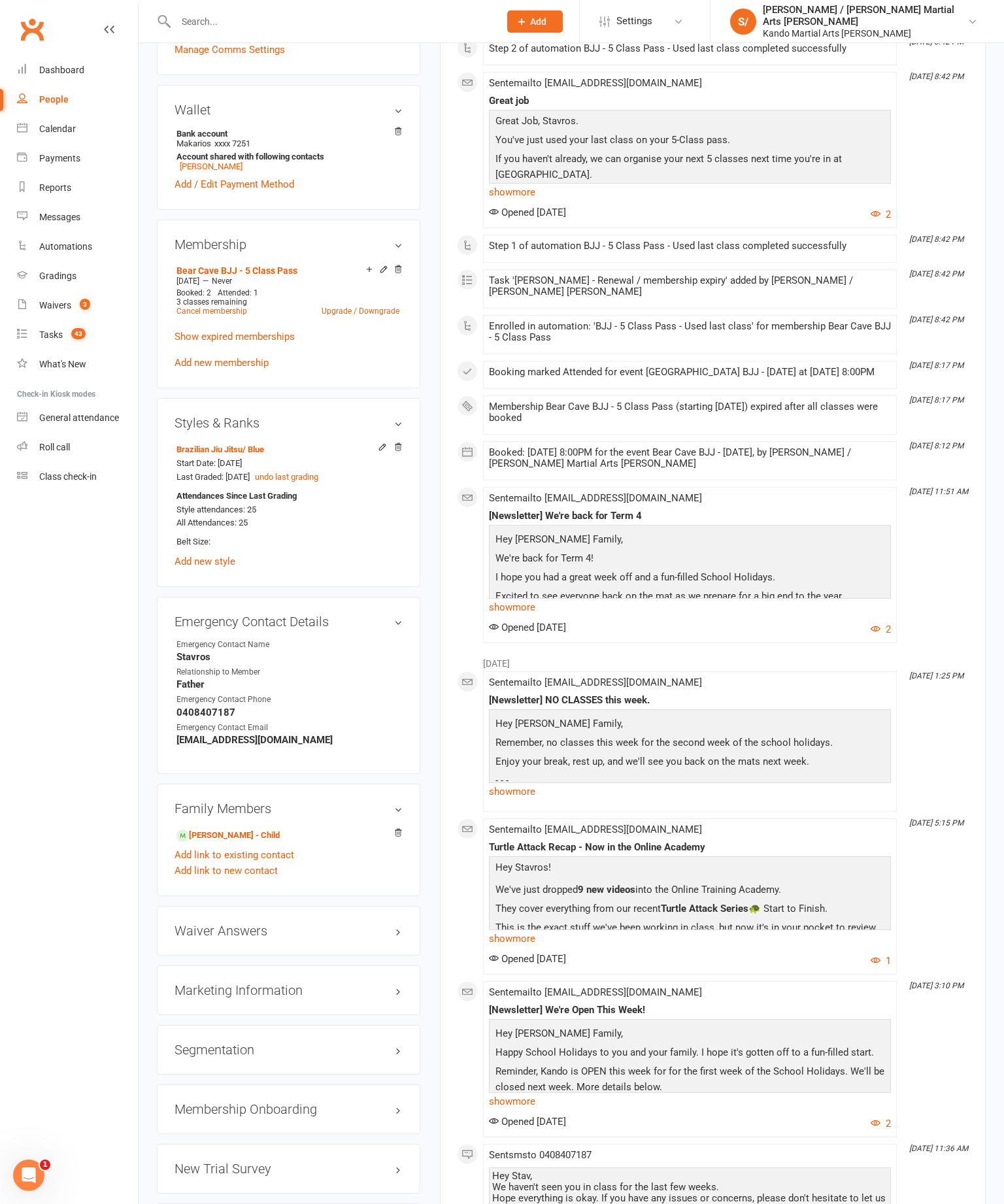
scroll to position [671, 0]
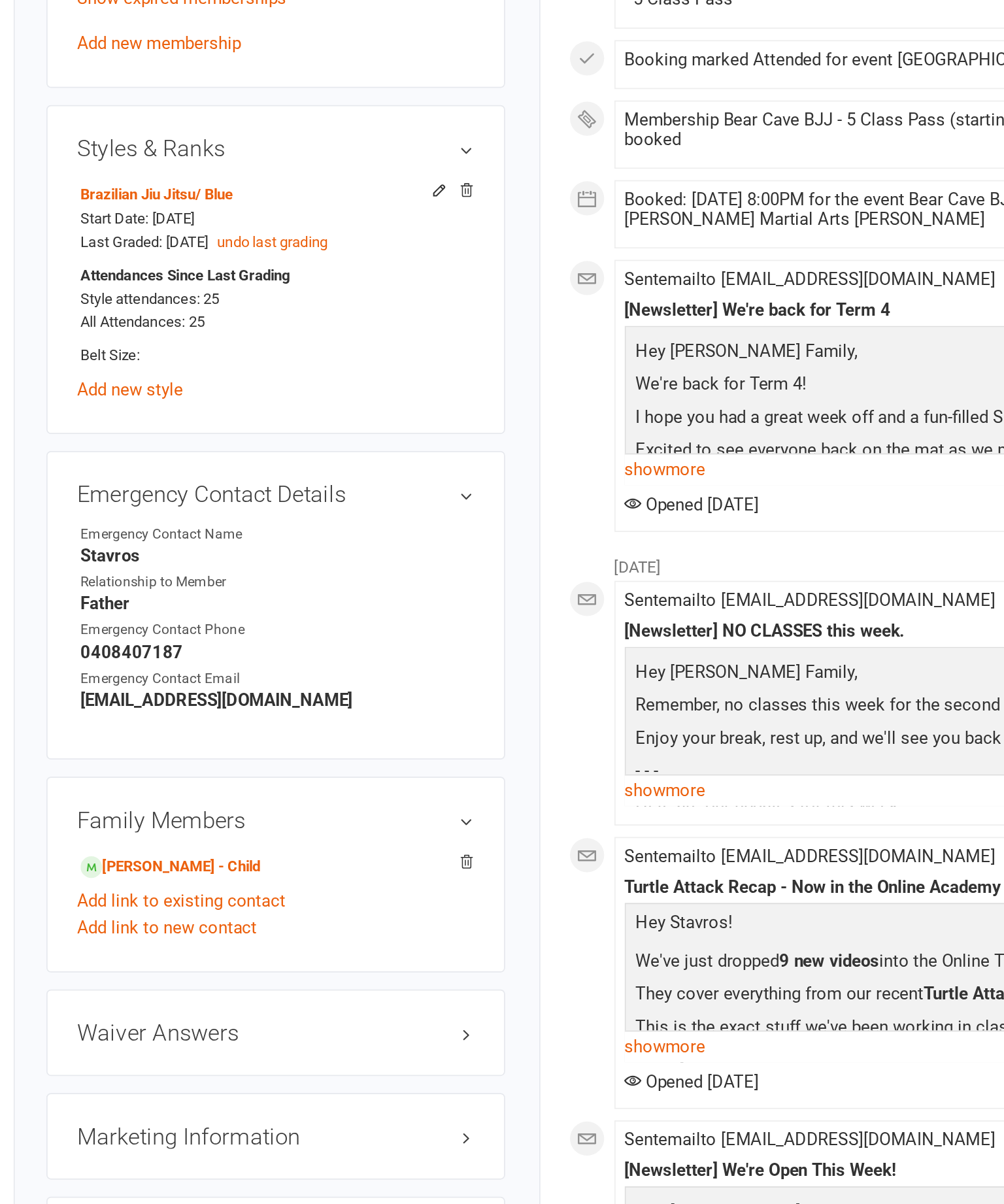
click at [177, 785] on link "Eleftherios Makarios - Child" at bounding box center [229, 792] width 103 height 13
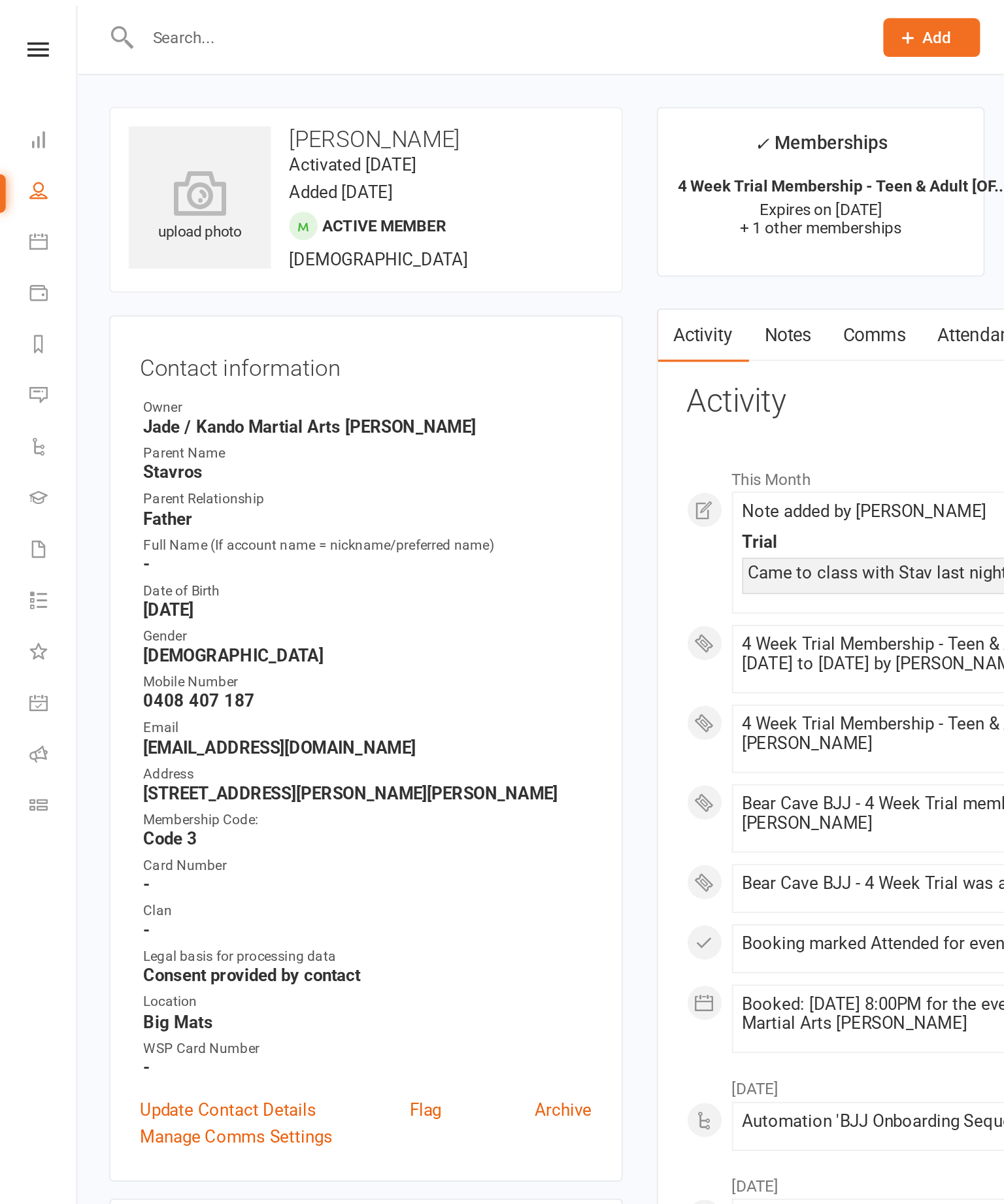
click at [22, 139] on icon at bounding box center [22, 139] width 11 height 11
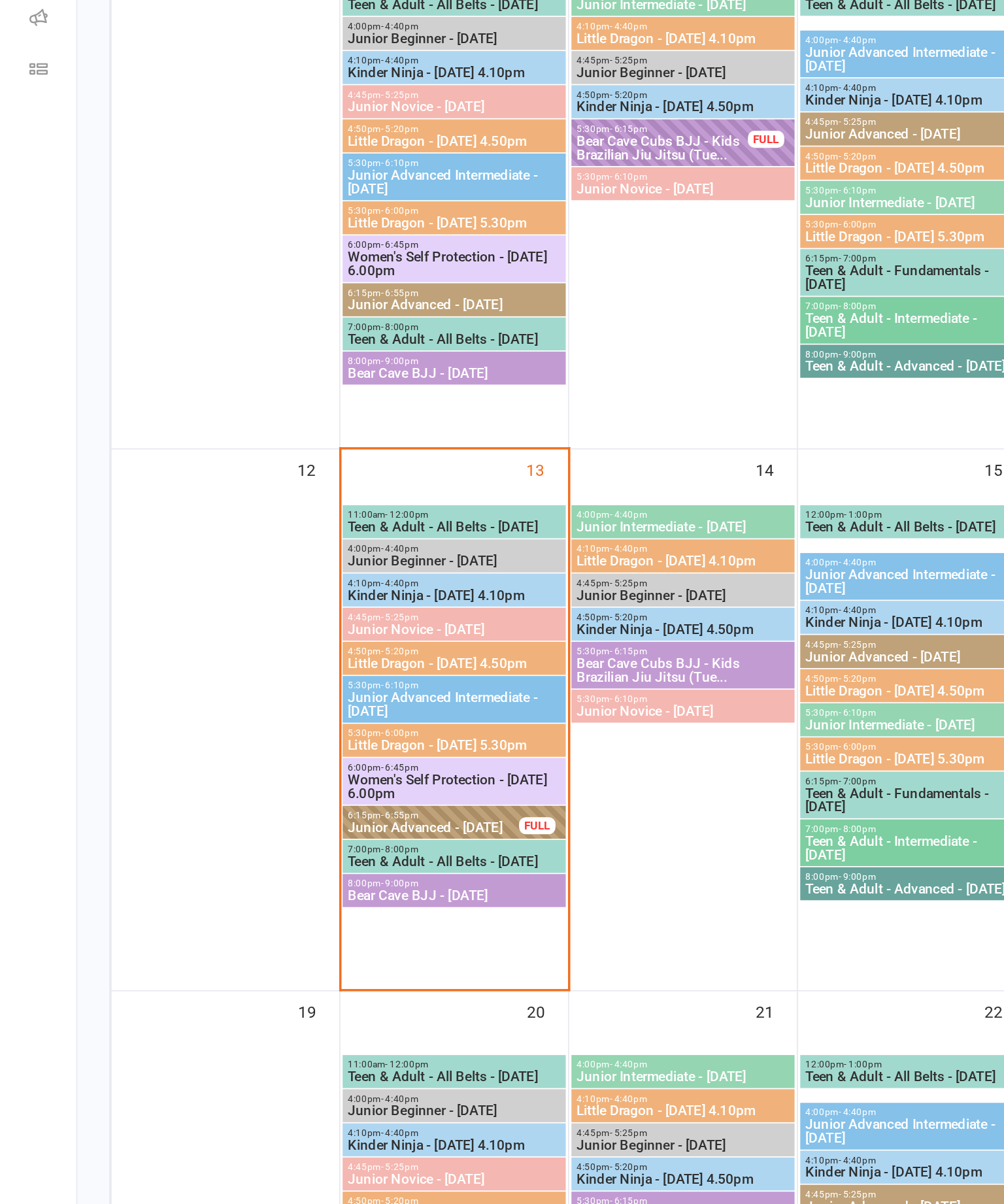
click at [265, 869] on span "Bear Cave BJJ - [DATE]" at bounding box center [260, 937] width 123 height 8
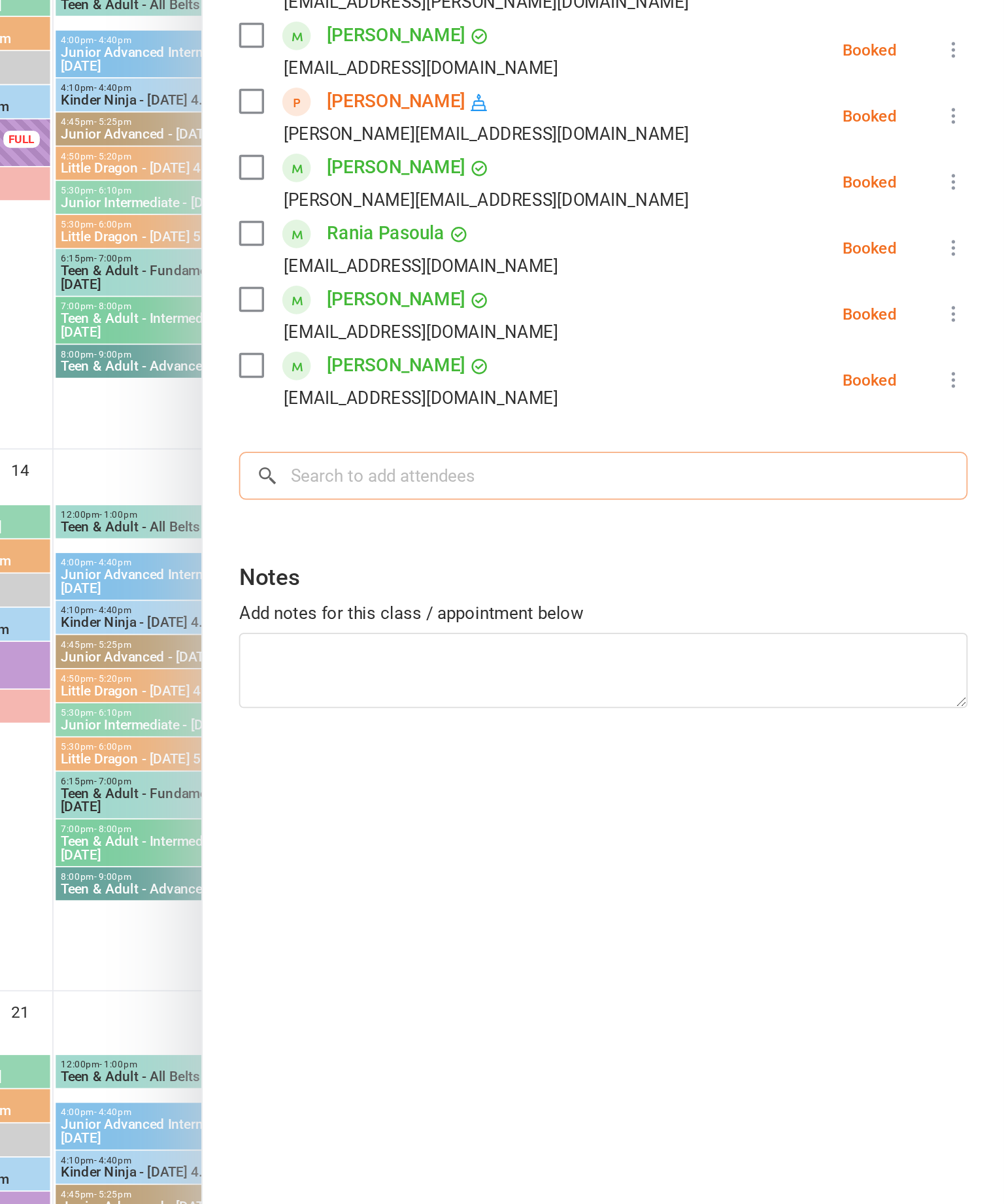
click at [565, 683] on input "search" at bounding box center [774, 696] width 418 height 28
type input "E"
type input "S"
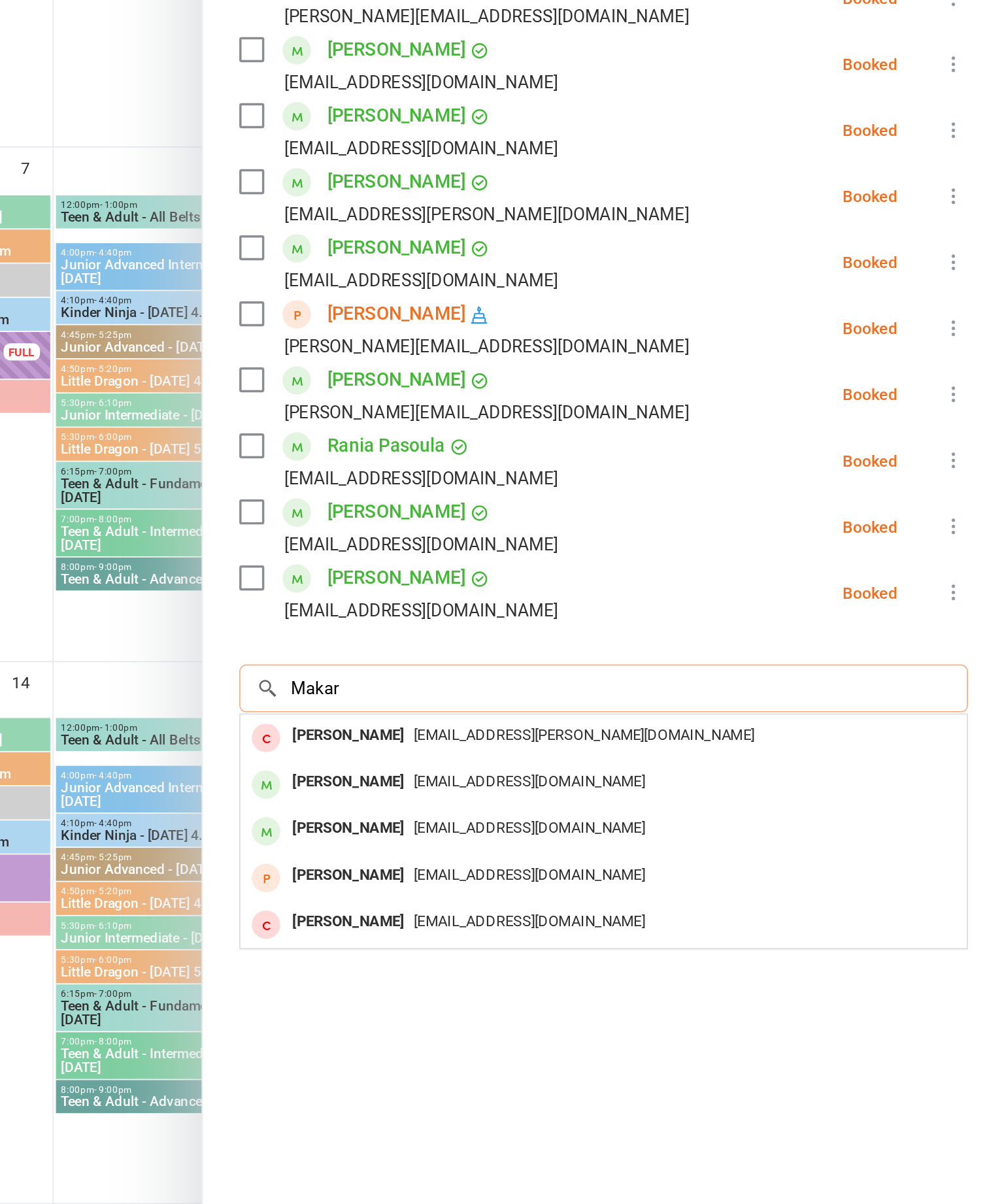
type input "Makar"
click at [590, 768] on div "Eleftherios Makarios" at bounding box center [628, 777] width 75 height 19
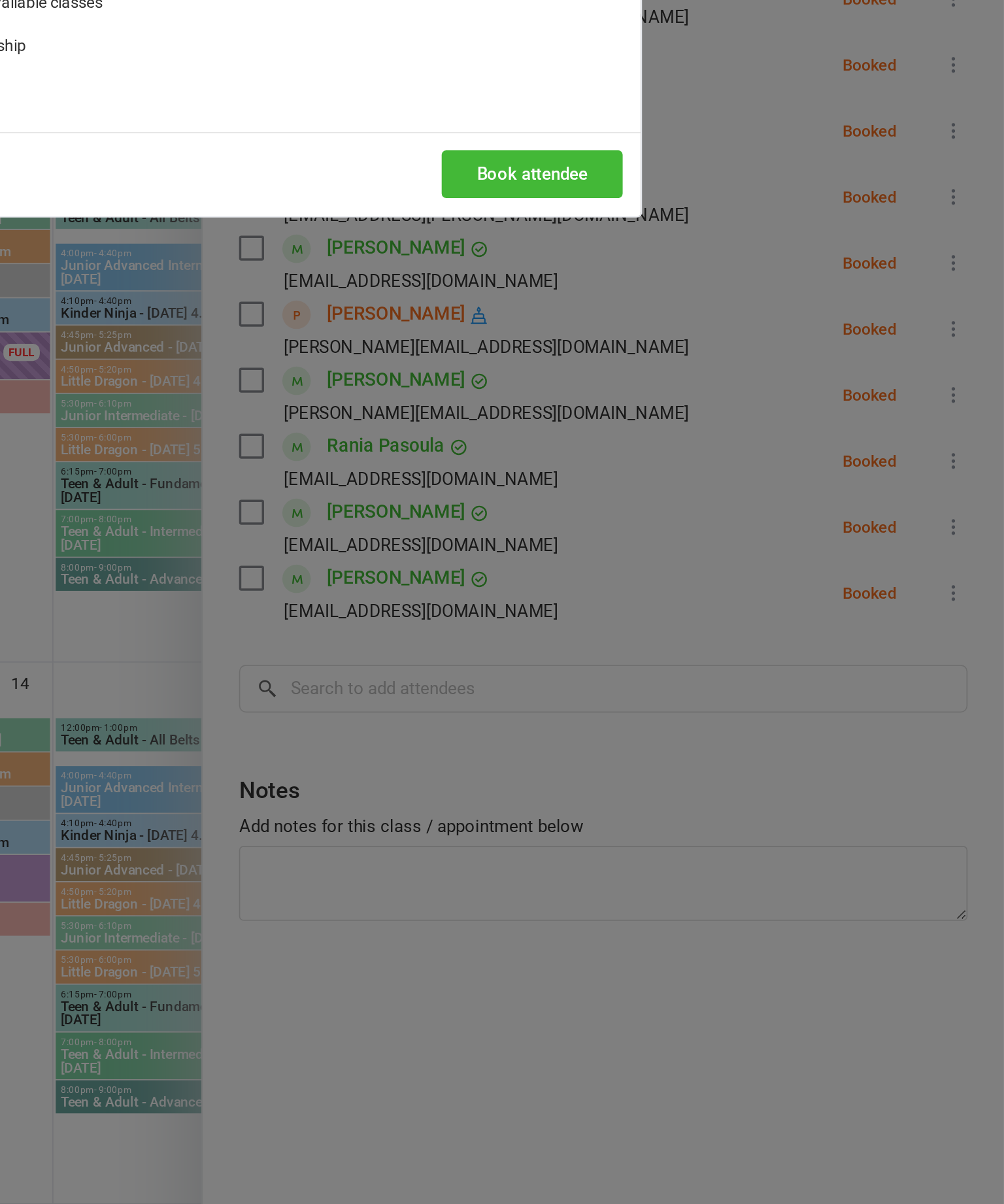
click at [681, 387] on button "Book attendee" at bounding box center [733, 400] width 104 height 28
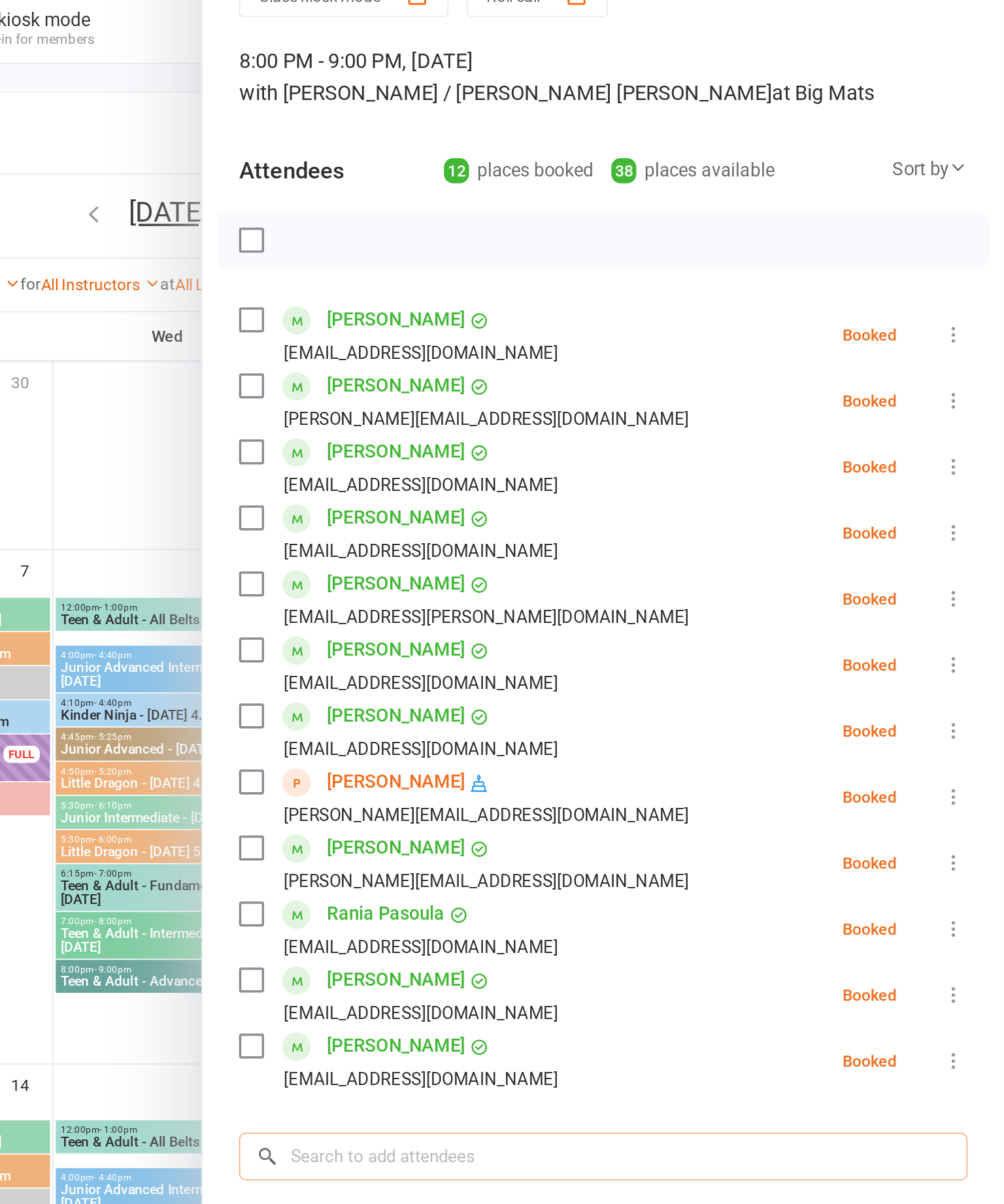
click at [565, 720] on input "search" at bounding box center [774, 733] width 418 height 28
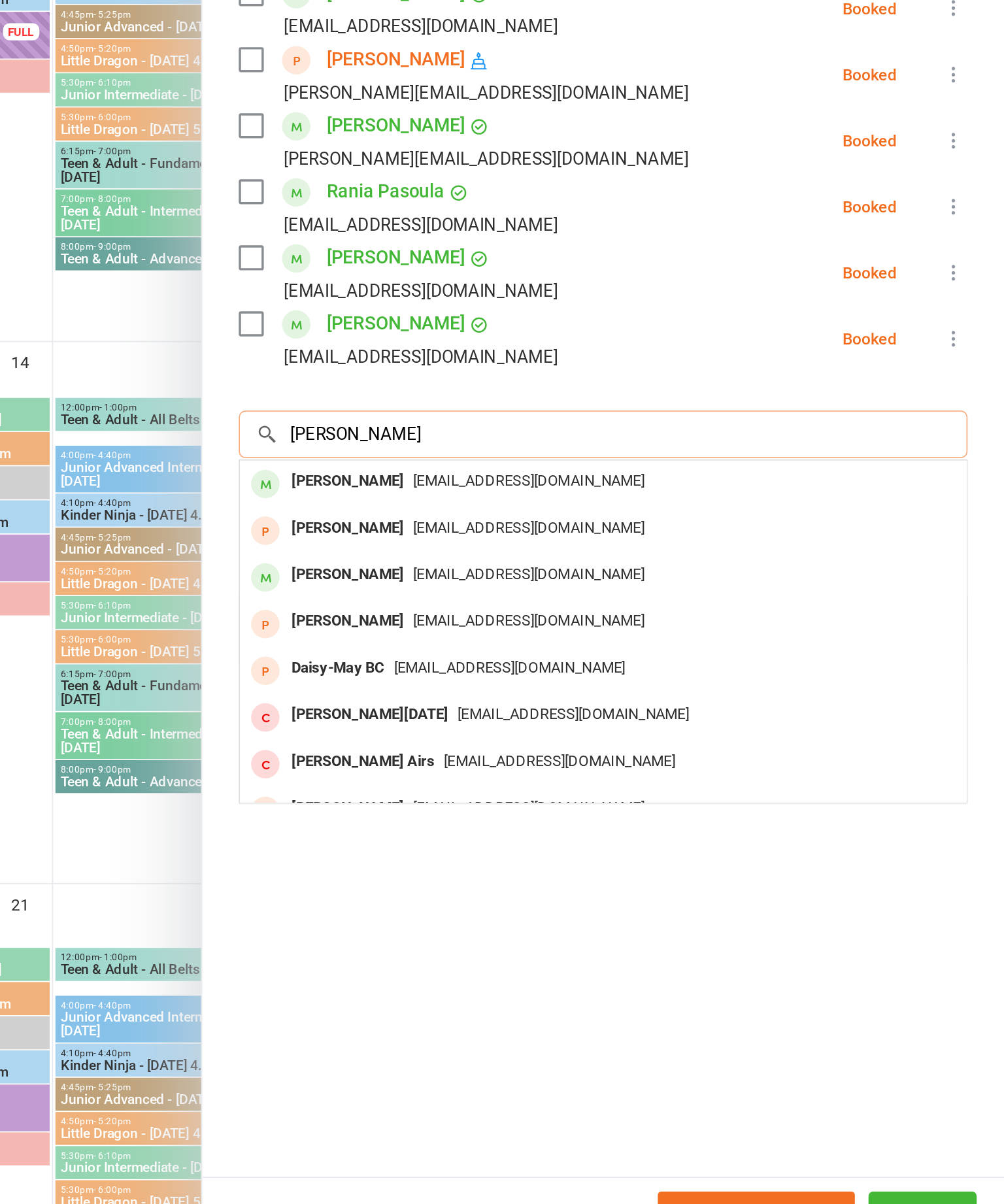
type input "Damien bi"
click at [590, 752] on div "Damien Birch" at bounding box center [628, 761] width 75 height 19
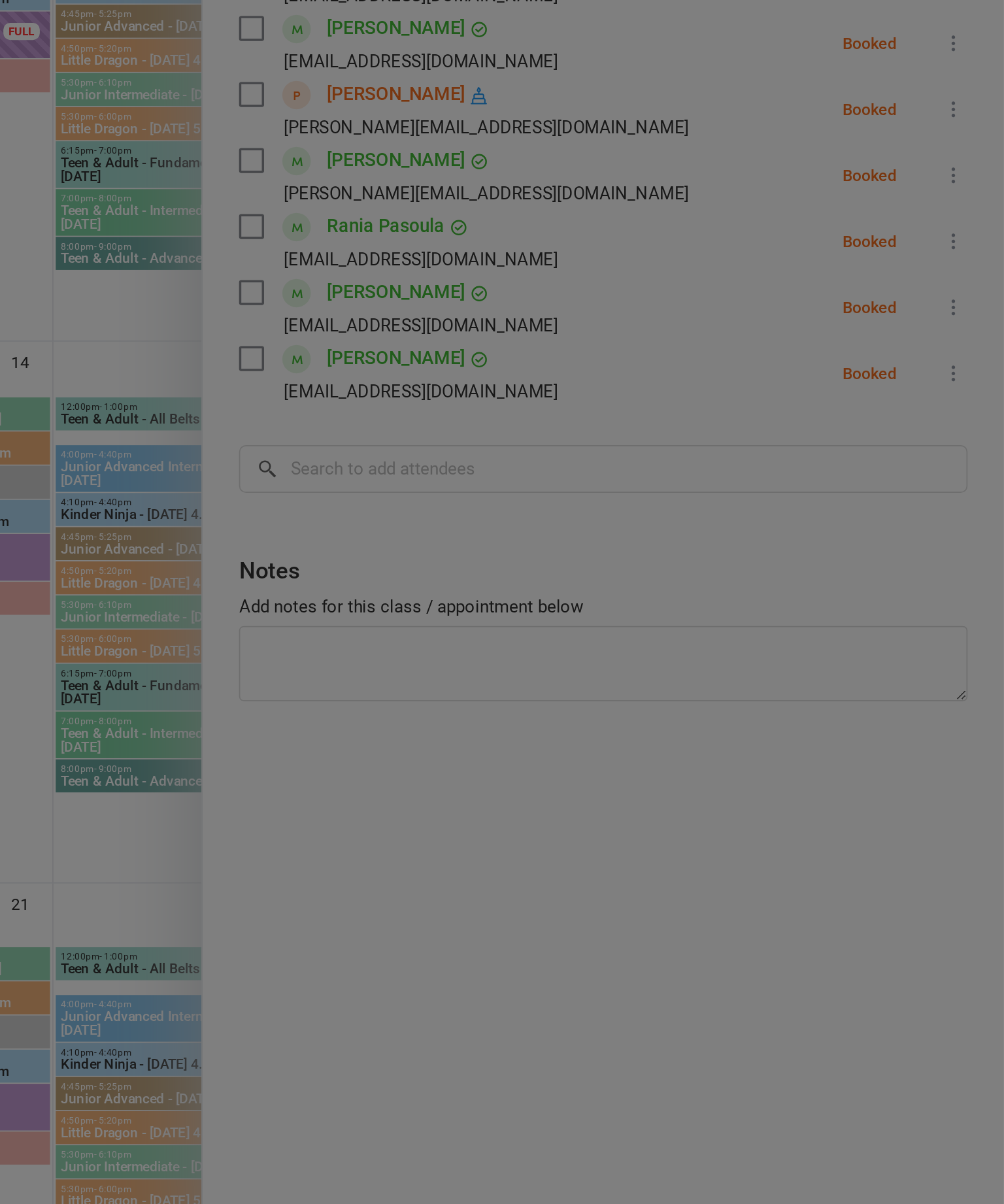
scroll to position [20, 0]
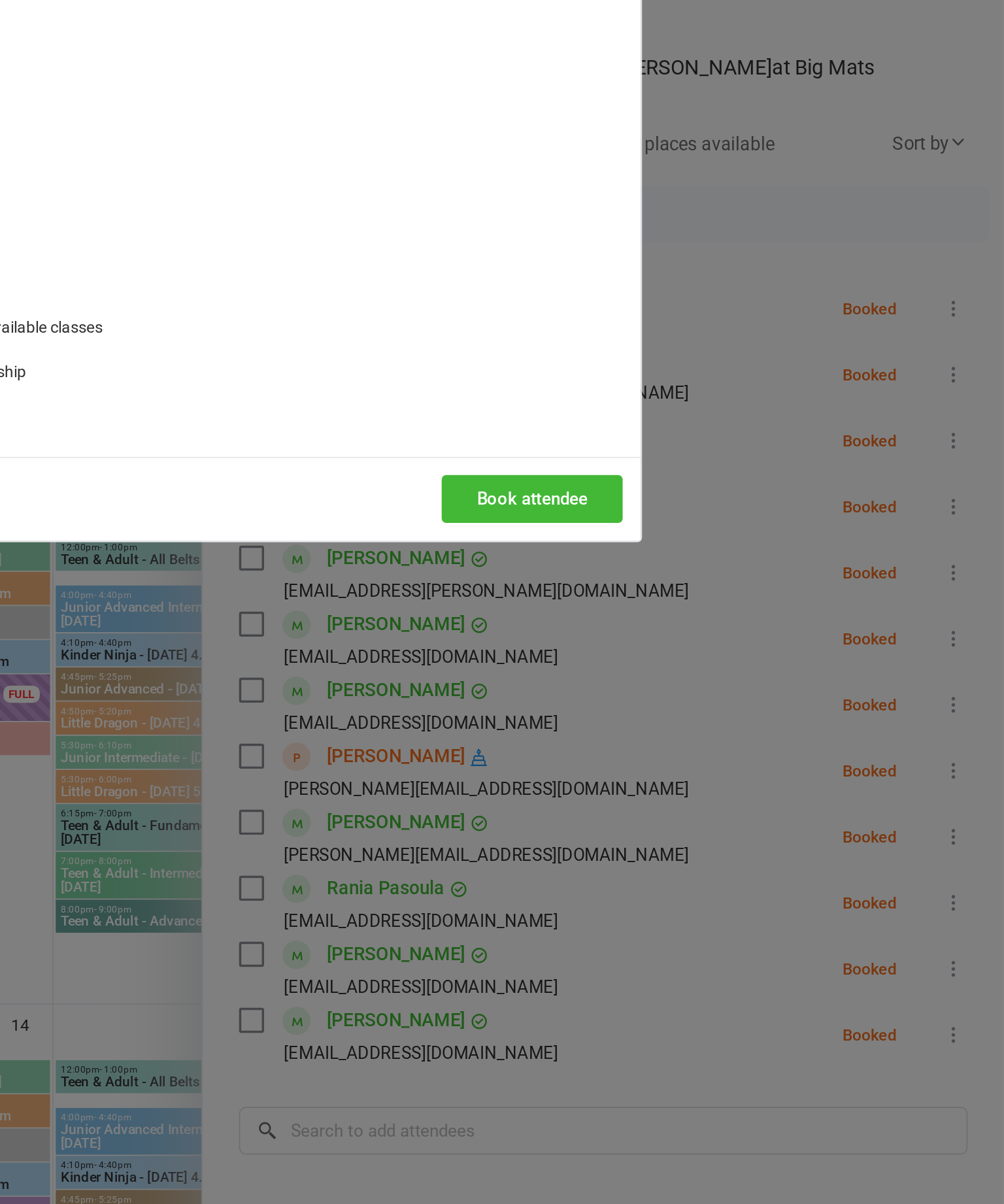
click at [681, 358] on button "Book attendee" at bounding box center [733, 371] width 104 height 28
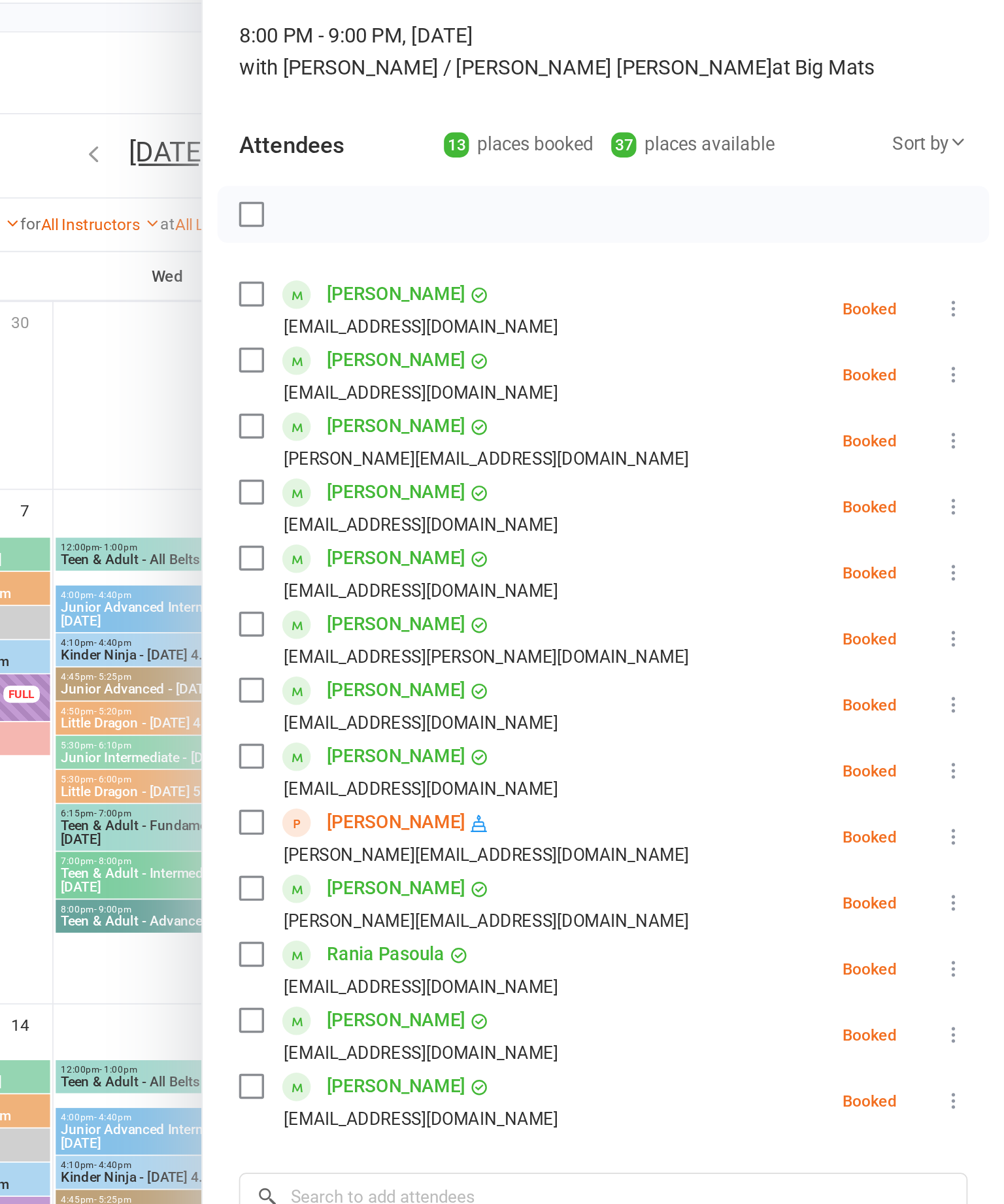
click at [565, 201] on label at bounding box center [572, 208] width 13 height 13
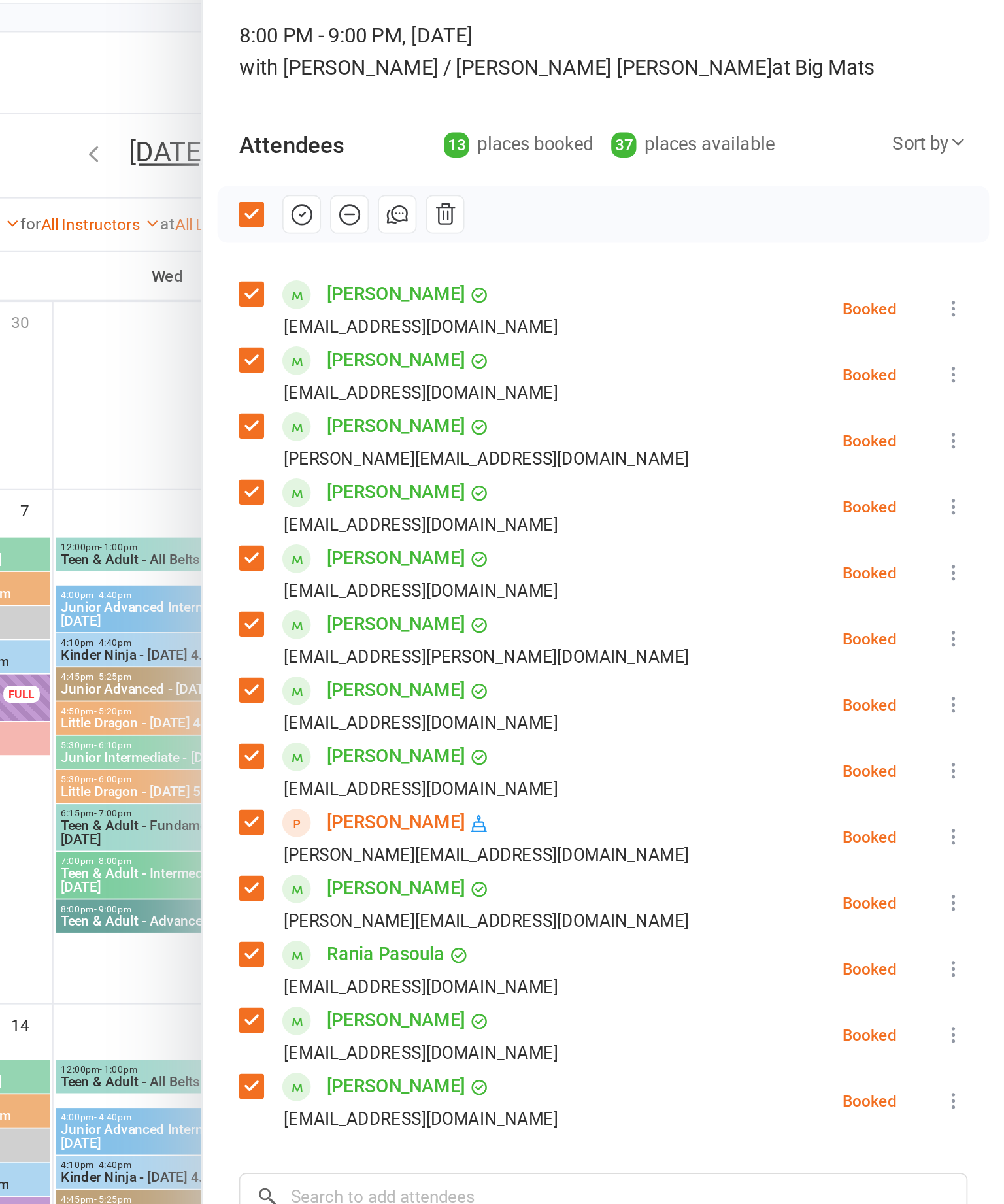
click at [593, 201] on icon "button" at bounding box center [600, 208] width 14 height 14
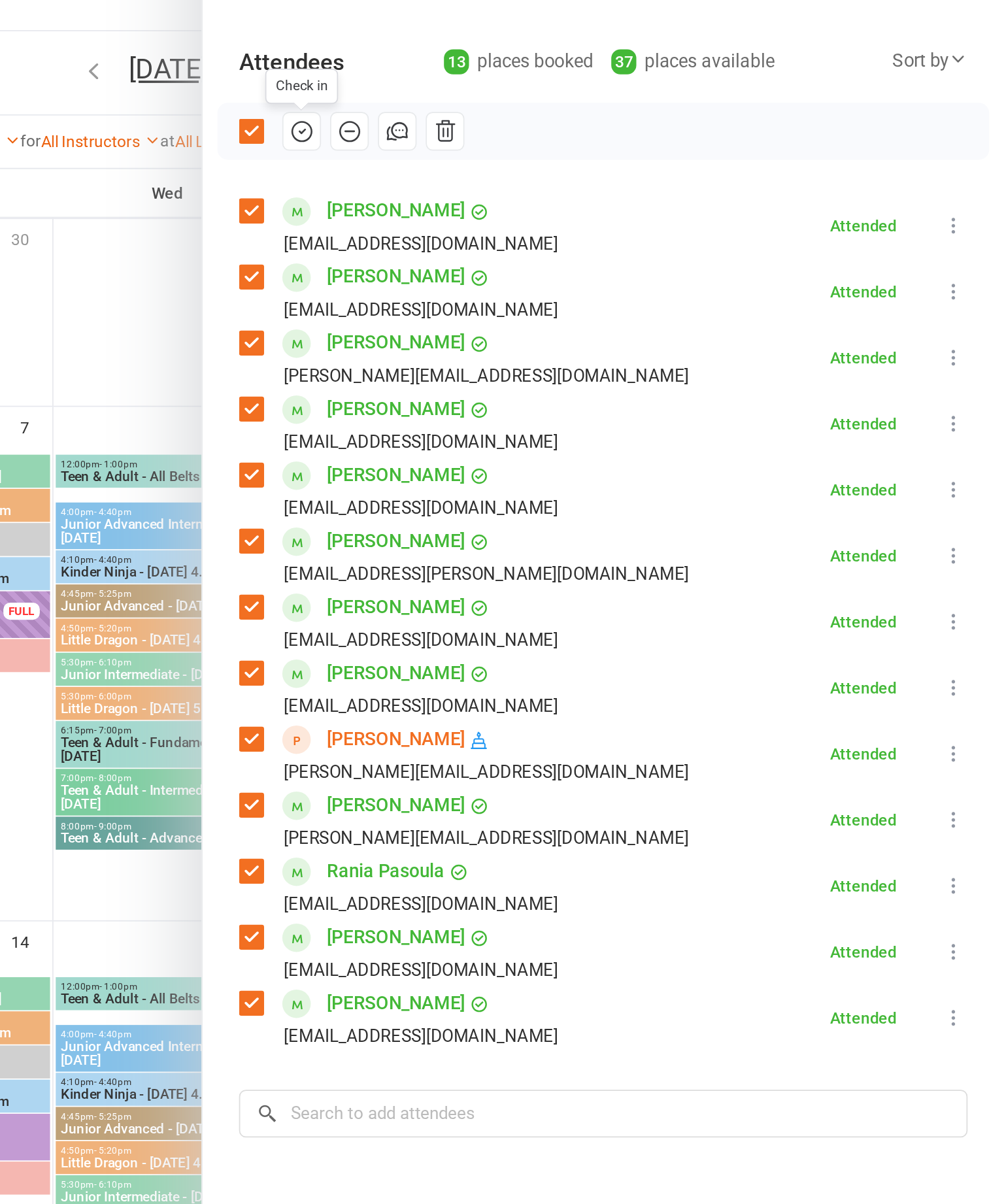
scroll to position [0, 0]
